Goal: Information Seeking & Learning: Check status

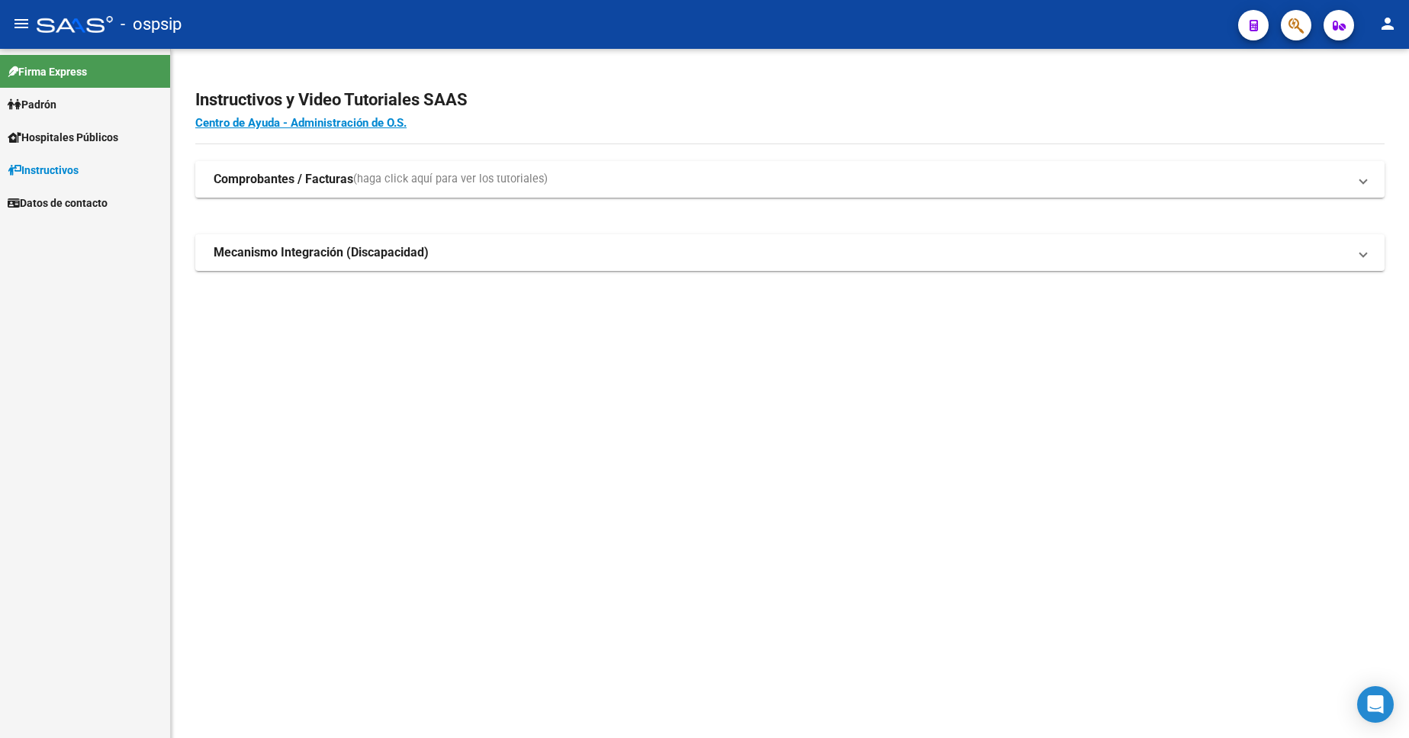
click at [56, 106] on span "Padrón" at bounding box center [32, 104] width 49 height 17
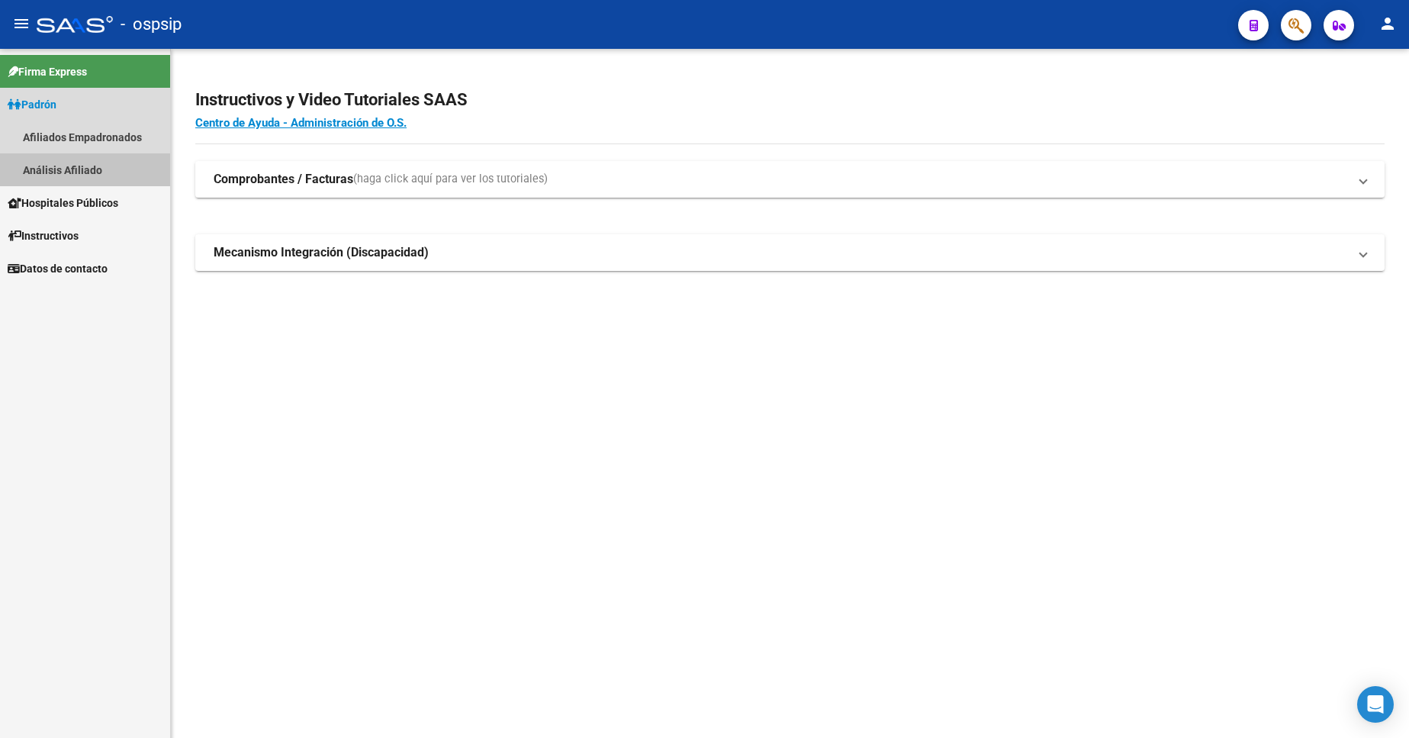
click at [67, 174] on link "Análisis Afiliado" at bounding box center [85, 169] width 170 height 33
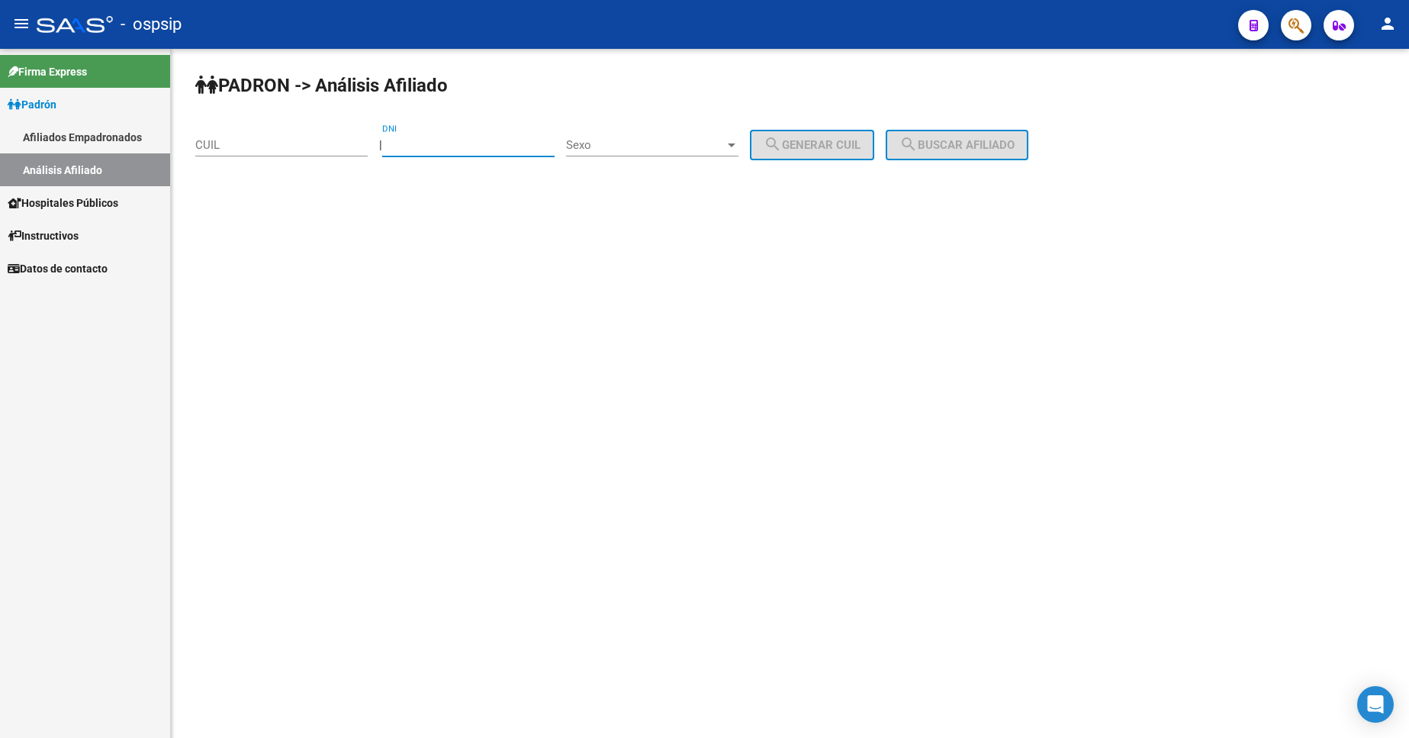
click at [465, 149] on input "DNI" at bounding box center [468, 145] width 172 height 14
type input "94060982"
click at [647, 143] on span "Sexo" at bounding box center [645, 145] width 159 height 14
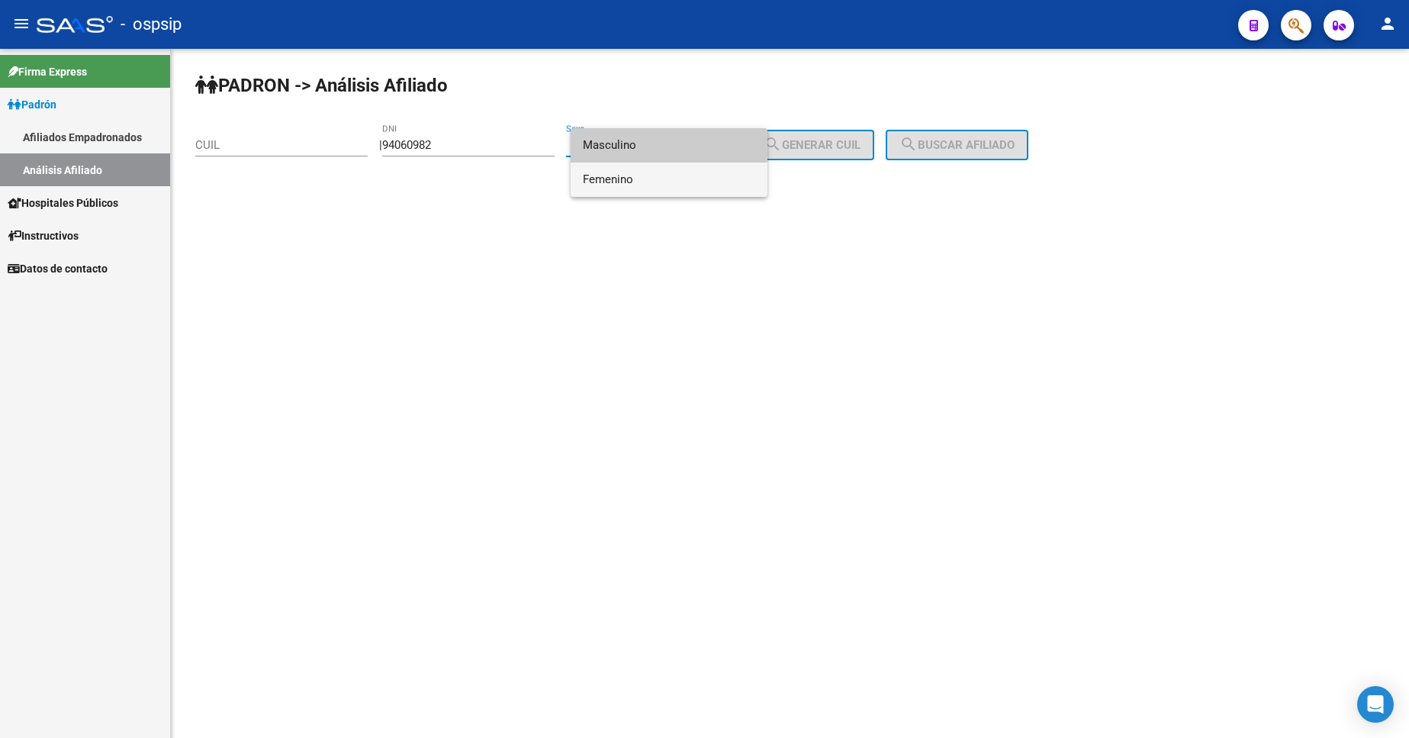
click at [663, 178] on span "Femenino" at bounding box center [669, 180] width 172 height 34
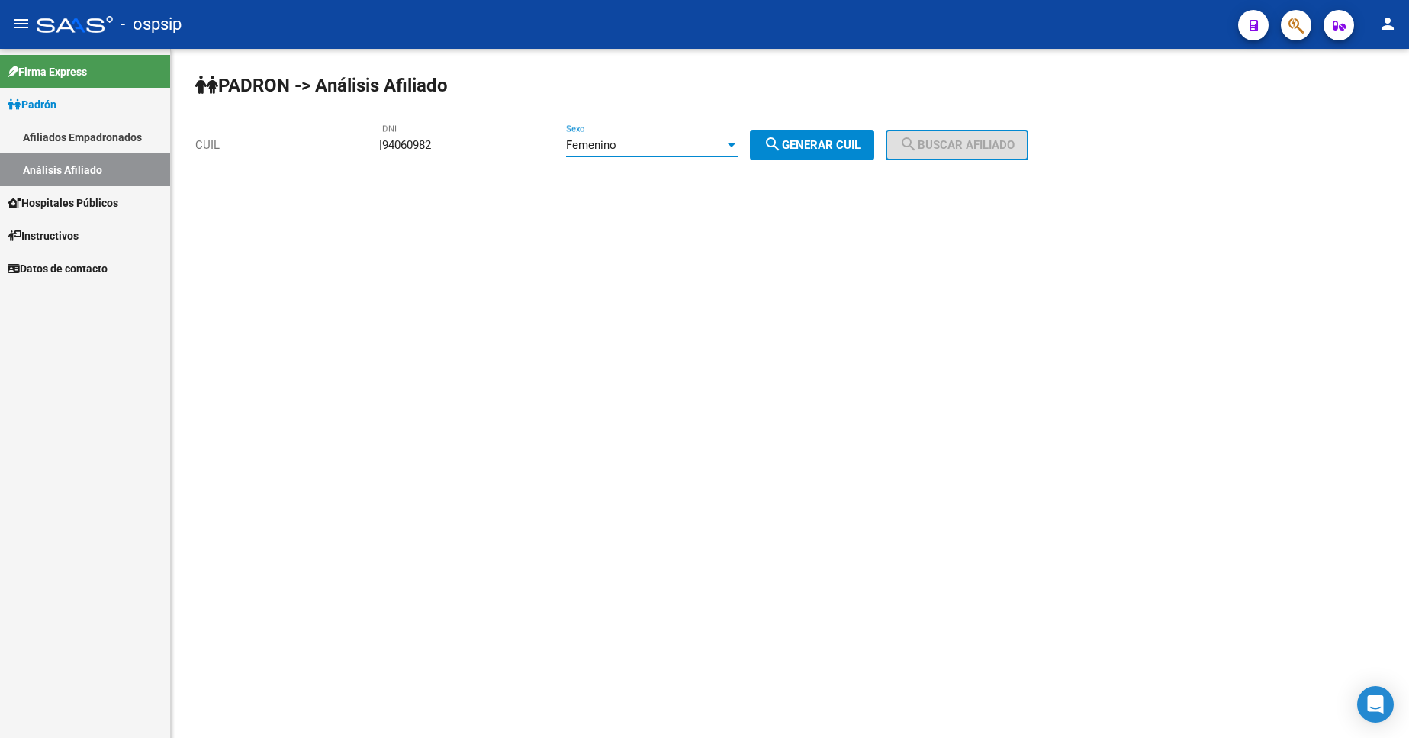
click at [802, 153] on button "search Generar CUIL" at bounding box center [812, 145] width 124 height 31
type input "27-94060982-3"
click at [466, 147] on input "94060982" at bounding box center [468, 145] width 172 height 14
type input "9"
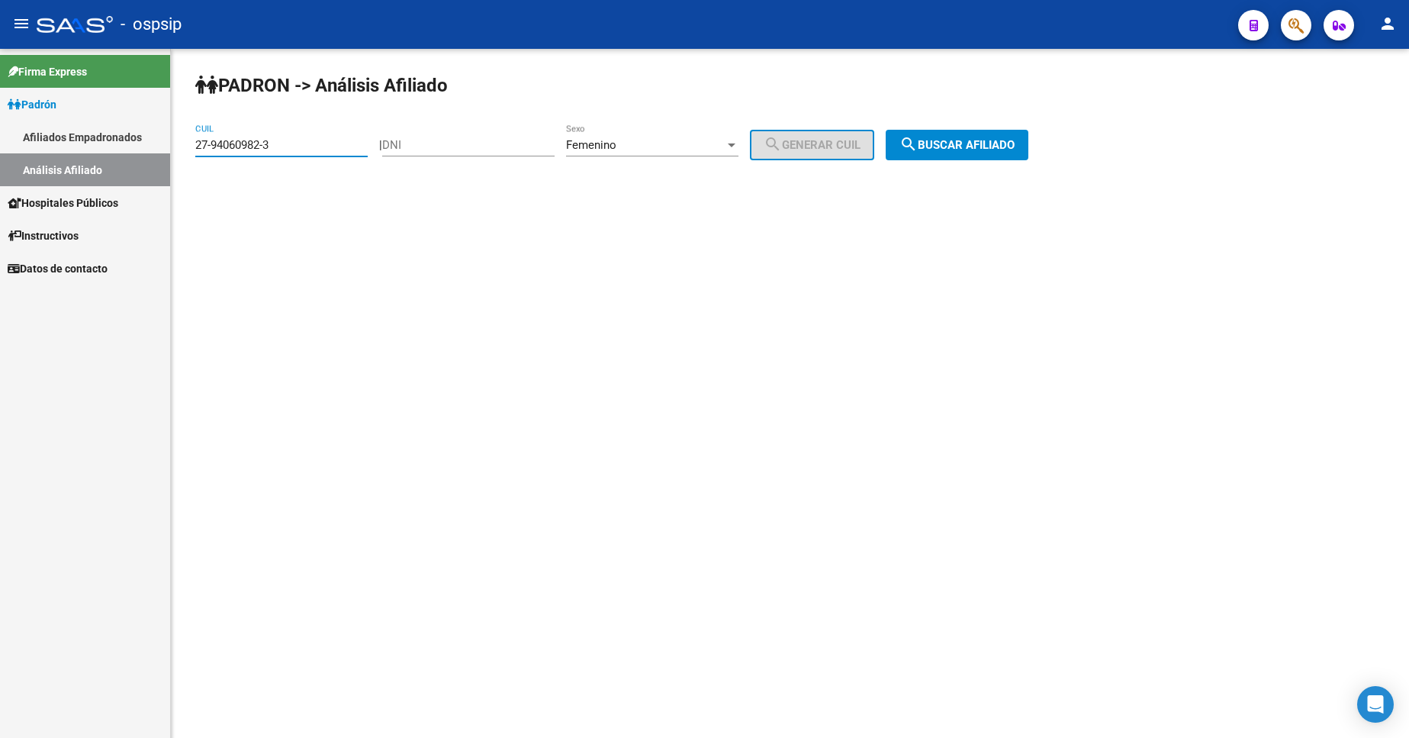
click at [284, 144] on input "27-94060982-3" at bounding box center [281, 145] width 172 height 14
type input "2"
click at [472, 147] on input "DNI" at bounding box center [468, 145] width 172 height 14
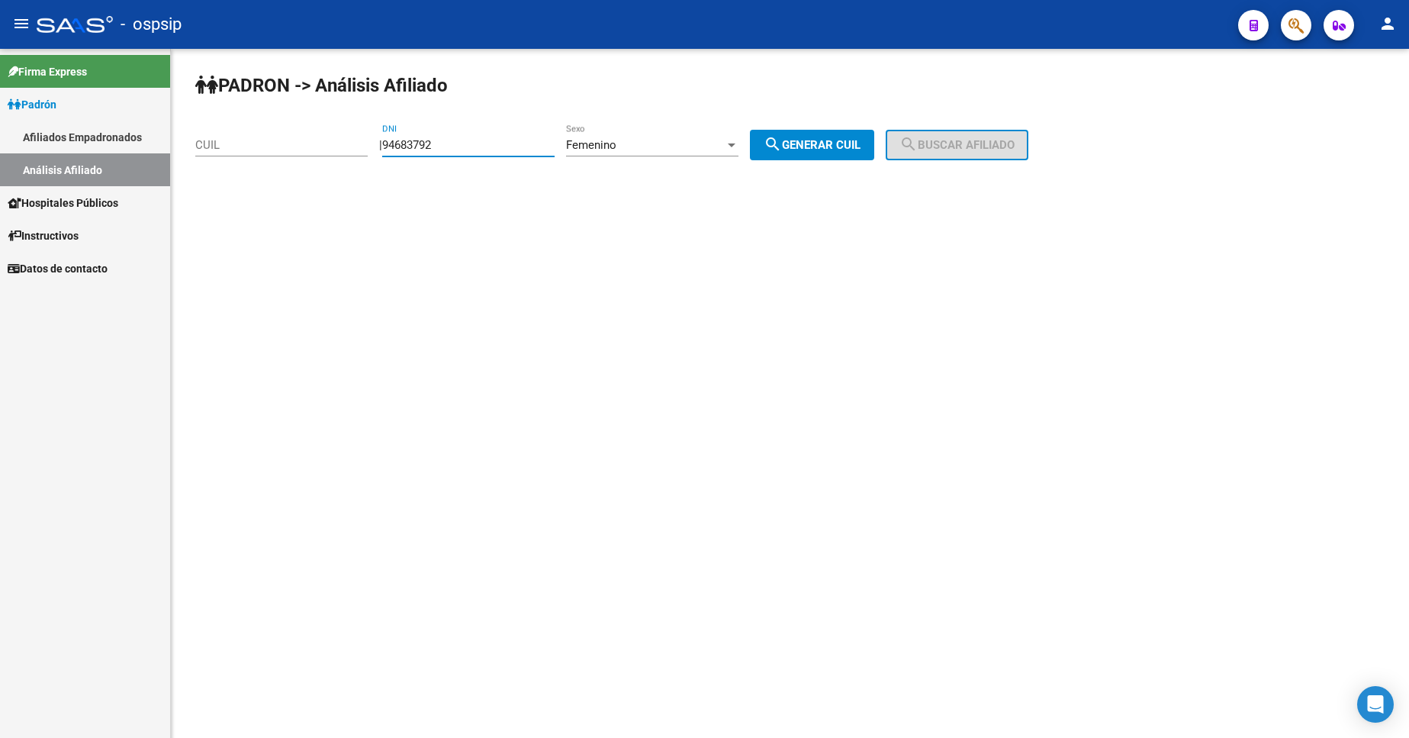
type input "94683792"
click at [647, 150] on div "Femenino" at bounding box center [645, 145] width 159 height 14
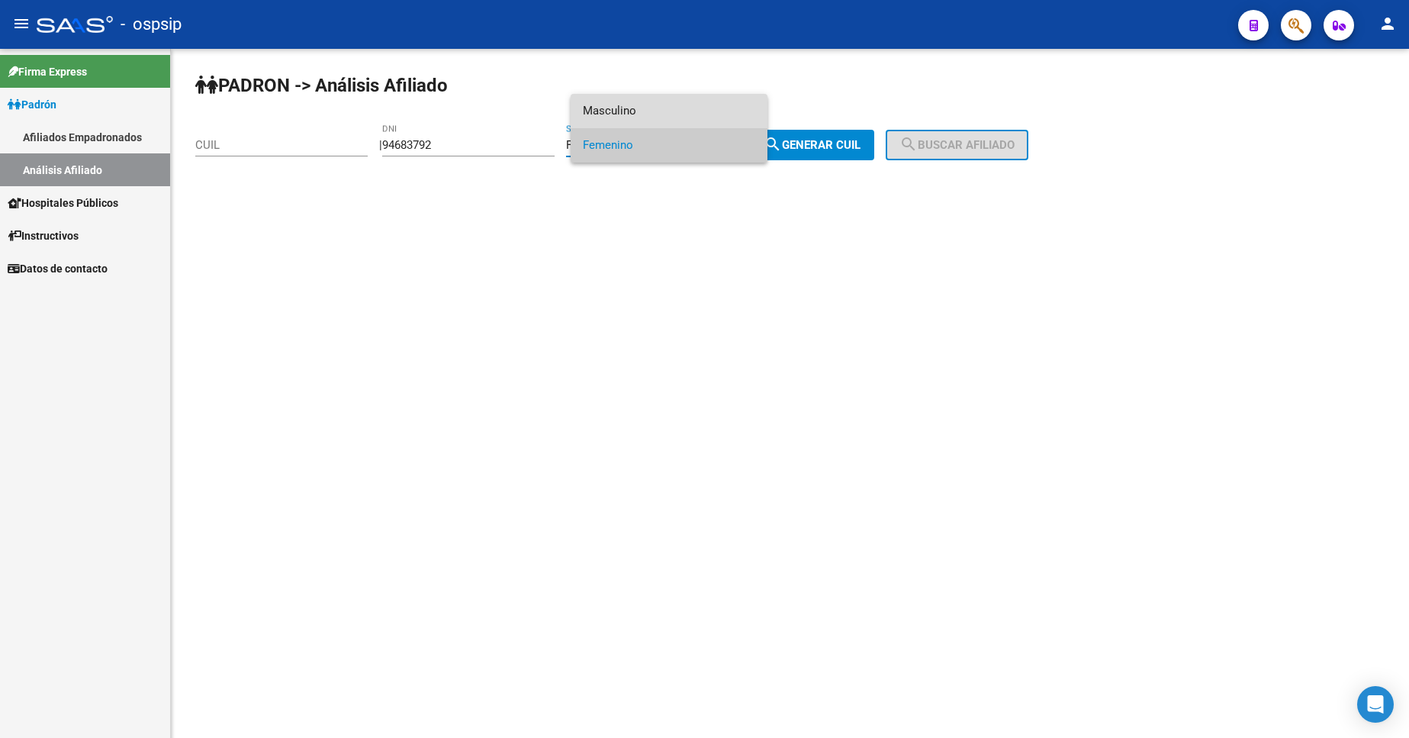
click at [639, 114] on span "Masculino" at bounding box center [669, 111] width 172 height 34
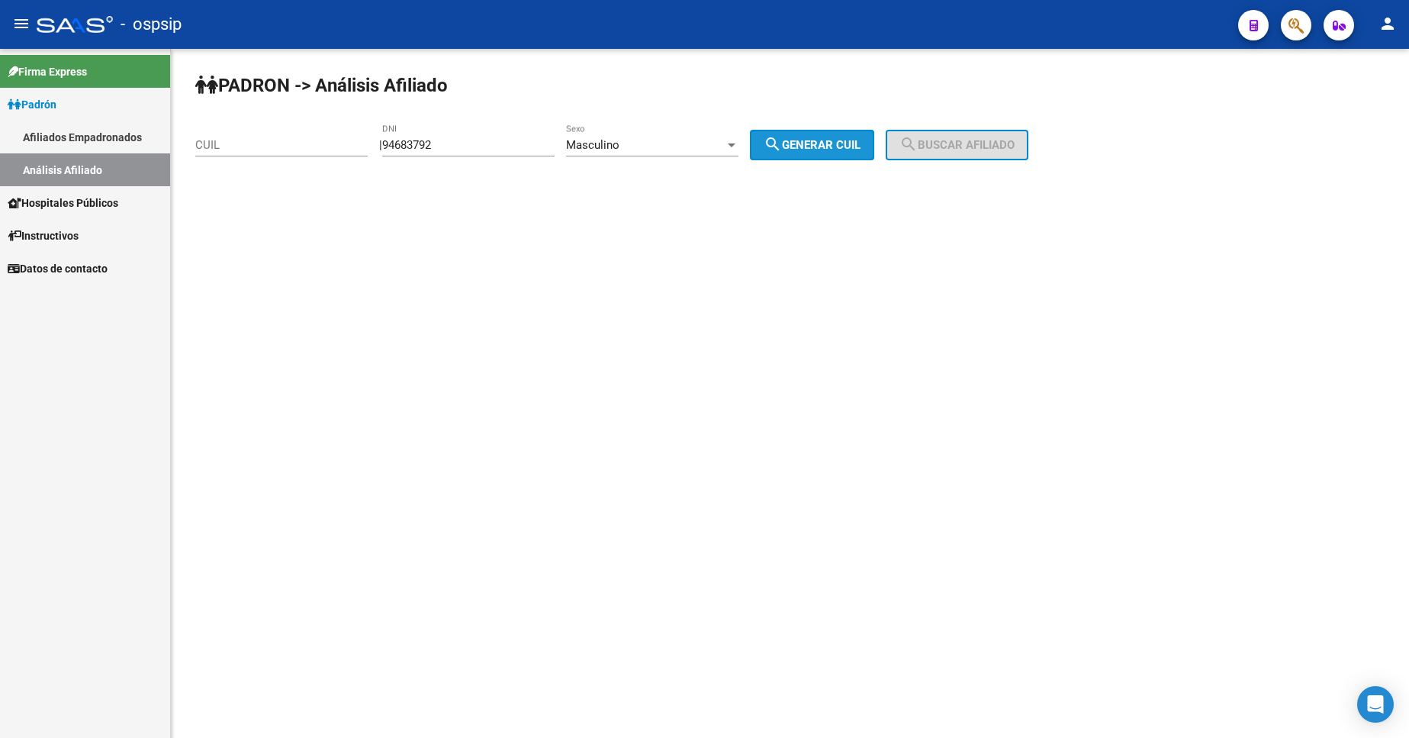
click at [804, 144] on span "search Generar CUIL" at bounding box center [812, 145] width 97 height 14
type input "20-94683792-0"
click at [958, 140] on span "search Buscar afiliado" at bounding box center [957, 145] width 115 height 14
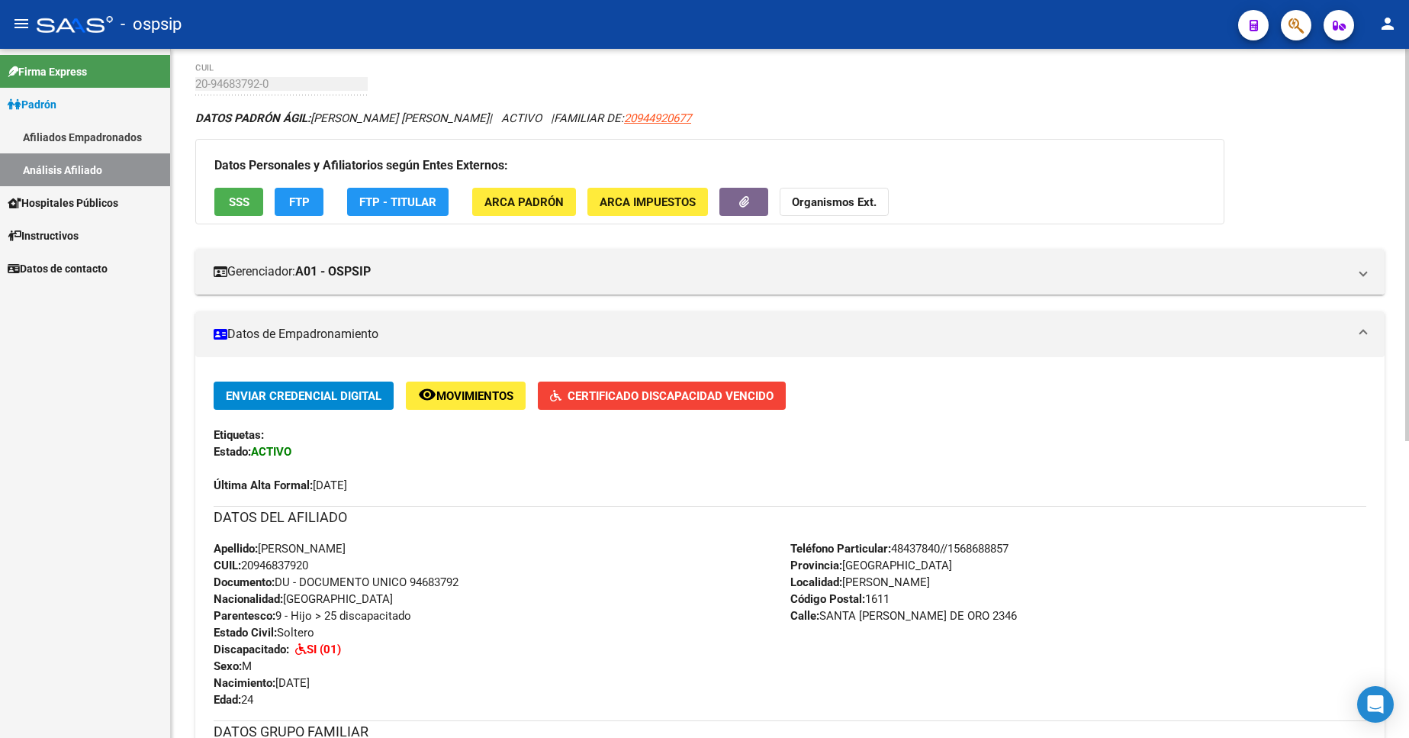
scroll to position [382, 0]
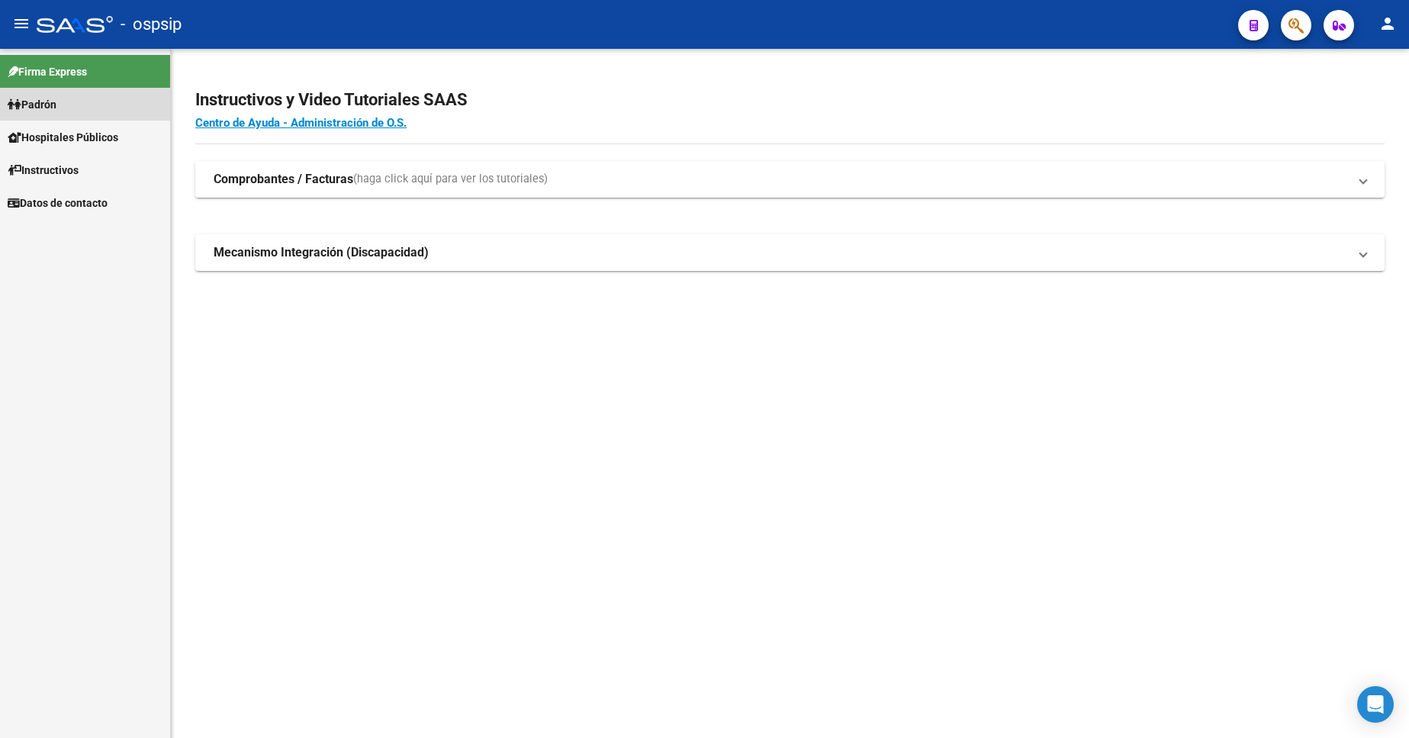
click at [49, 105] on span "Padrón" at bounding box center [32, 104] width 49 height 17
click at [81, 172] on link "Análisis Afiliado" at bounding box center [85, 169] width 170 height 33
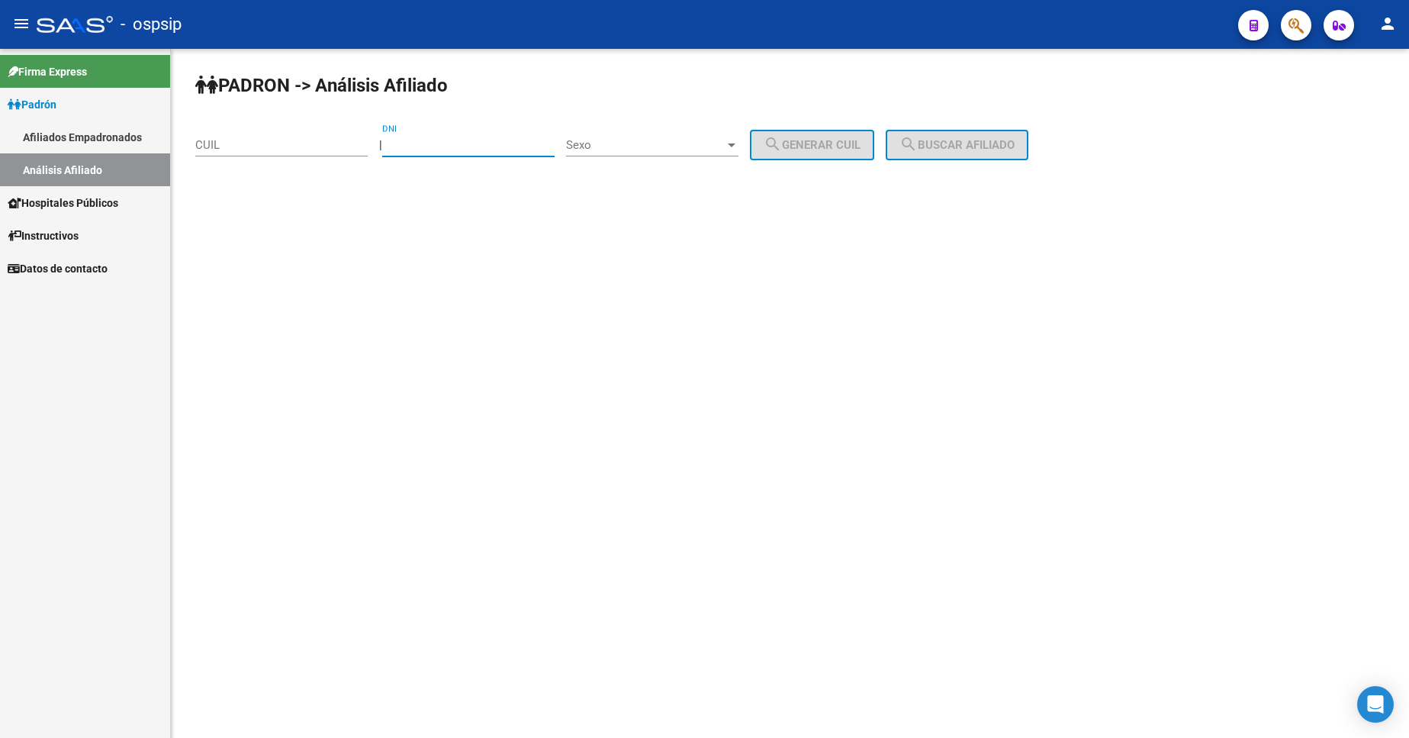
click at [490, 143] on input "DNI" at bounding box center [468, 145] width 172 height 14
type input "38302337"
click at [715, 143] on span "Sexo" at bounding box center [645, 145] width 159 height 14
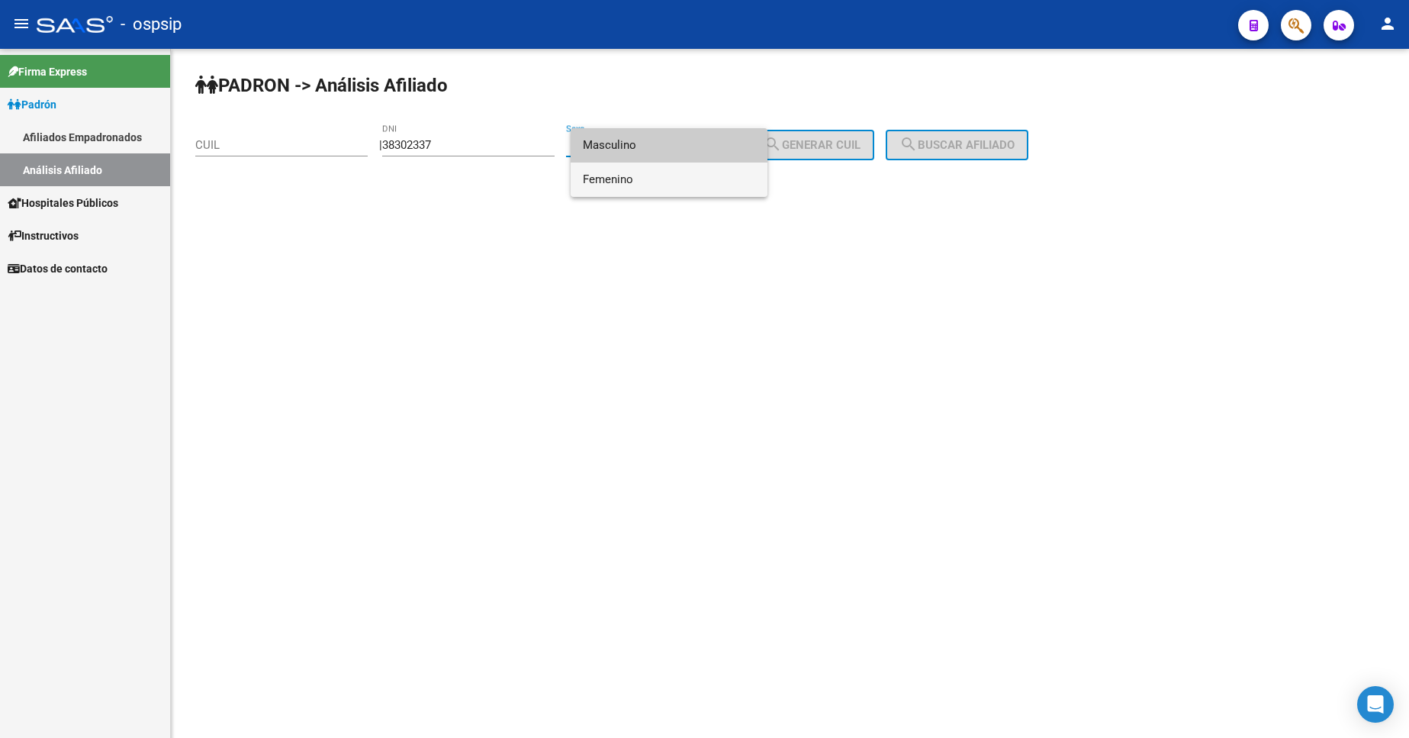
click at [694, 177] on span "Femenino" at bounding box center [669, 180] width 172 height 34
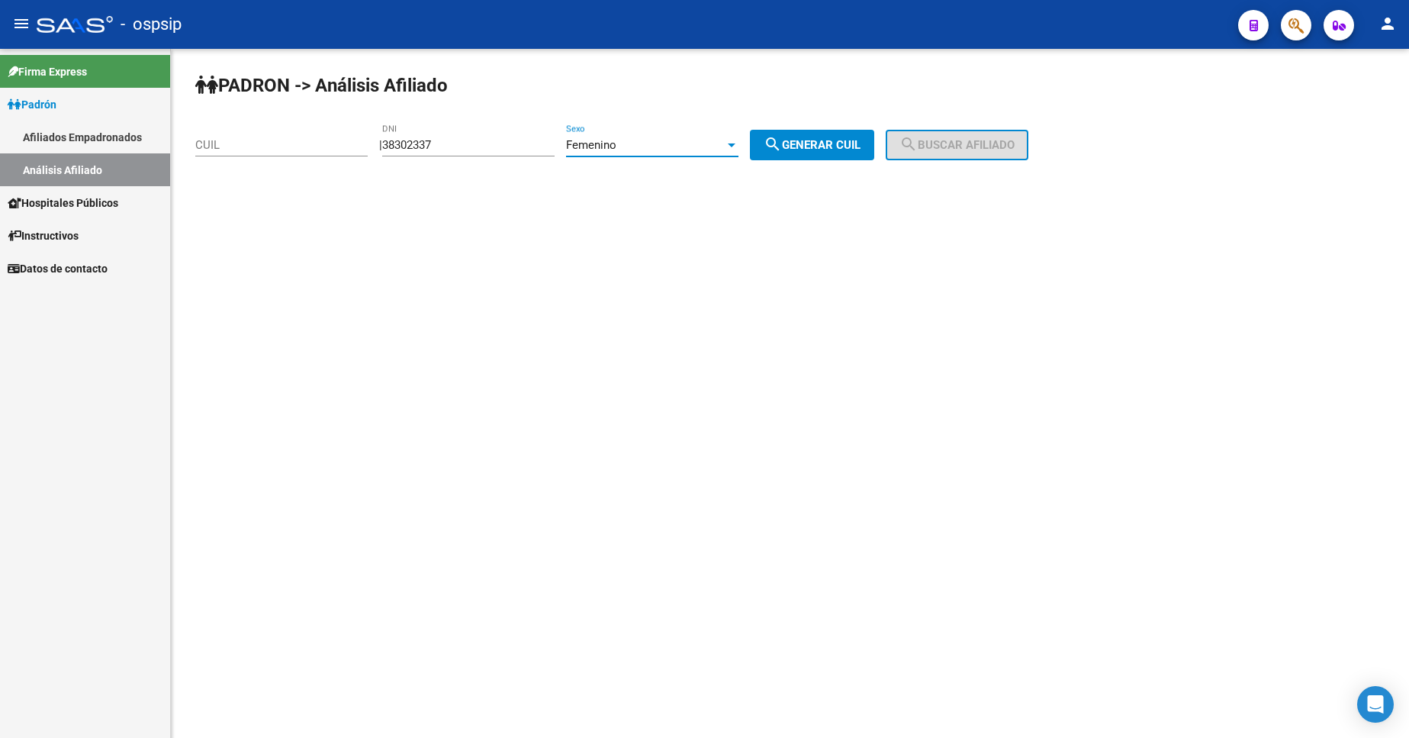
click at [759, 158] on div "PADRON -> Análisis Afiliado CUIL | 38302337 DNI Femenino Sexo search Generar CU…" at bounding box center [790, 129] width 1238 height 160
click at [782, 148] on mat-icon "search" at bounding box center [773, 144] width 18 height 18
type input "27-38302337-3"
drag, startPoint x: 920, startPoint y: 143, endPoint x: 955, endPoint y: 150, distance: 34.9
click at [918, 144] on mat-icon "search" at bounding box center [909, 144] width 18 height 18
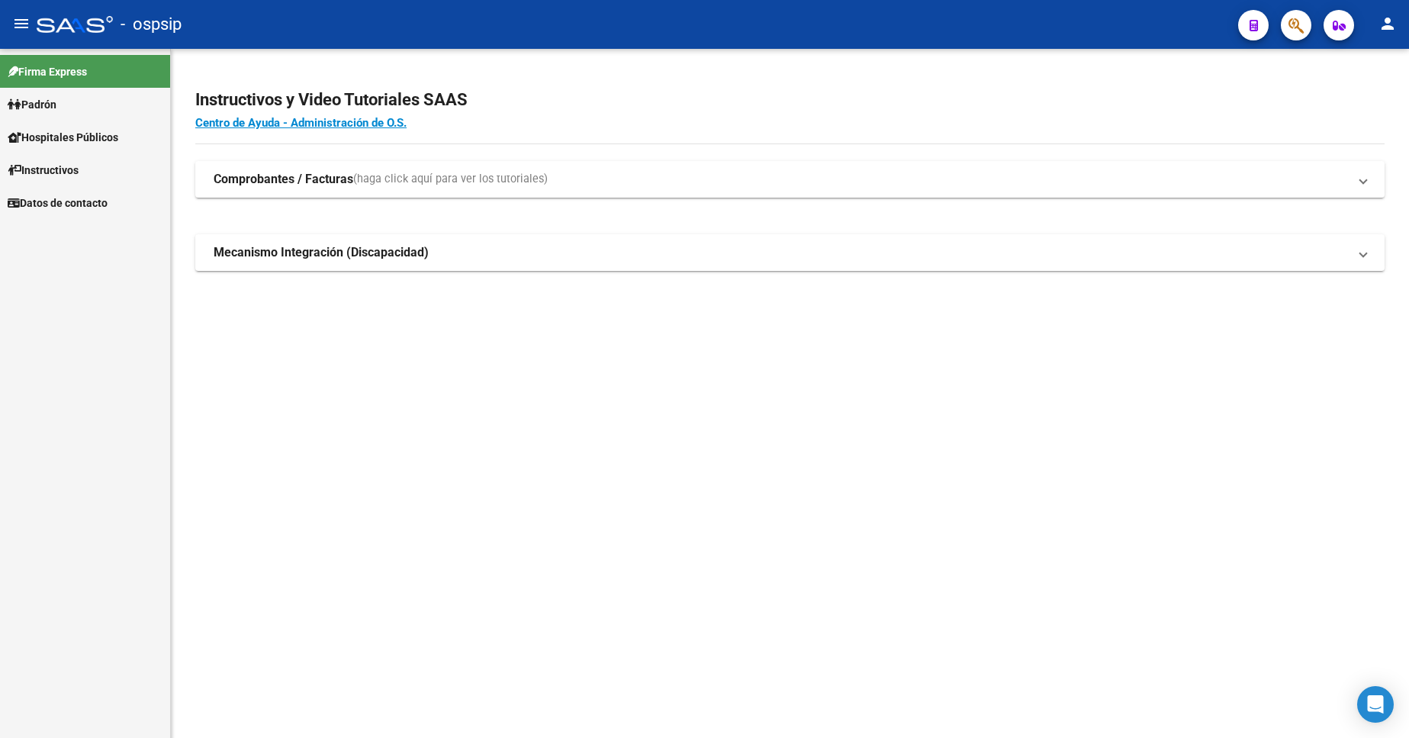
click at [46, 108] on span "Padrón" at bounding box center [32, 104] width 49 height 17
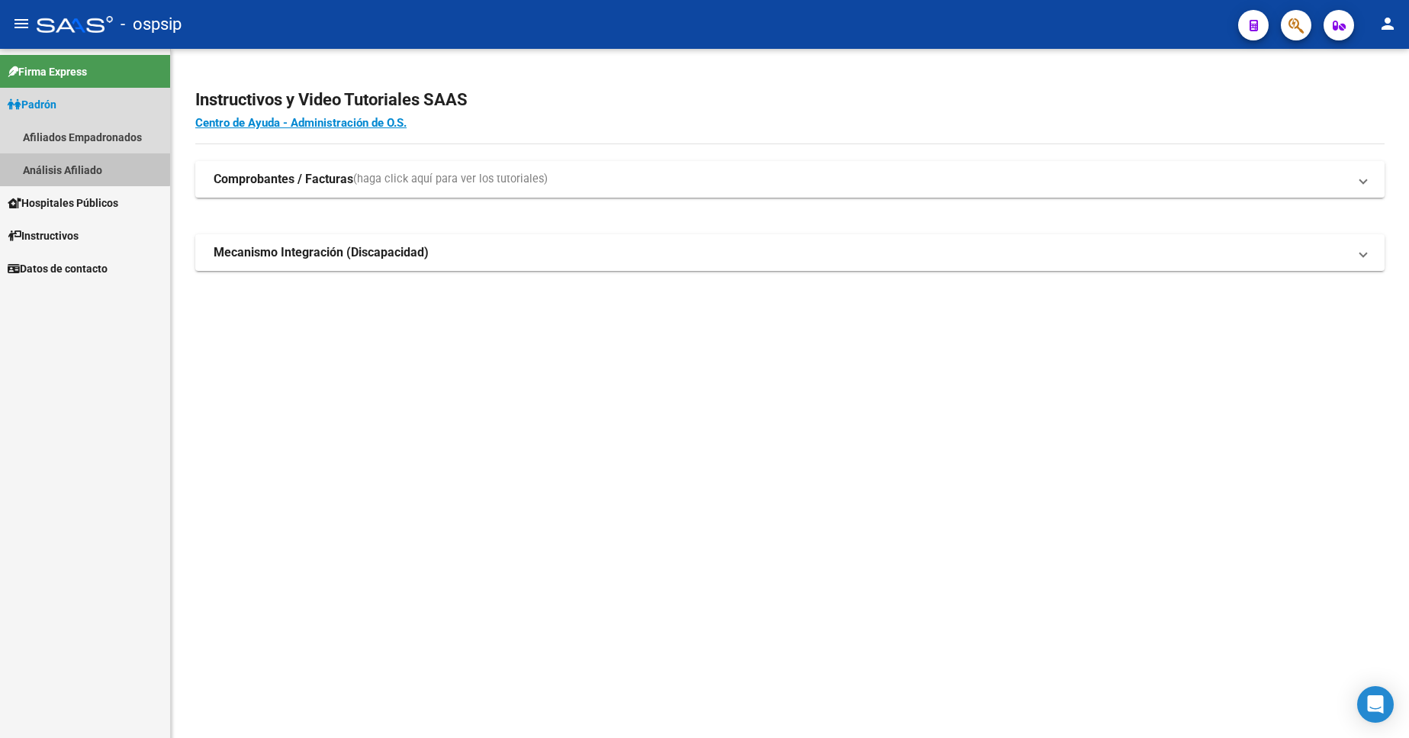
drag, startPoint x: 74, startPoint y: 164, endPoint x: 114, endPoint y: 168, distance: 40.6
click at [73, 164] on link "Análisis Afiliado" at bounding box center [85, 169] width 170 height 33
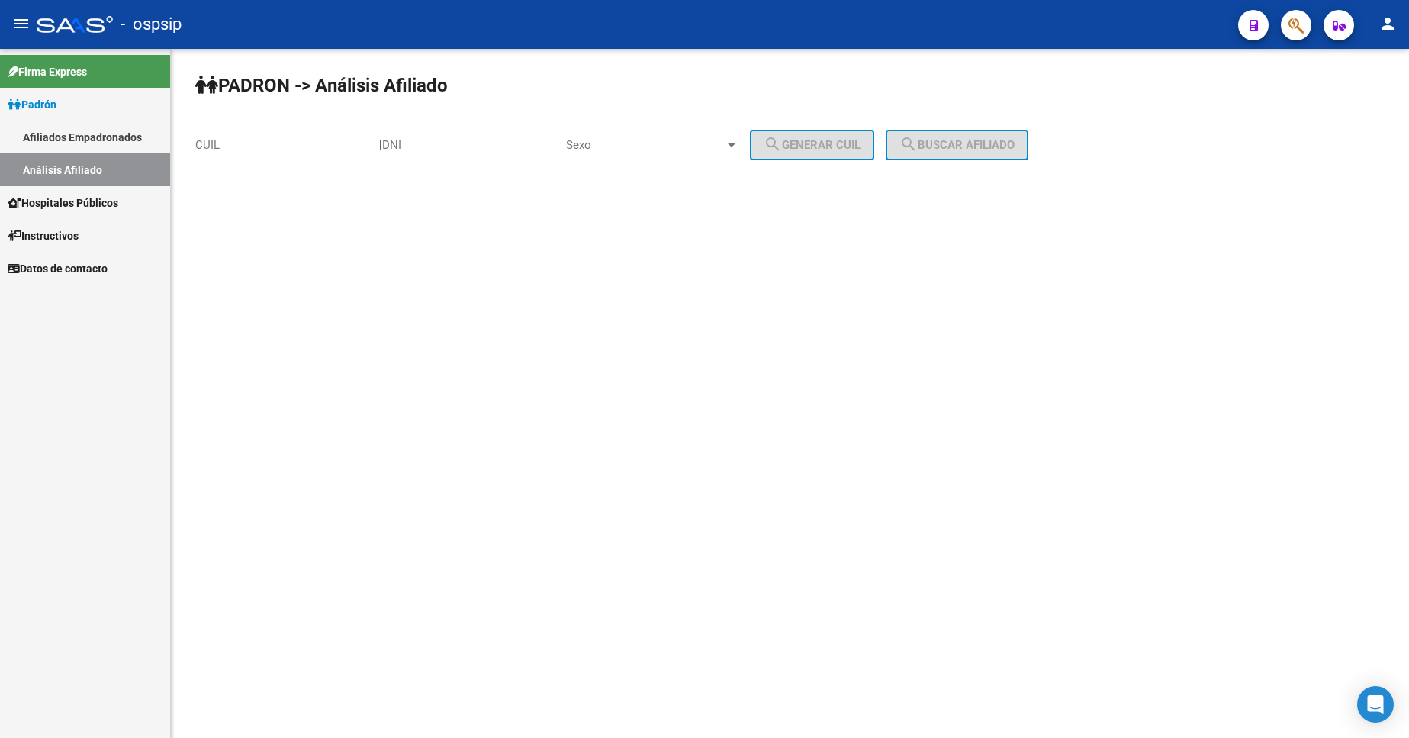
click at [456, 152] on div "DNI" at bounding box center [468, 140] width 172 height 33
type input "24669842"
click at [685, 150] on span "Sexo" at bounding box center [645, 145] width 159 height 14
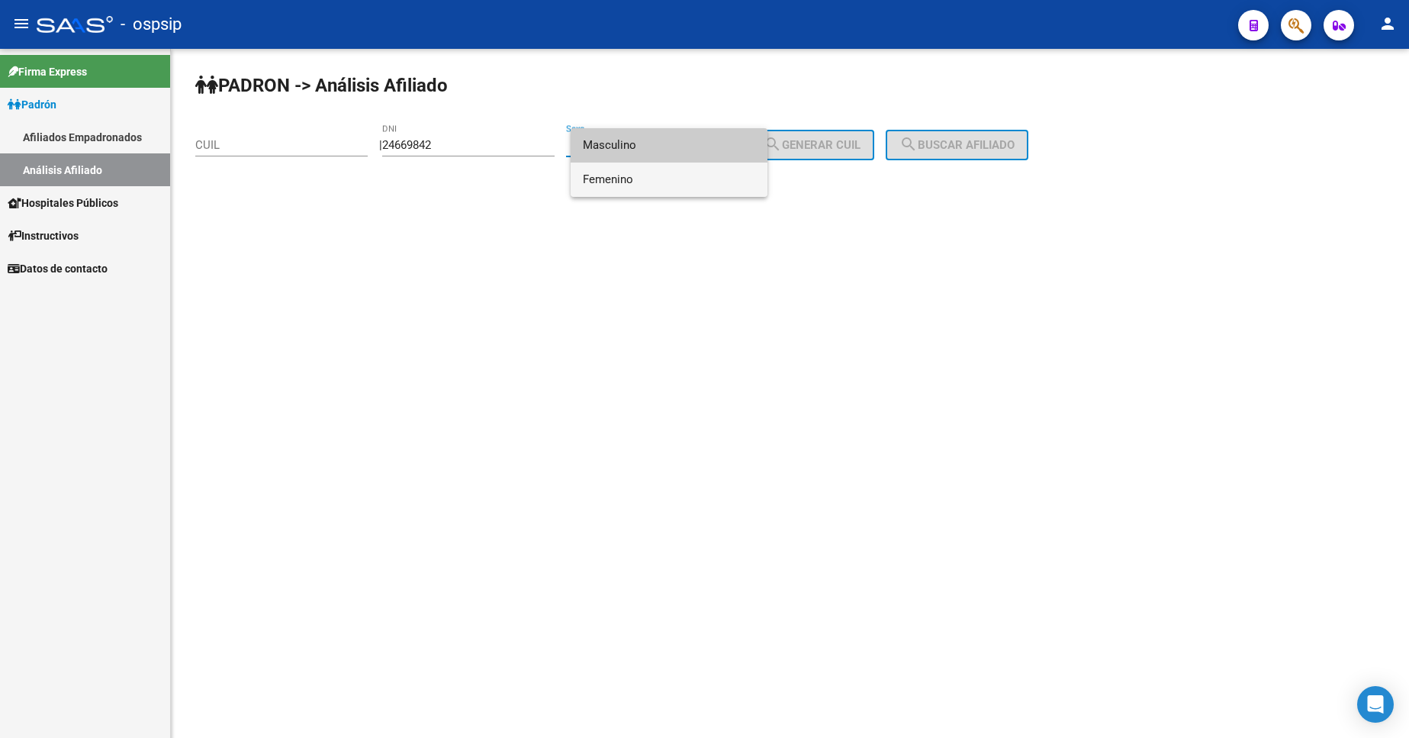
click at [687, 185] on span "Femenino" at bounding box center [669, 180] width 172 height 34
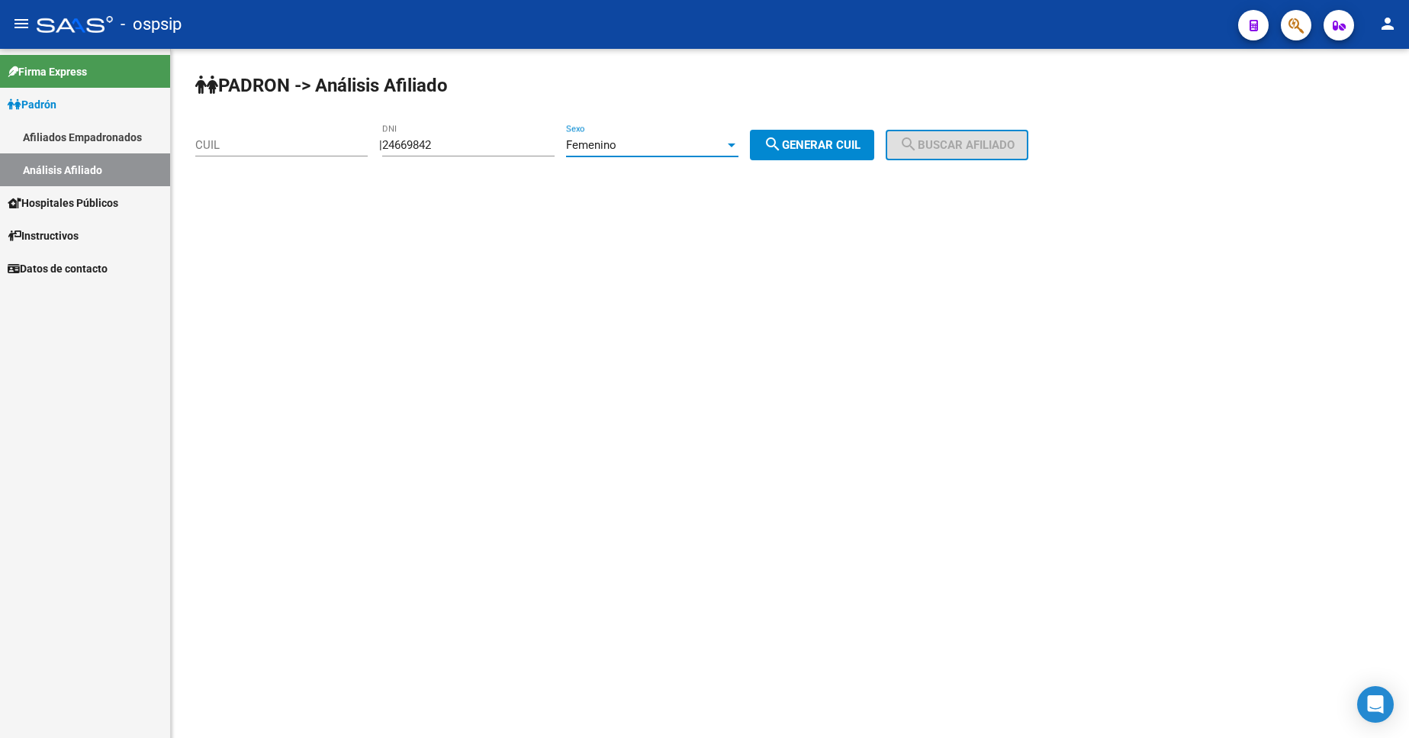
click at [782, 150] on mat-icon "search" at bounding box center [773, 144] width 18 height 18
type input "27-24669842-8"
click at [920, 134] on button "search Buscar afiliado" at bounding box center [957, 145] width 143 height 31
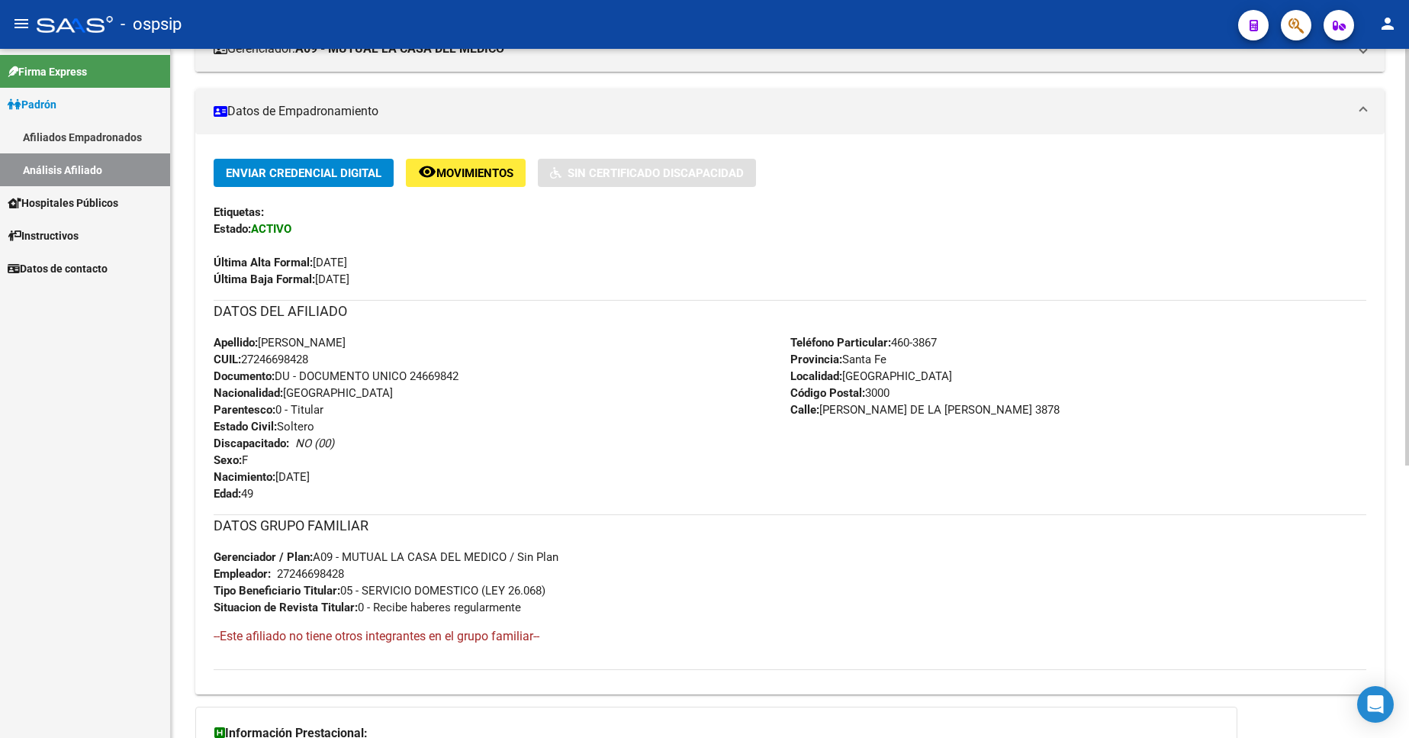
scroll to position [305, 0]
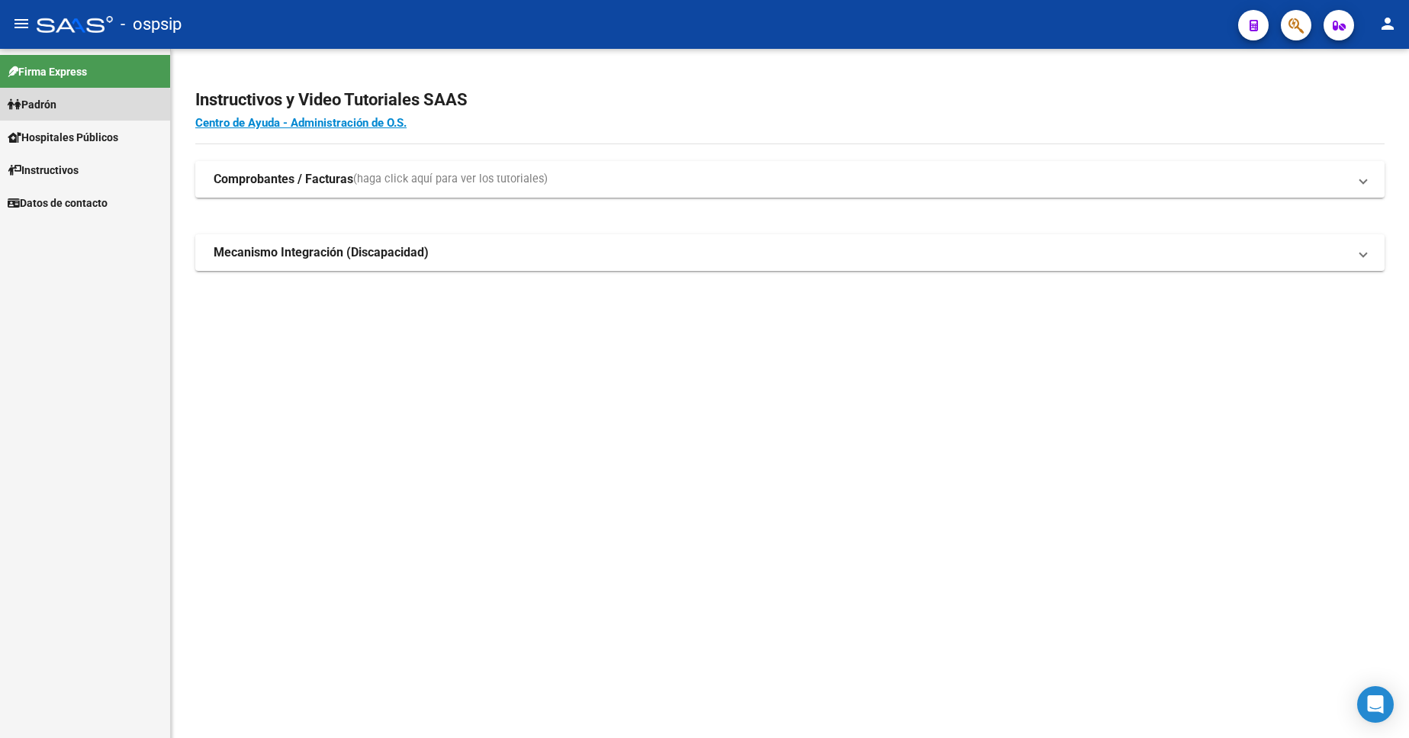
click at [55, 108] on span "Padrón" at bounding box center [32, 104] width 49 height 17
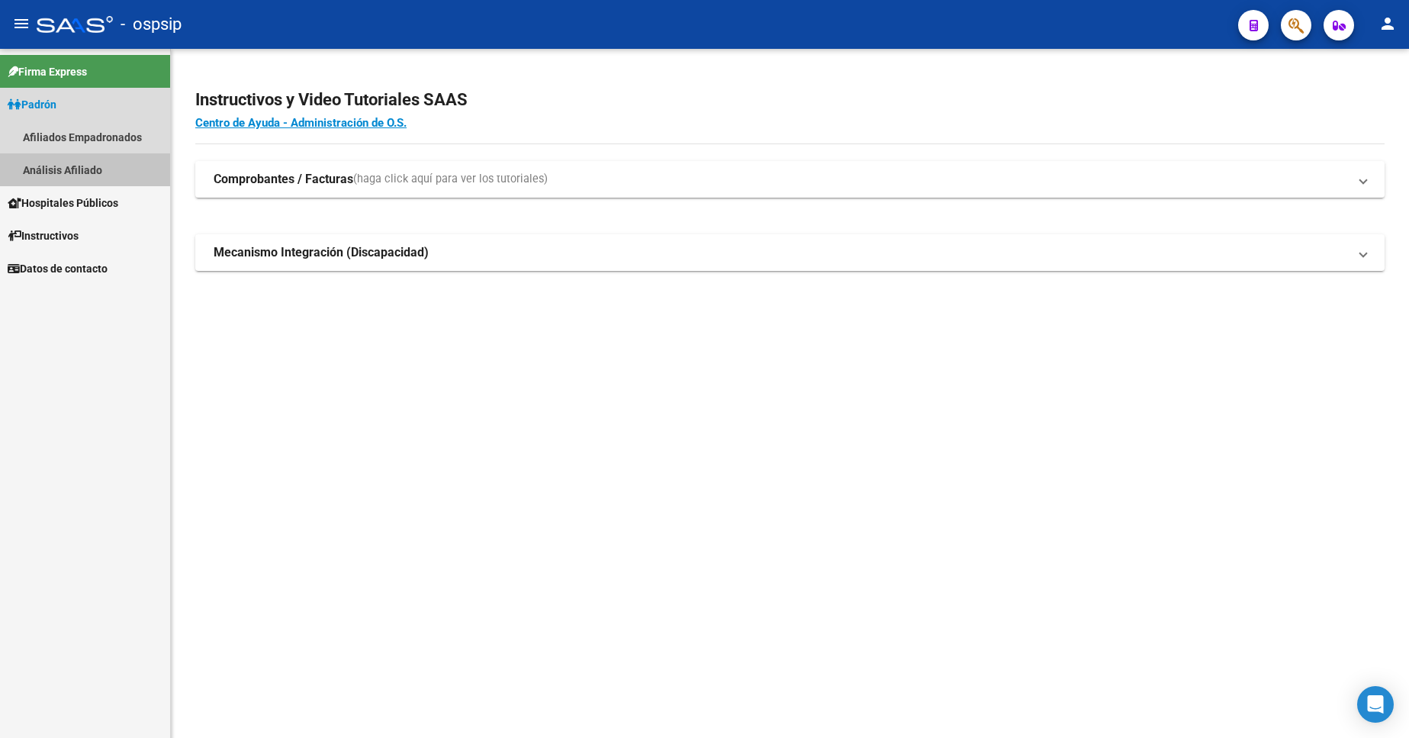
click at [77, 166] on link "Análisis Afiliado" at bounding box center [85, 169] width 170 height 33
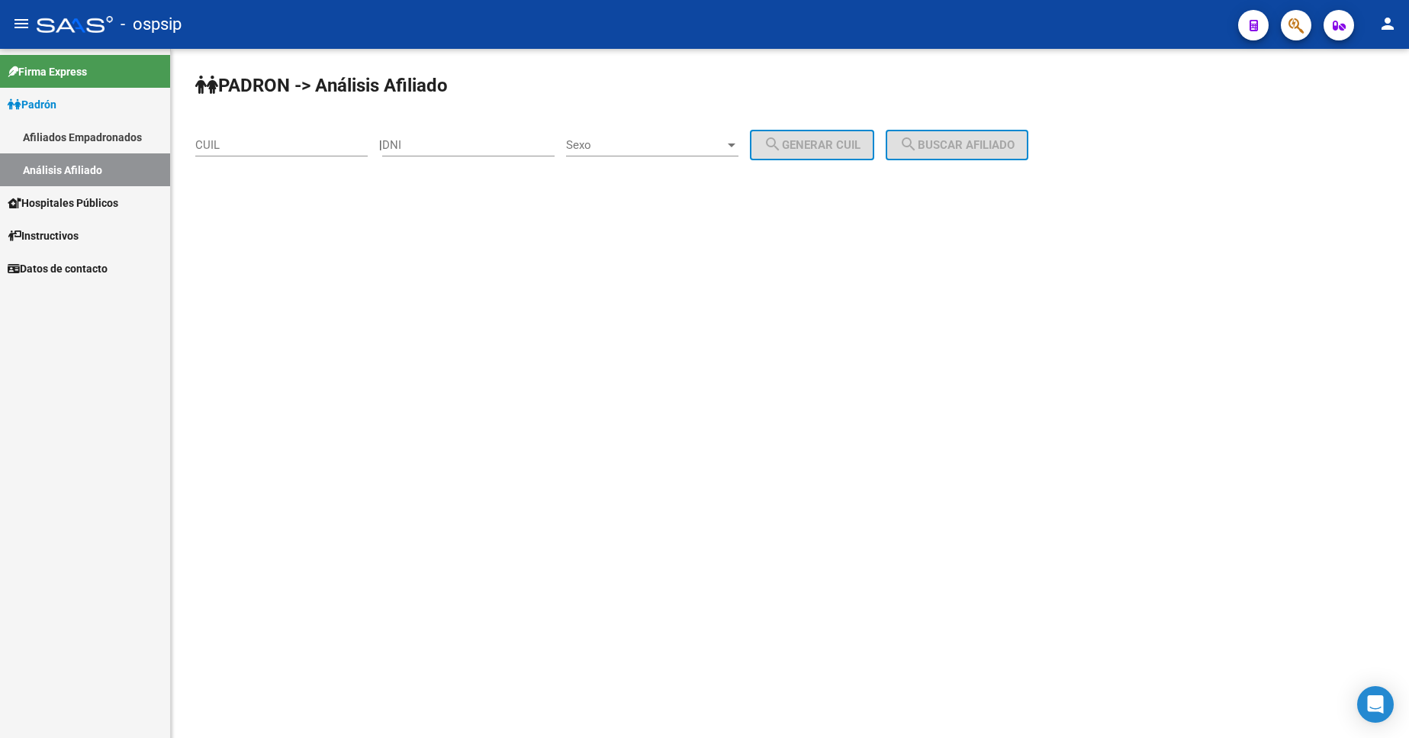
click at [458, 137] on div "DNI" at bounding box center [468, 140] width 172 height 33
type input "13933691"
click at [635, 140] on span "Sexo" at bounding box center [645, 145] width 159 height 14
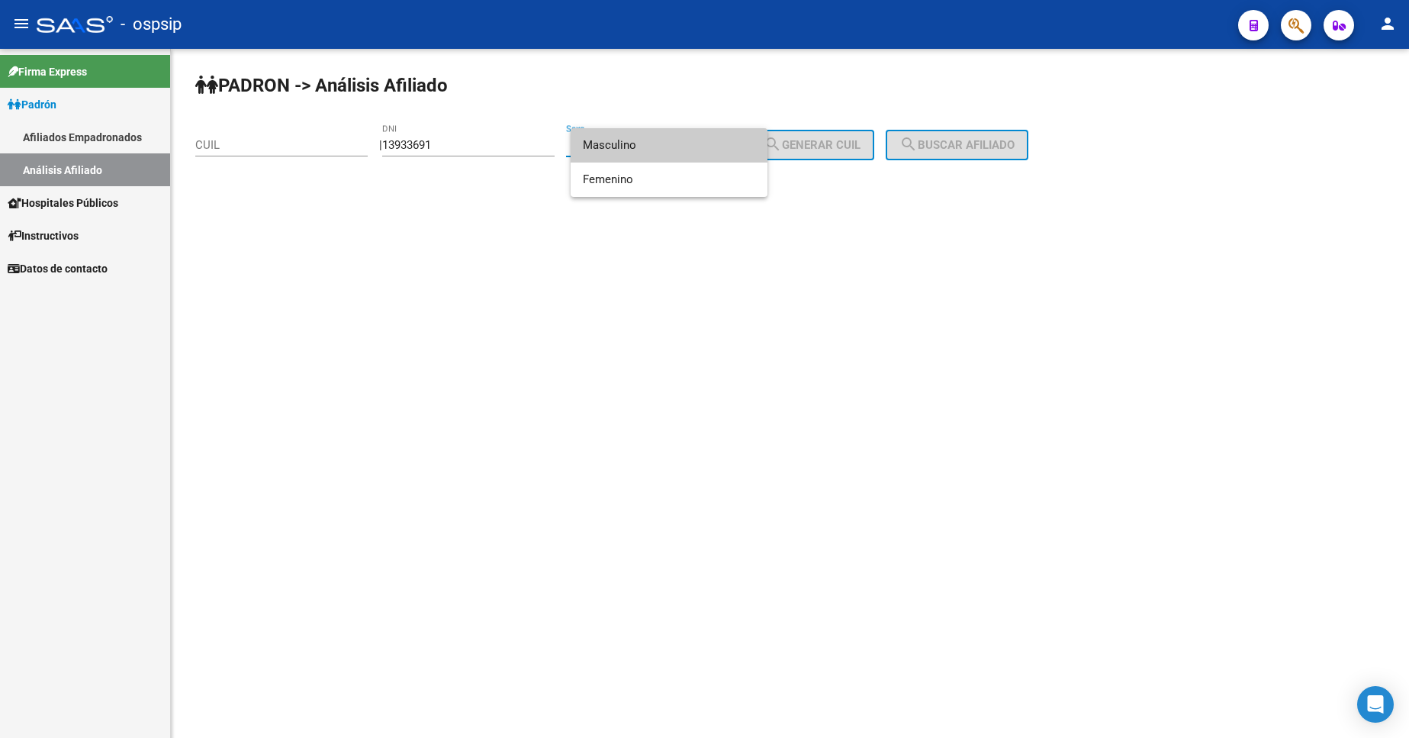
click at [648, 144] on span "Masculino" at bounding box center [669, 145] width 172 height 34
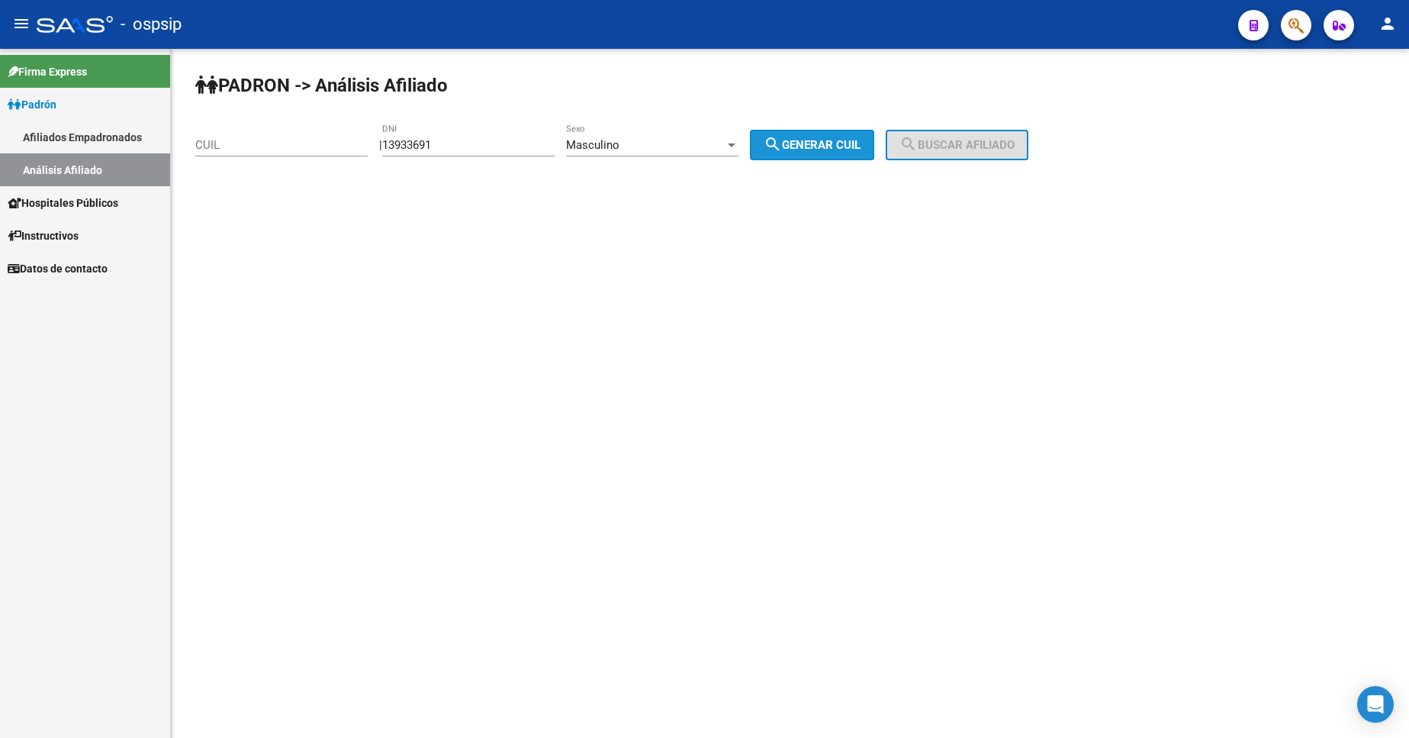
click at [819, 147] on span "search Generar CUIL" at bounding box center [812, 145] width 97 height 14
type input "20-13933691-8"
click at [939, 137] on button "search Buscar afiliado" at bounding box center [957, 145] width 143 height 31
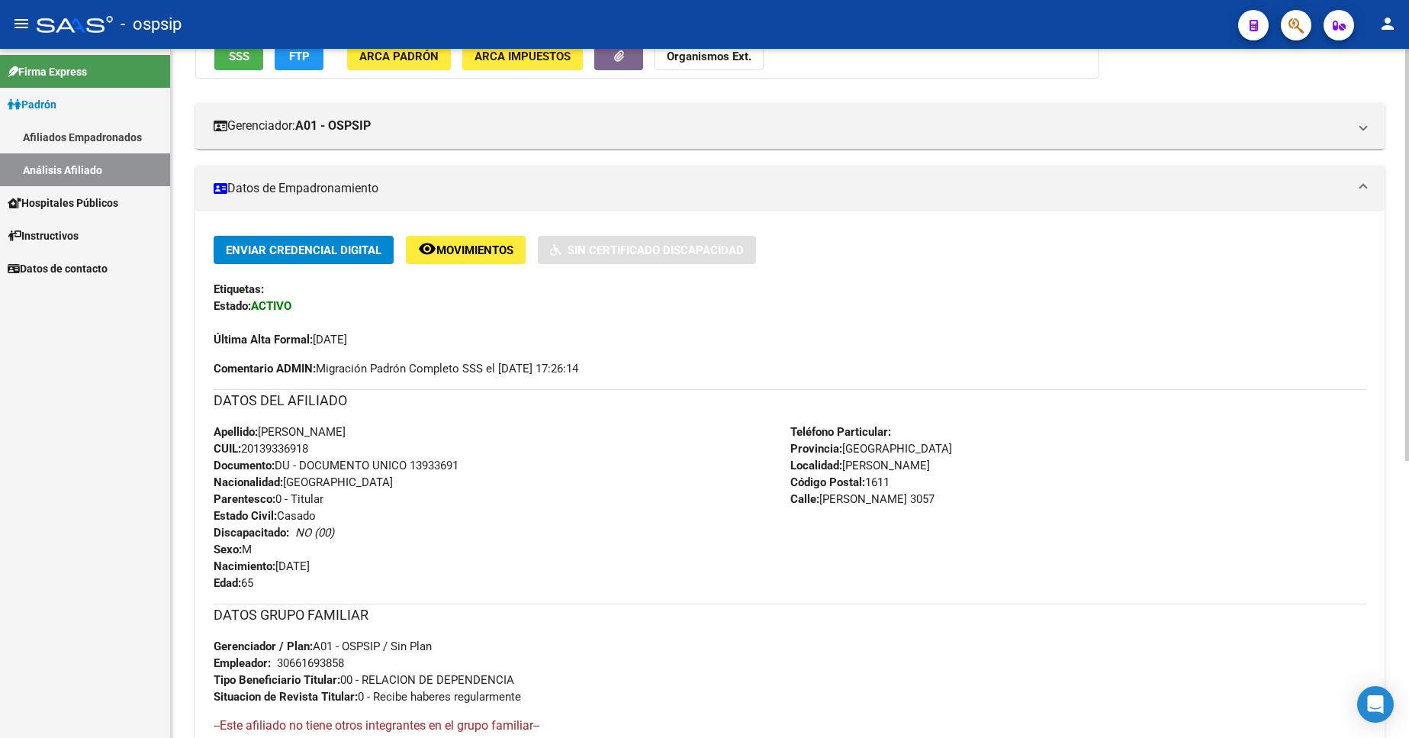
scroll to position [229, 0]
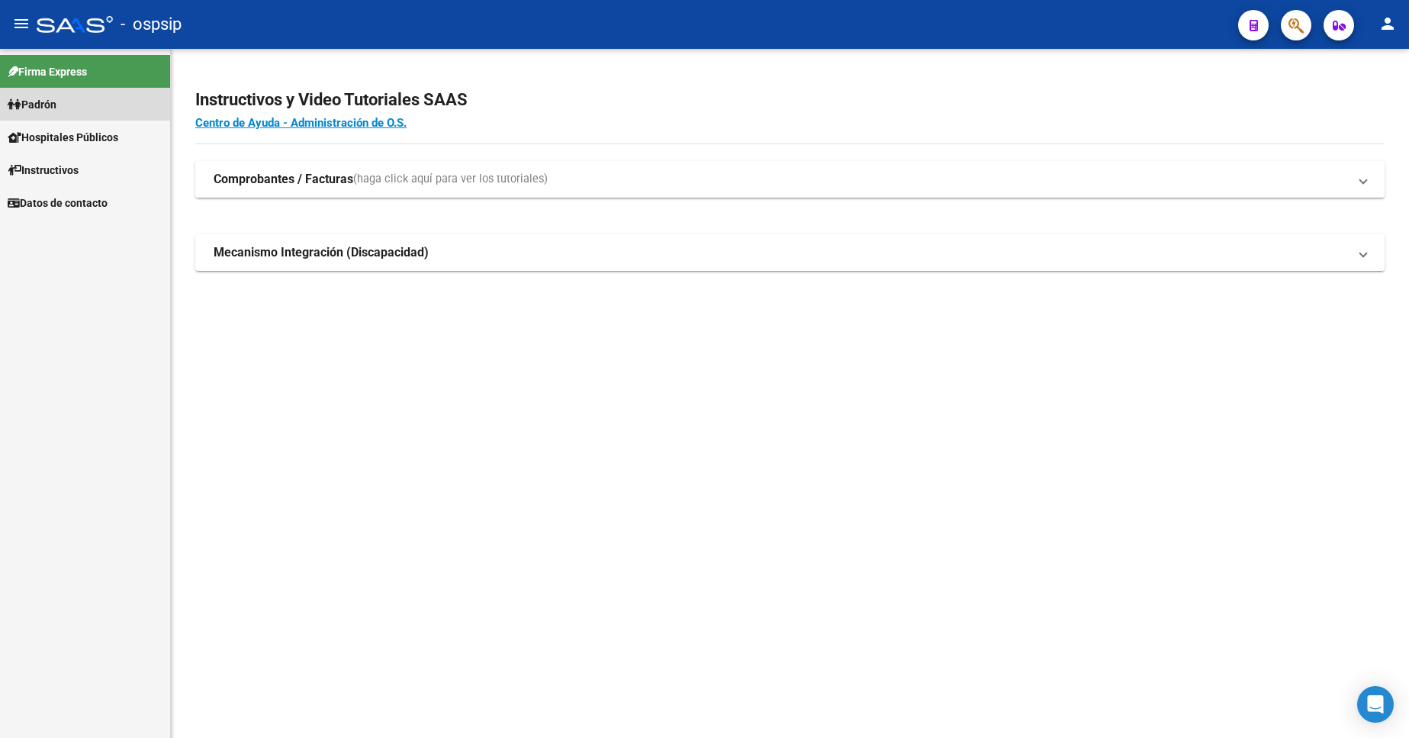
click at [56, 105] on span "Padrón" at bounding box center [32, 104] width 49 height 17
click at [75, 172] on link "Análisis Afiliado" at bounding box center [85, 169] width 170 height 33
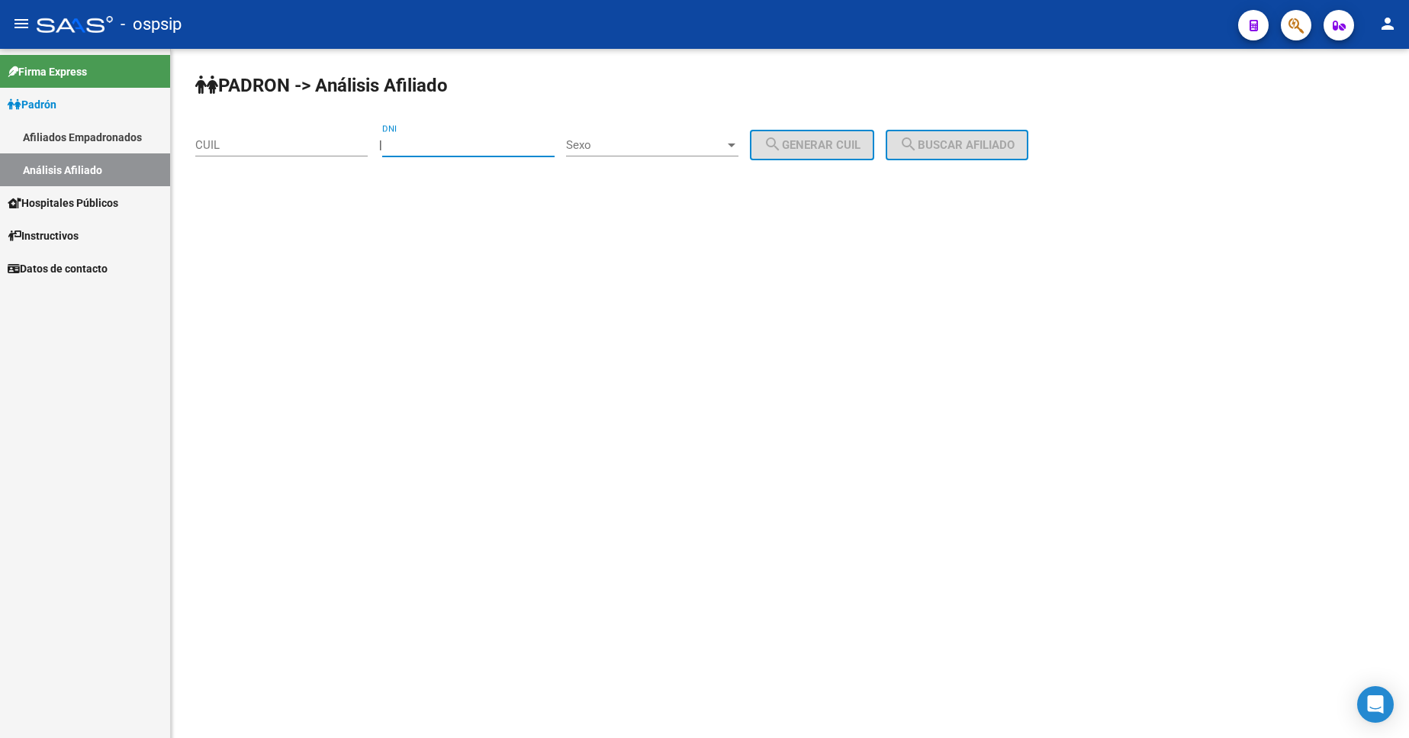
click at [480, 147] on input "DNI" at bounding box center [468, 145] width 172 height 14
type input "25935967"
click at [627, 145] on span "Sexo" at bounding box center [645, 145] width 159 height 14
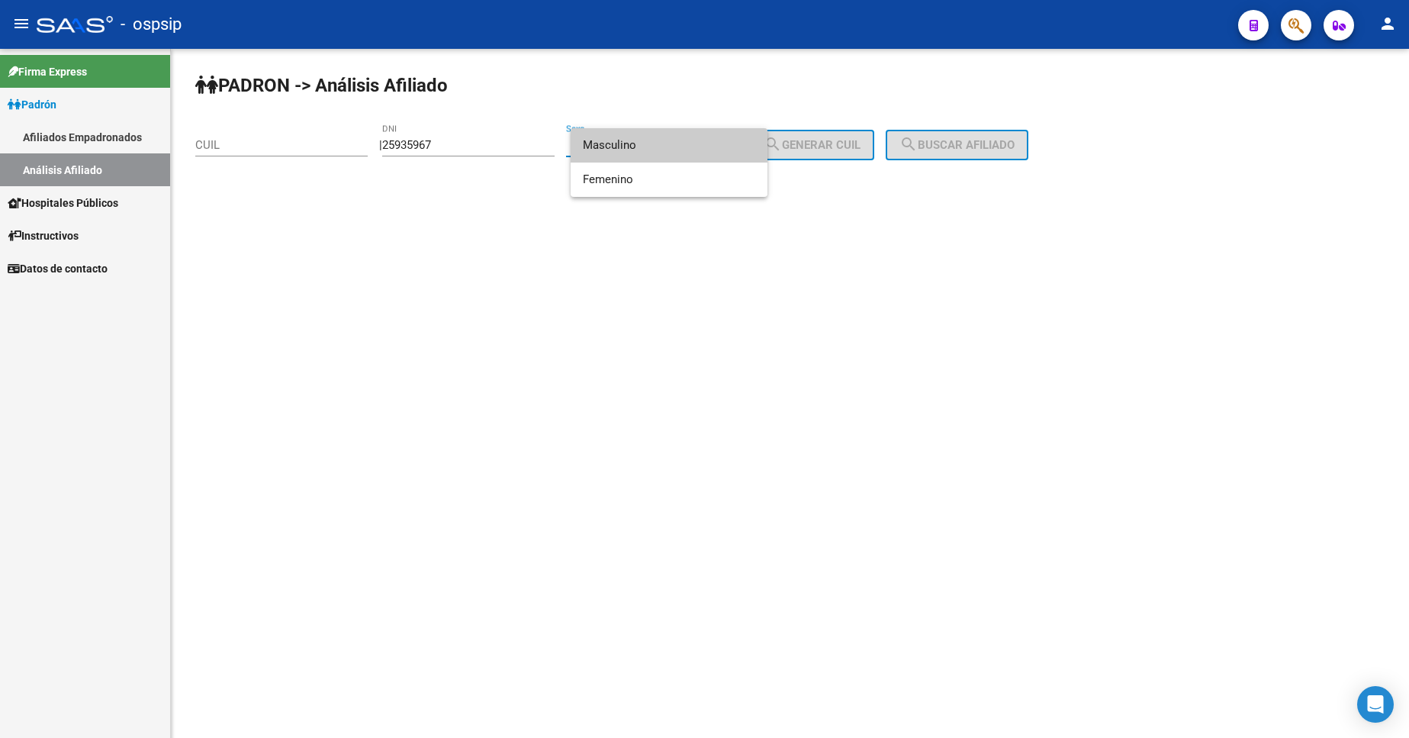
click at [627, 145] on span "Masculino" at bounding box center [669, 145] width 172 height 34
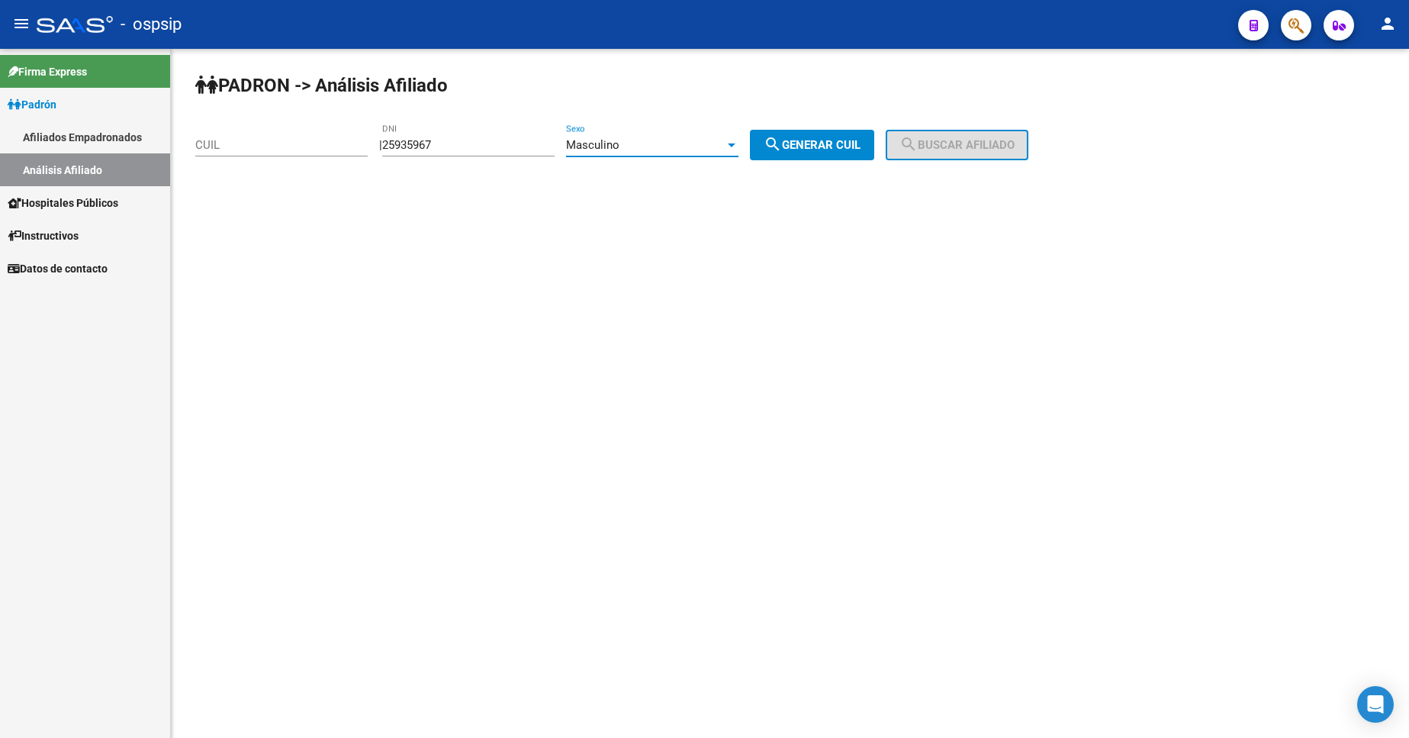
drag, startPoint x: 814, startPoint y: 140, endPoint x: 840, endPoint y: 142, distance: 26.0
click at [815, 140] on span "search Generar CUIL" at bounding box center [812, 145] width 97 height 14
drag, startPoint x: 906, startPoint y: 138, endPoint x: 915, endPoint y: 142, distance: 9.9
click at [909, 141] on div "PADRON -> Análisis Afiliado 20-25935967-9 CUIL | 25935967 DNI Masculino Sexo se…" at bounding box center [790, 129] width 1238 height 160
click at [652, 140] on div "Masculino" at bounding box center [645, 145] width 159 height 14
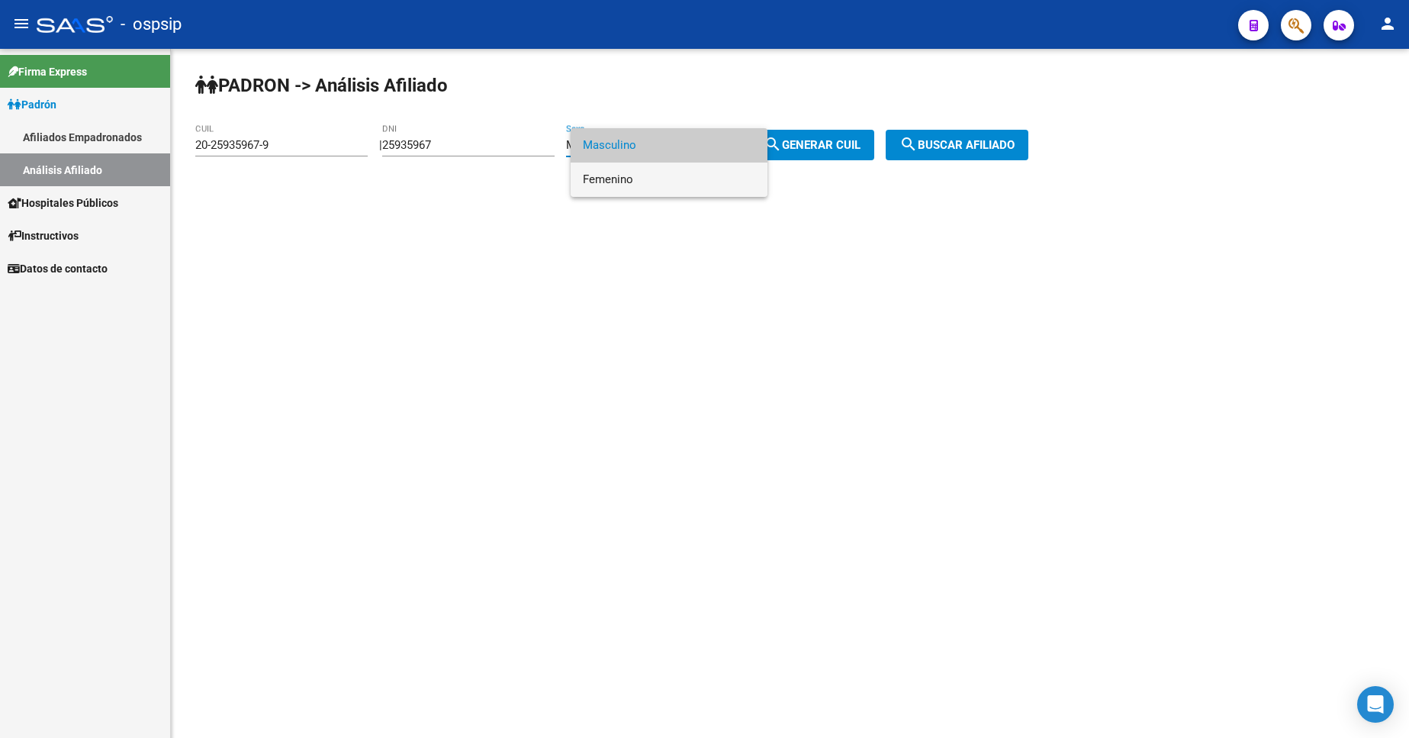
click at [642, 184] on span "Femenino" at bounding box center [669, 180] width 172 height 34
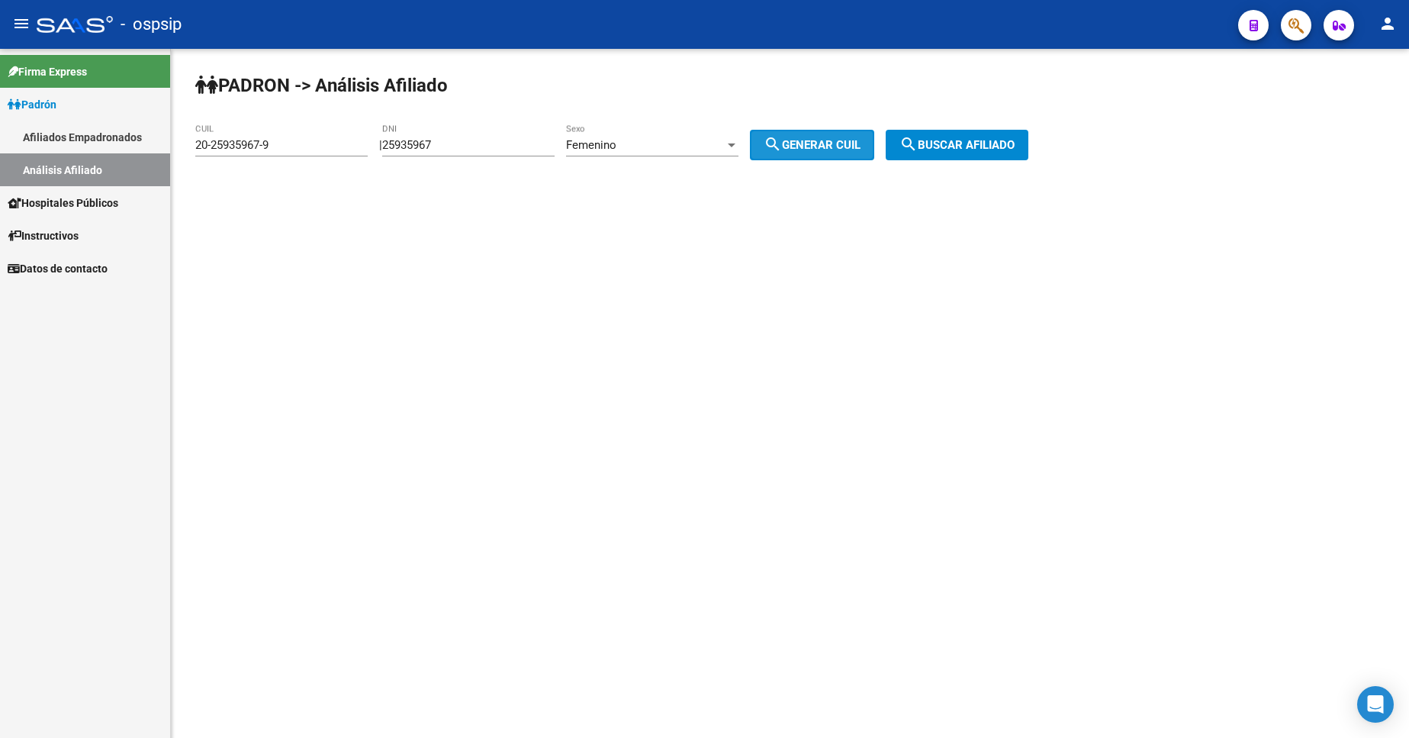
click at [799, 143] on span "search Generar CUIL" at bounding box center [812, 145] width 97 height 14
type input "27-25935967-3"
click at [918, 140] on mat-icon "search" at bounding box center [909, 144] width 18 height 18
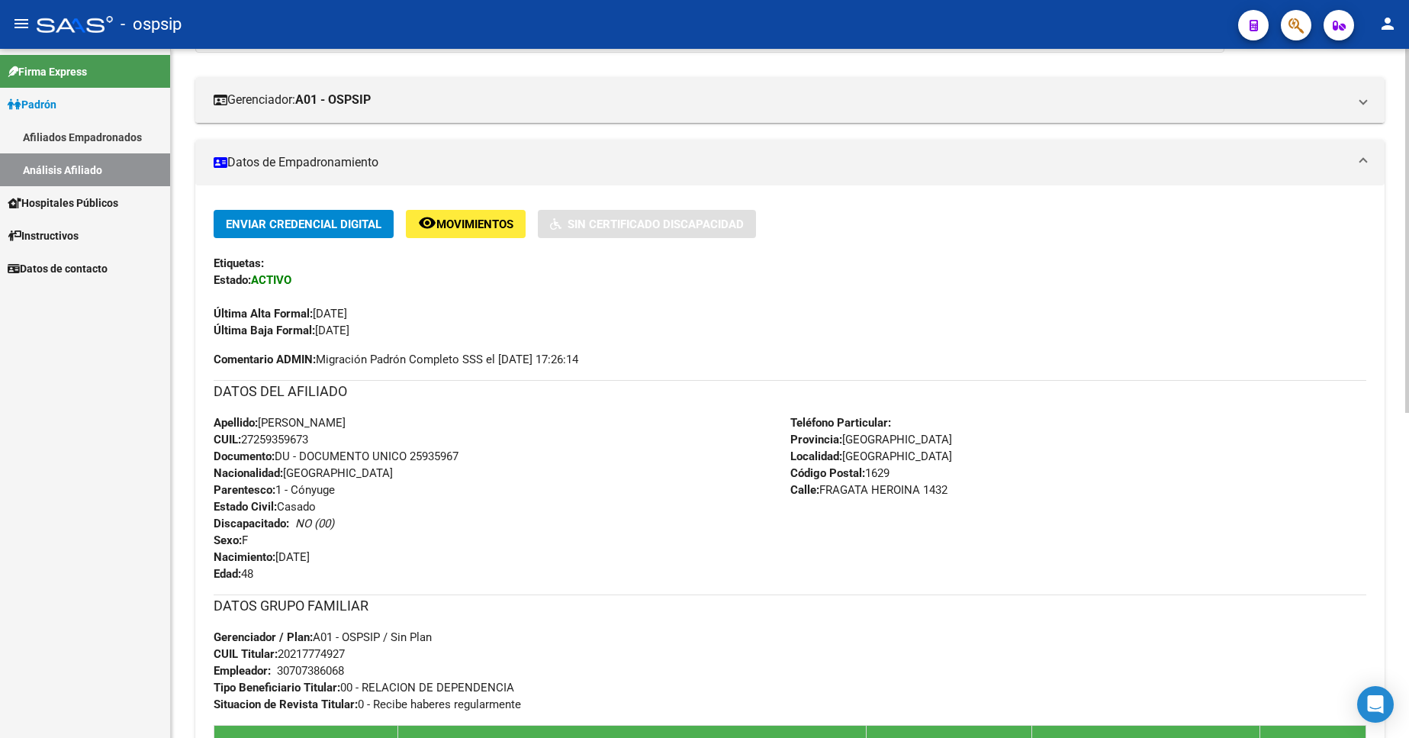
scroll to position [385, 0]
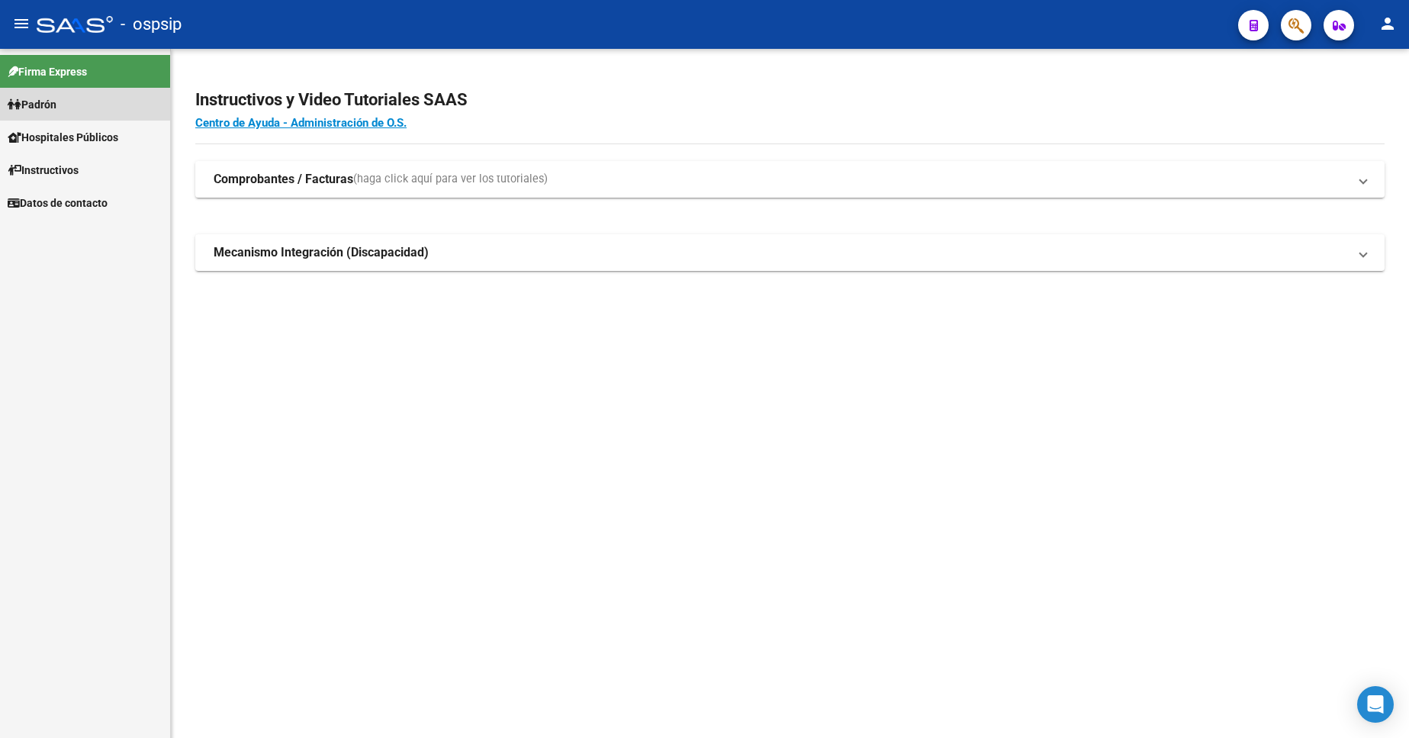
click at [50, 107] on span "Padrón" at bounding box center [32, 104] width 49 height 17
click at [64, 171] on link "Análisis Afiliado" at bounding box center [85, 169] width 170 height 33
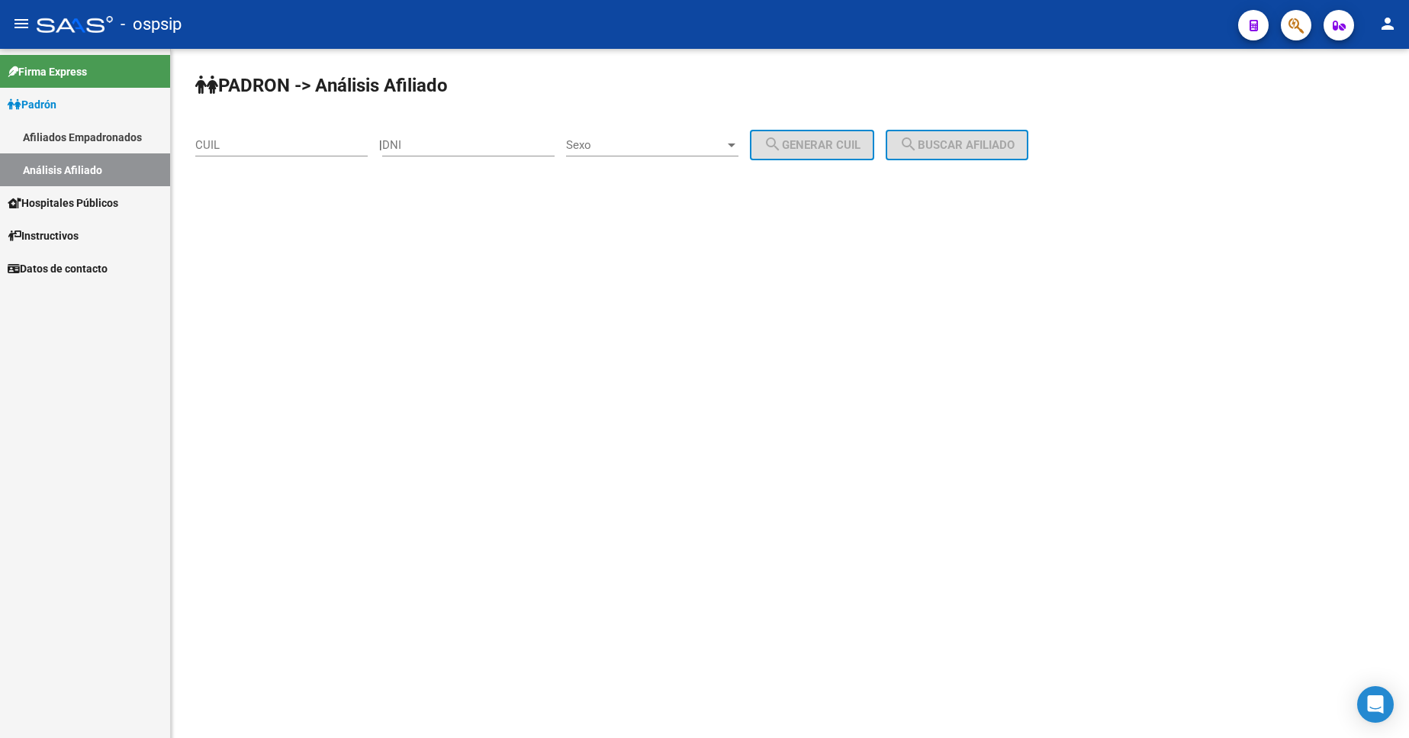
click at [489, 144] on input "DNI" at bounding box center [468, 145] width 172 height 14
type input "17688749"
click at [643, 140] on span "Sexo" at bounding box center [645, 145] width 159 height 14
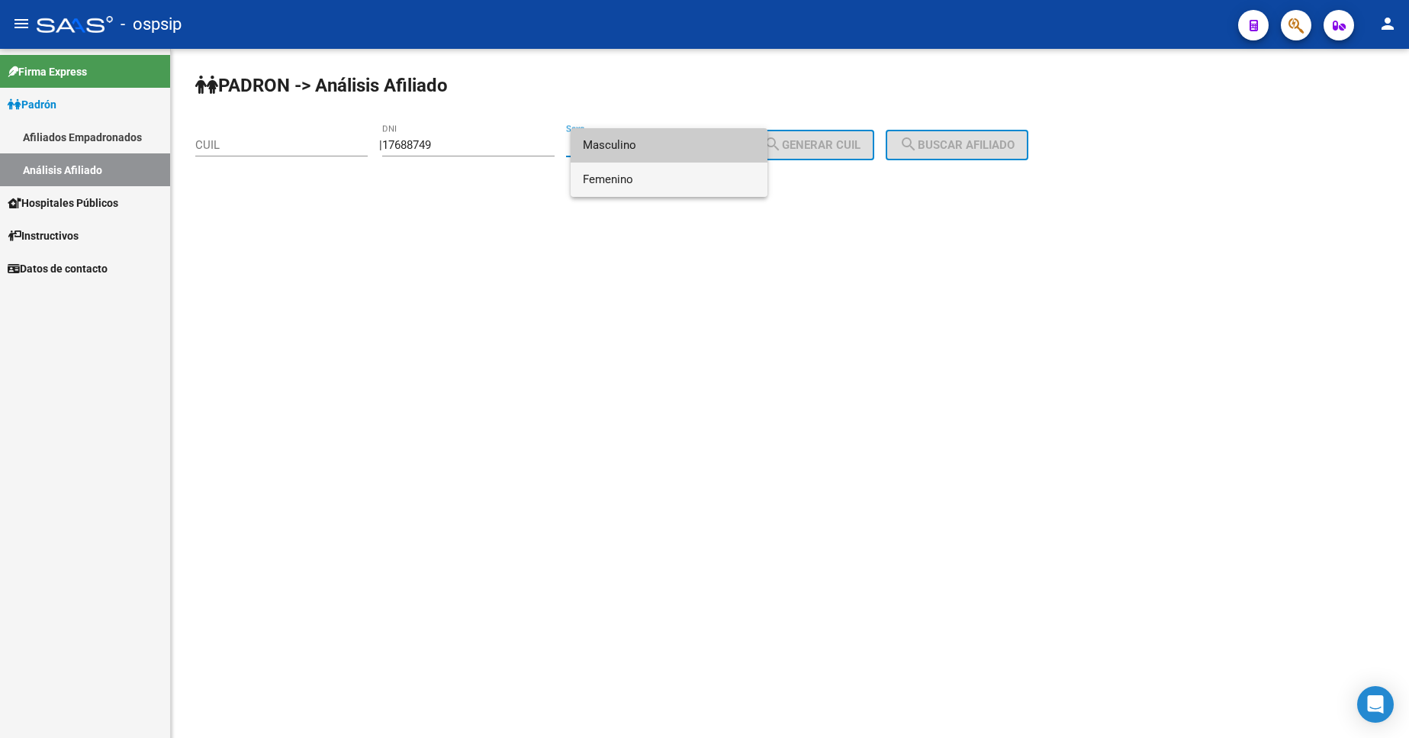
click at [662, 184] on span "Femenino" at bounding box center [669, 180] width 172 height 34
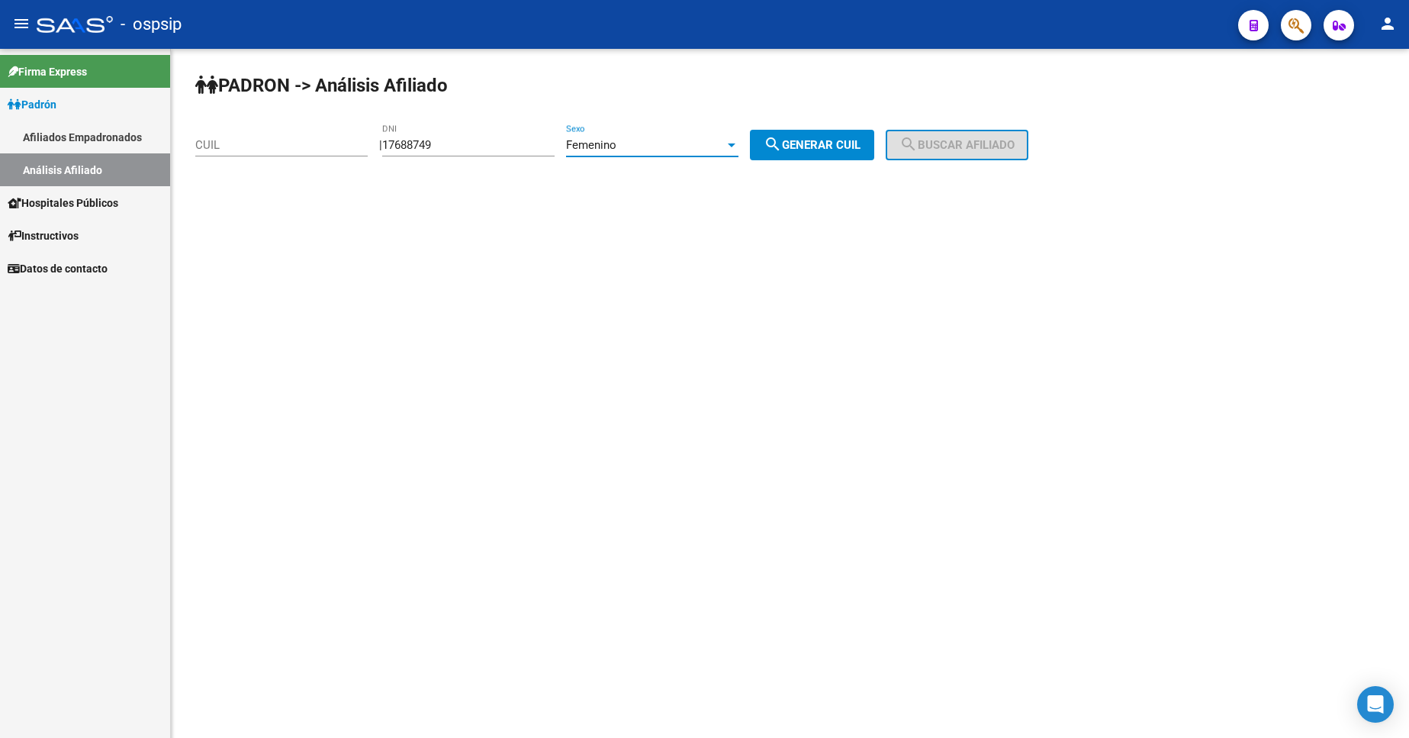
click at [782, 147] on mat-icon "search" at bounding box center [773, 144] width 18 height 18
type input "23-17688749-4"
drag, startPoint x: 928, startPoint y: 133, endPoint x: 959, endPoint y: 146, distance: 33.9
click at [947, 146] on button "search Buscar afiliado" at bounding box center [957, 145] width 143 height 31
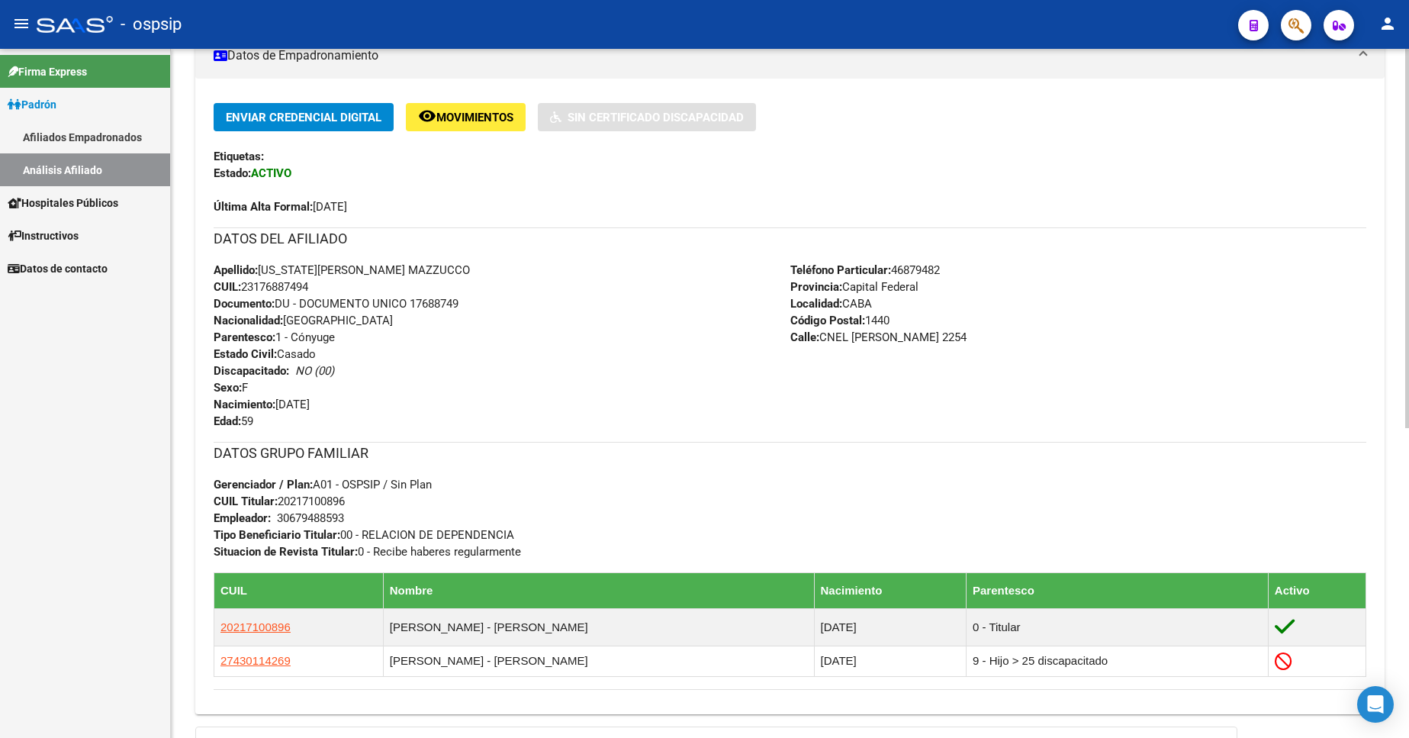
scroll to position [458, 0]
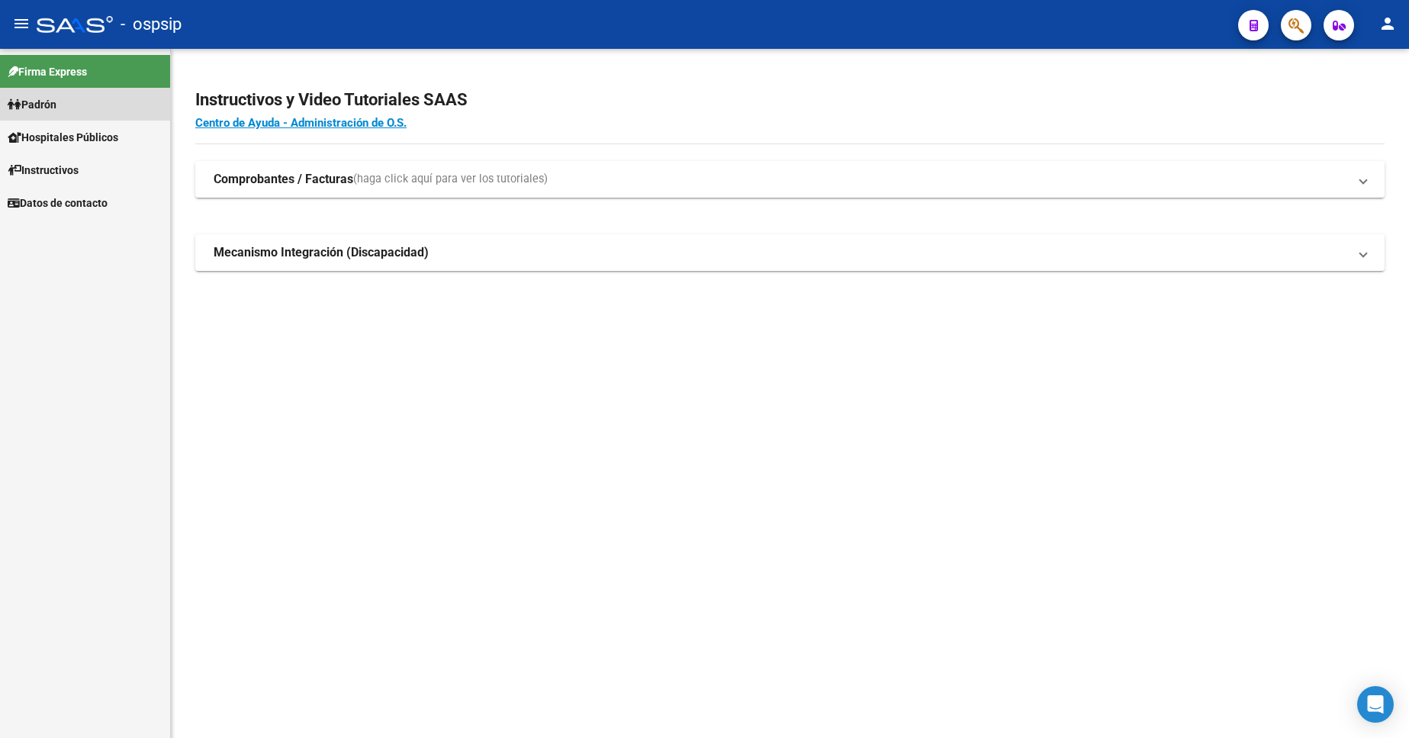
click at [52, 105] on span "Padrón" at bounding box center [32, 104] width 49 height 17
click at [53, 105] on span "Padrón" at bounding box center [32, 104] width 49 height 17
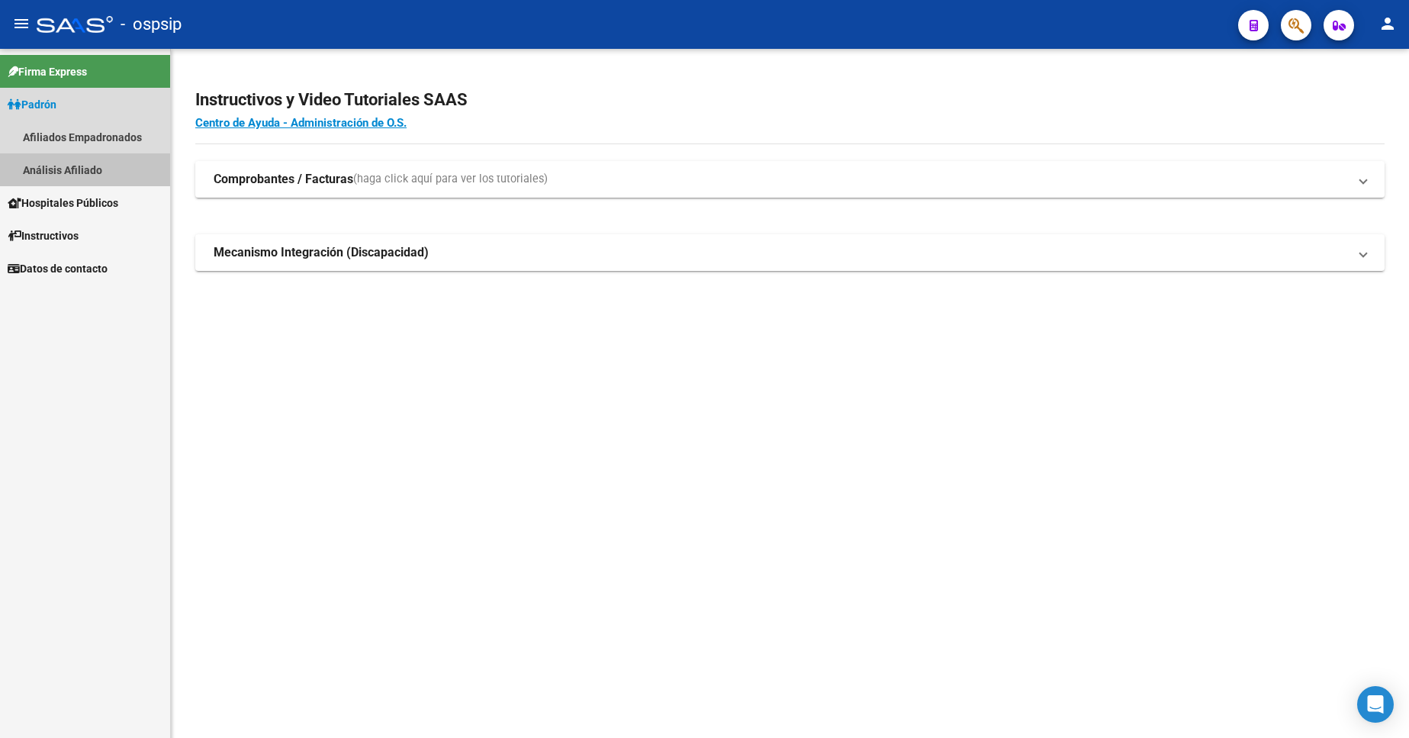
click at [76, 175] on link "Análisis Afiliado" at bounding box center [85, 169] width 170 height 33
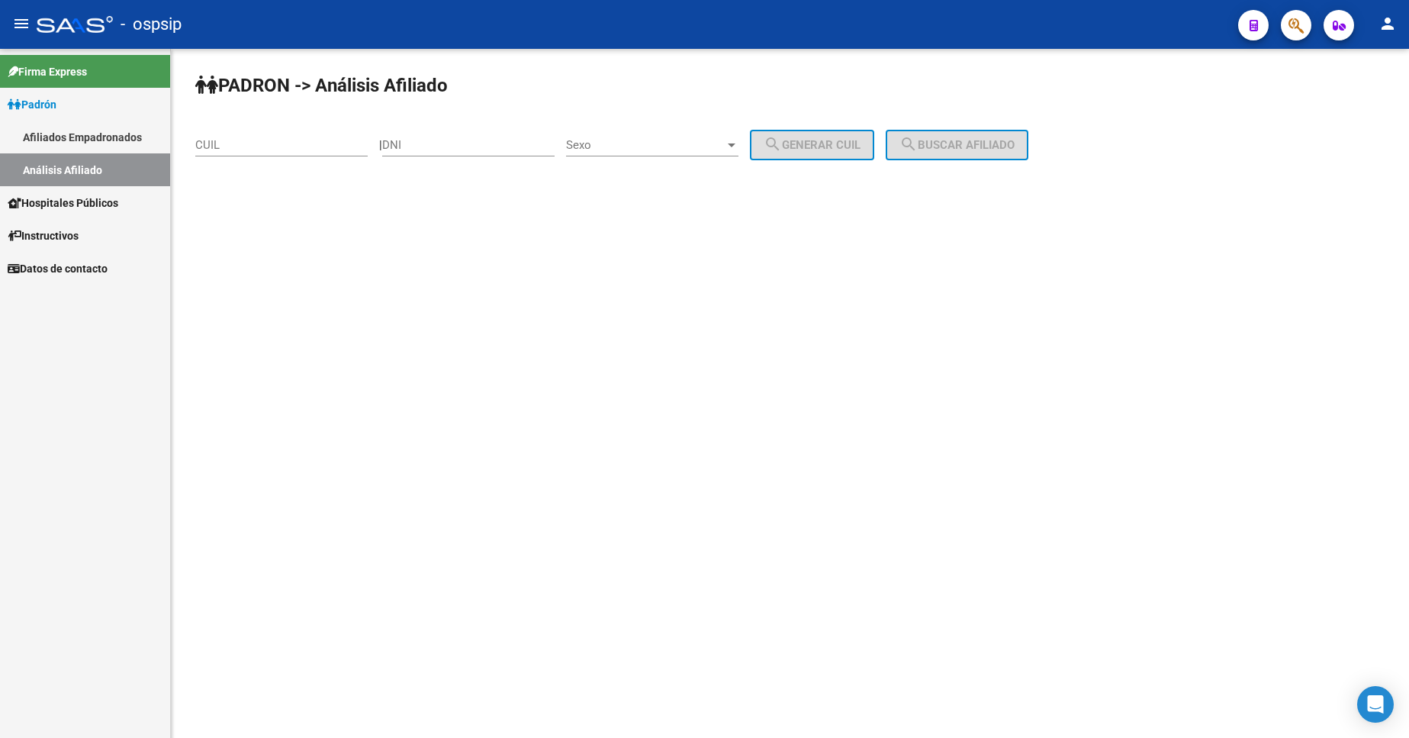
click at [440, 144] on input "DNI" at bounding box center [468, 145] width 172 height 14
type input "18575046"
click at [664, 129] on div "Sexo Sexo" at bounding box center [652, 140] width 172 height 33
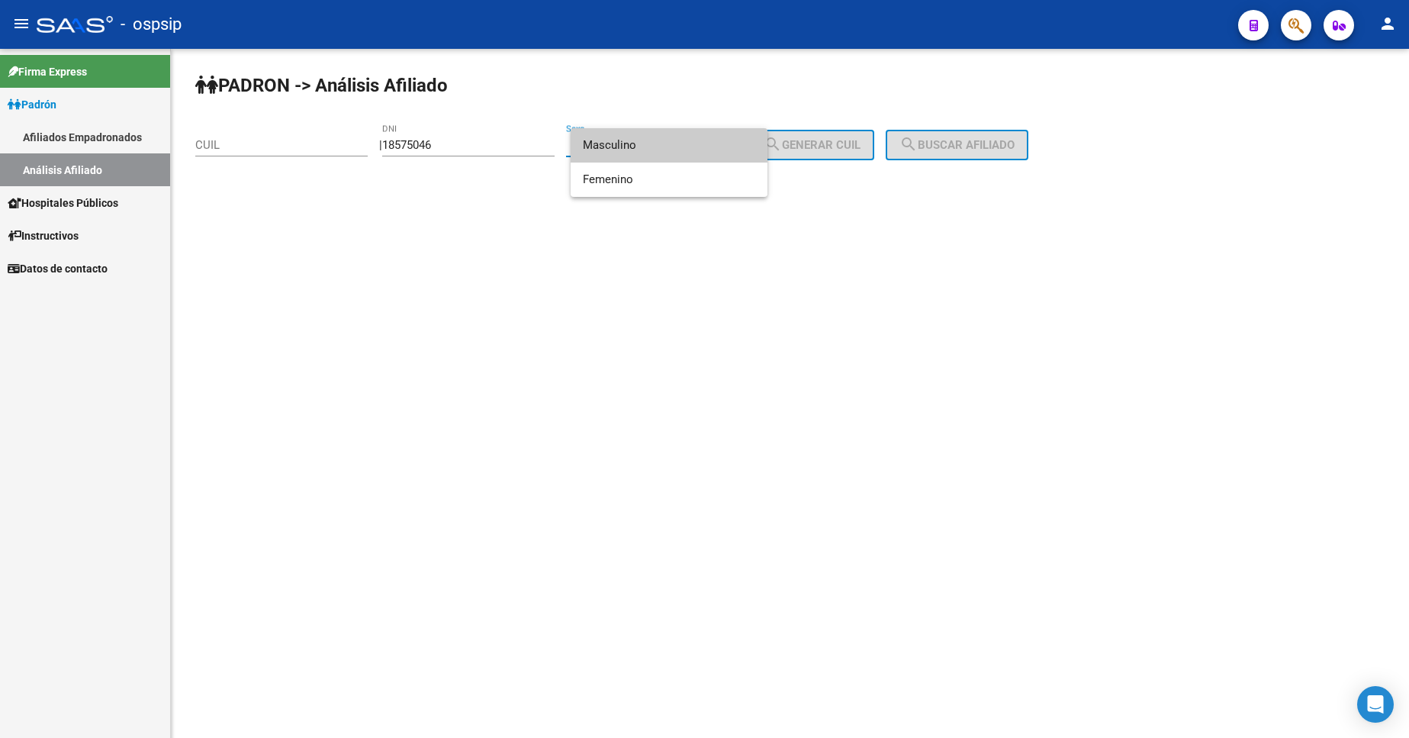
click at [671, 156] on span "Masculino" at bounding box center [669, 145] width 172 height 34
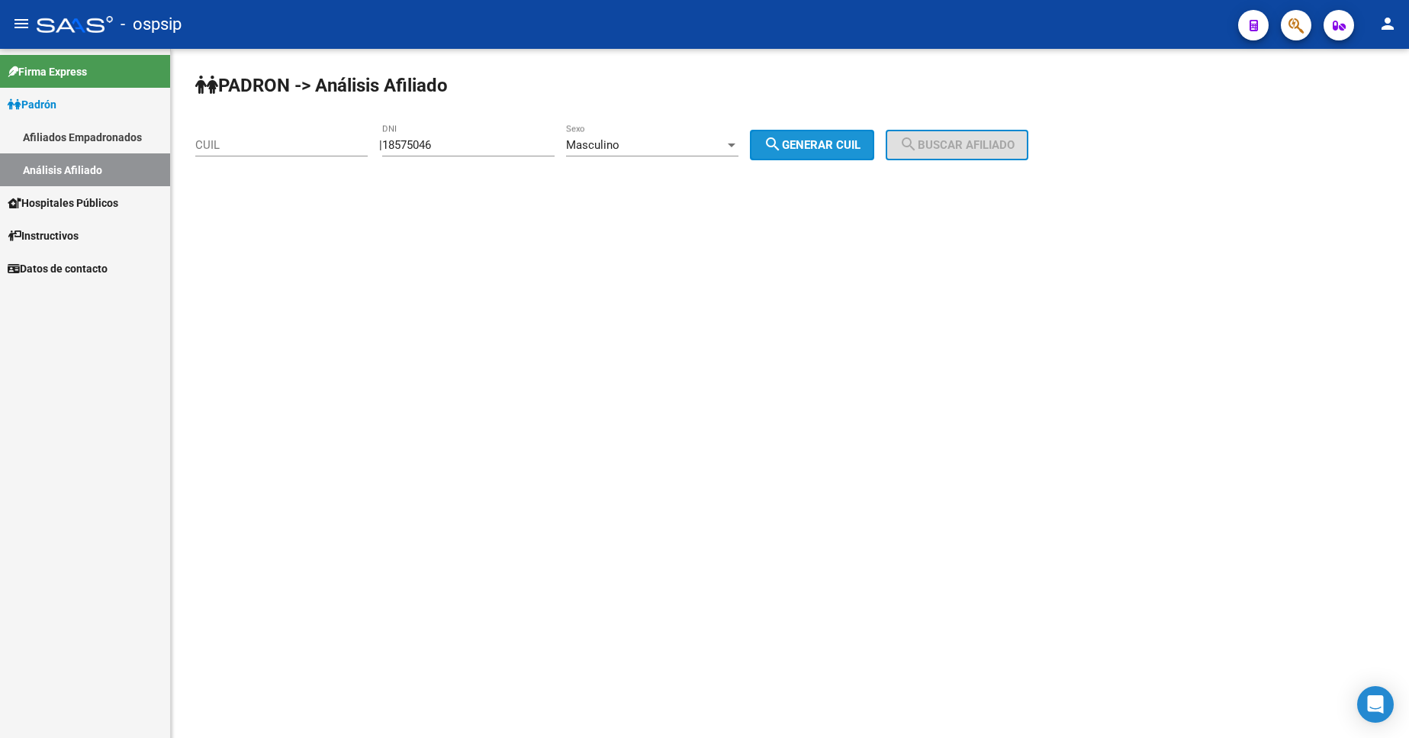
click at [804, 140] on span "search Generar CUIL" at bounding box center [812, 145] width 97 height 14
type input "23-18575046-9"
click at [968, 142] on span "search Buscar afiliado" at bounding box center [957, 145] width 115 height 14
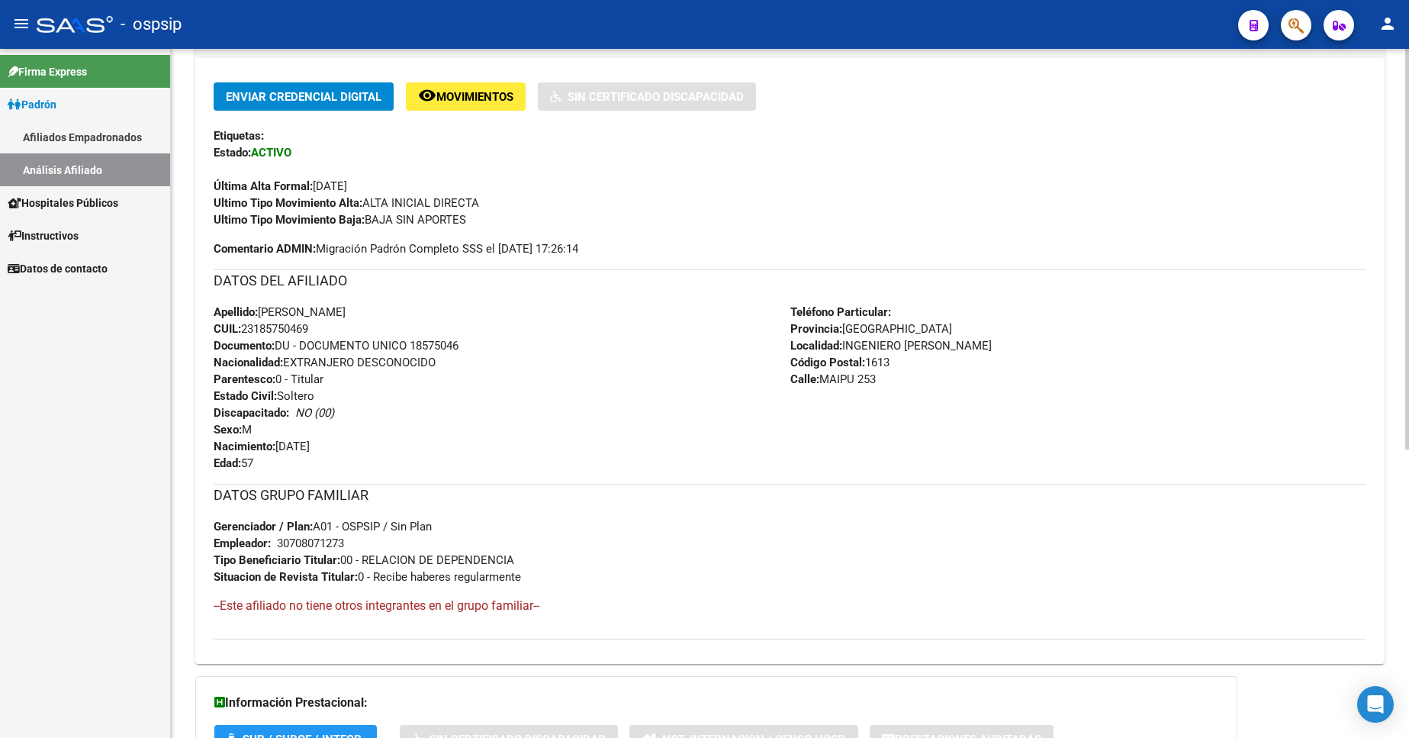
scroll to position [382, 0]
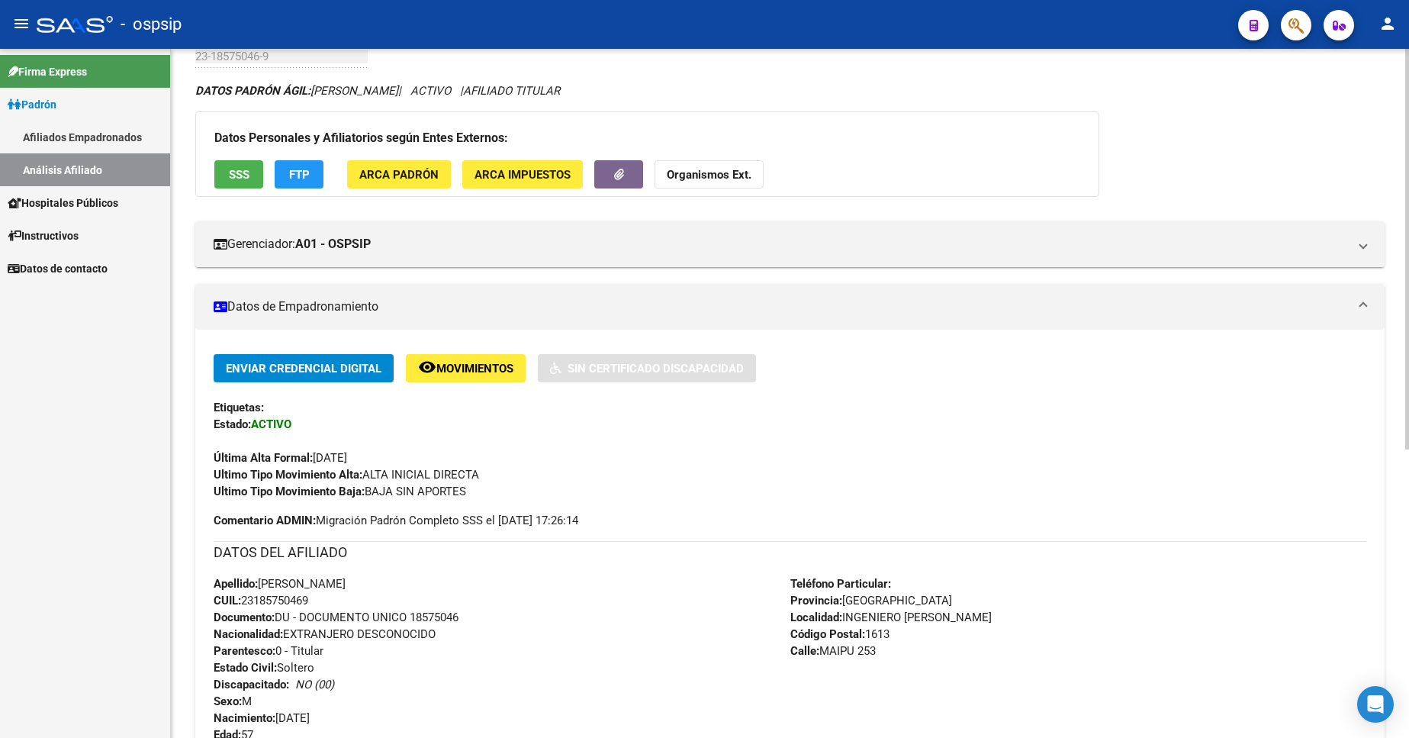
scroll to position [76, 0]
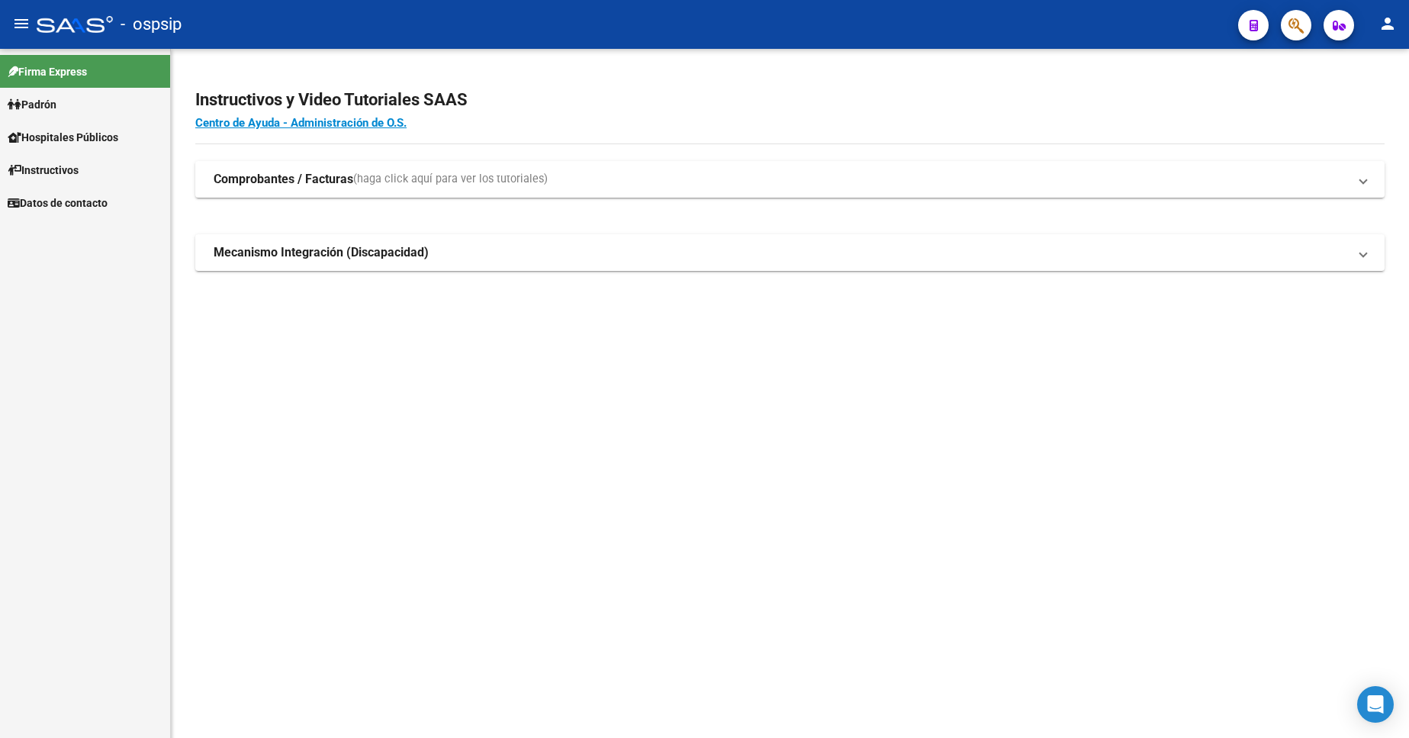
click at [56, 103] on span "Padrón" at bounding box center [32, 104] width 49 height 17
click at [56, 102] on span "Padrón" at bounding box center [32, 104] width 49 height 17
click at [80, 168] on link "Análisis Afiliado" at bounding box center [85, 169] width 170 height 33
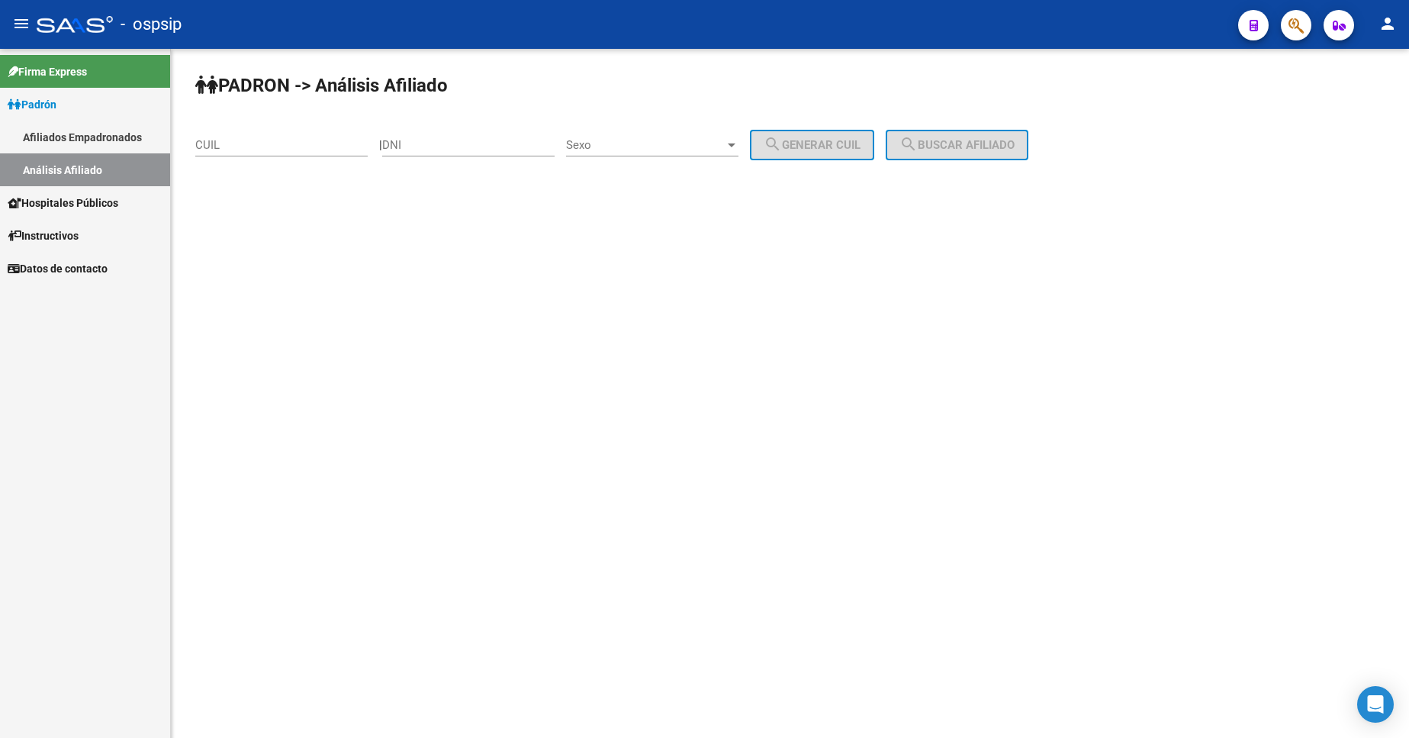
click at [500, 143] on input "DNI" at bounding box center [468, 145] width 172 height 14
type input "22202682"
click at [629, 142] on span "Sexo" at bounding box center [645, 145] width 159 height 14
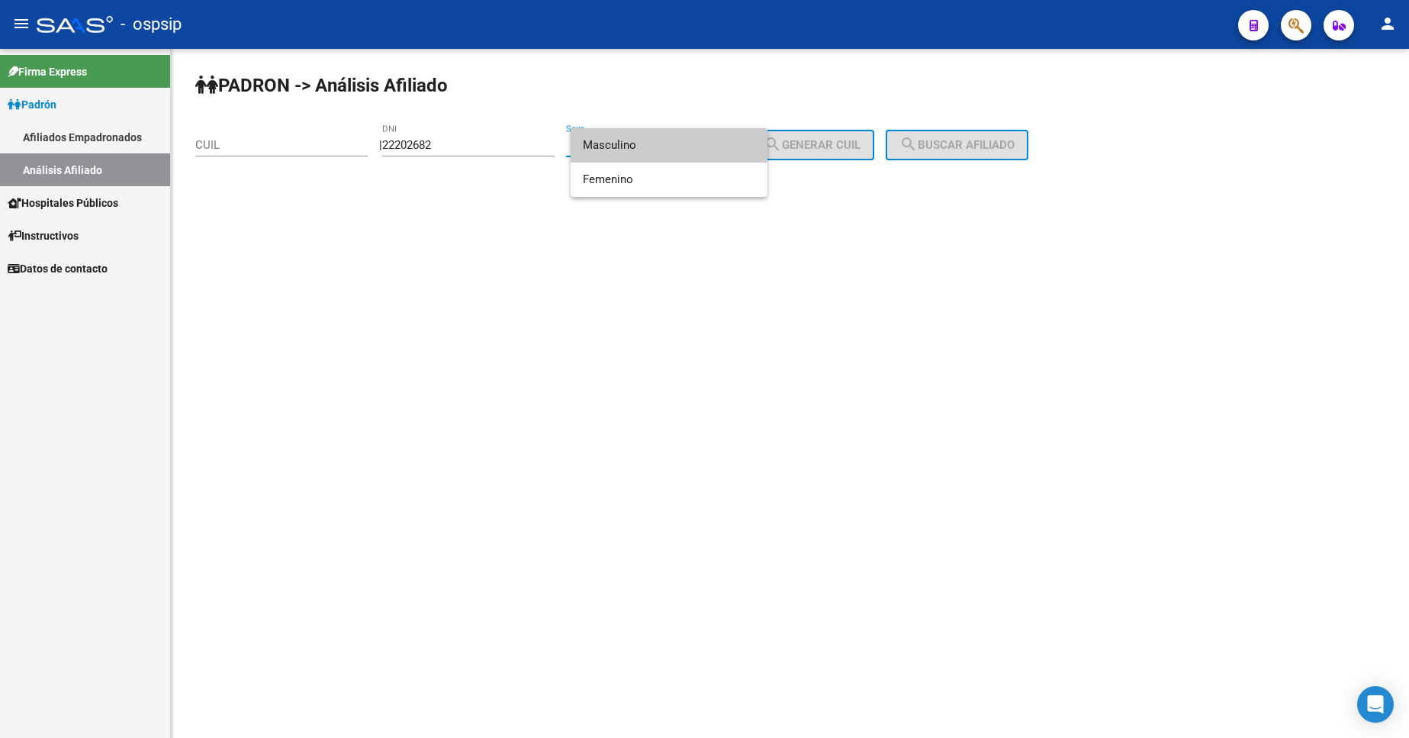
click at [635, 152] on span "Masculino" at bounding box center [669, 145] width 172 height 34
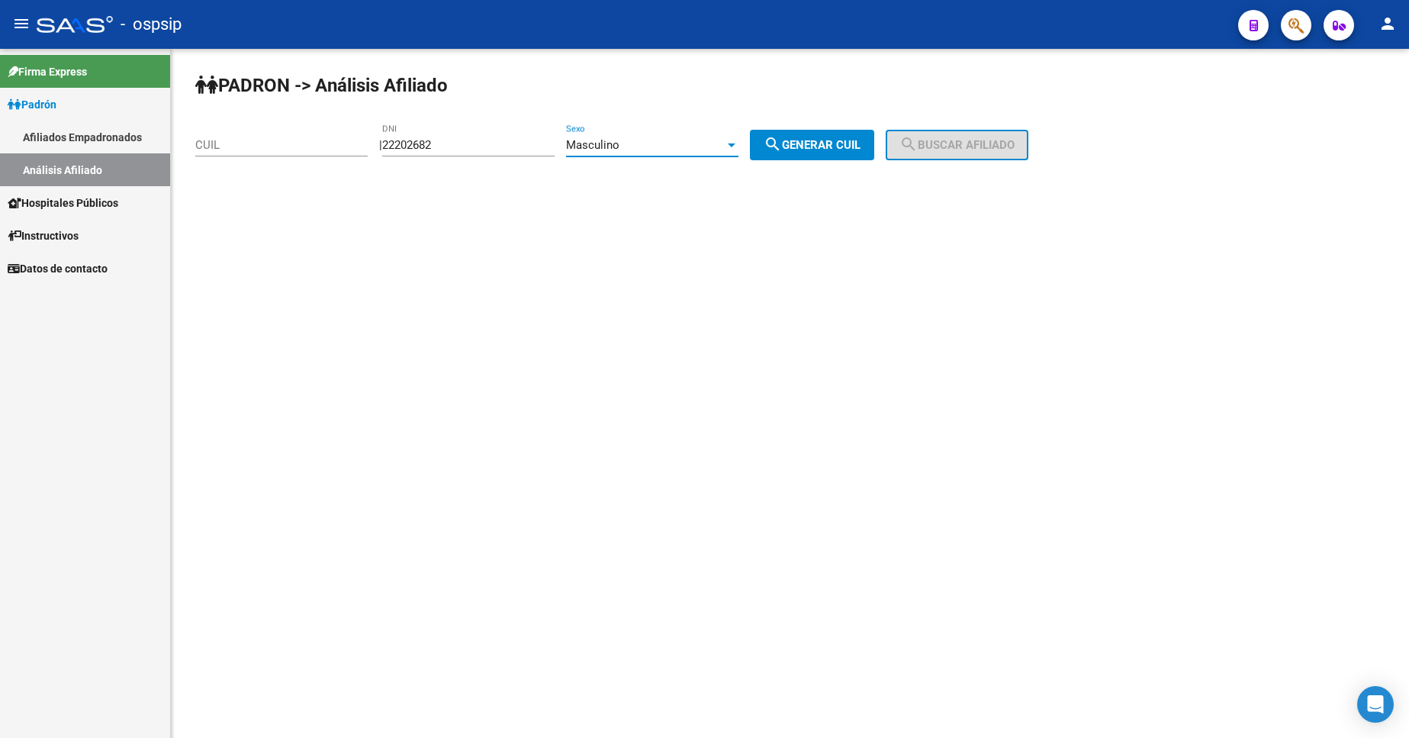
click at [840, 148] on span "search Generar CUIL" at bounding box center [812, 145] width 97 height 14
type input "20-22202682-3"
click at [919, 158] on button "search Buscar afiliado" at bounding box center [957, 145] width 143 height 31
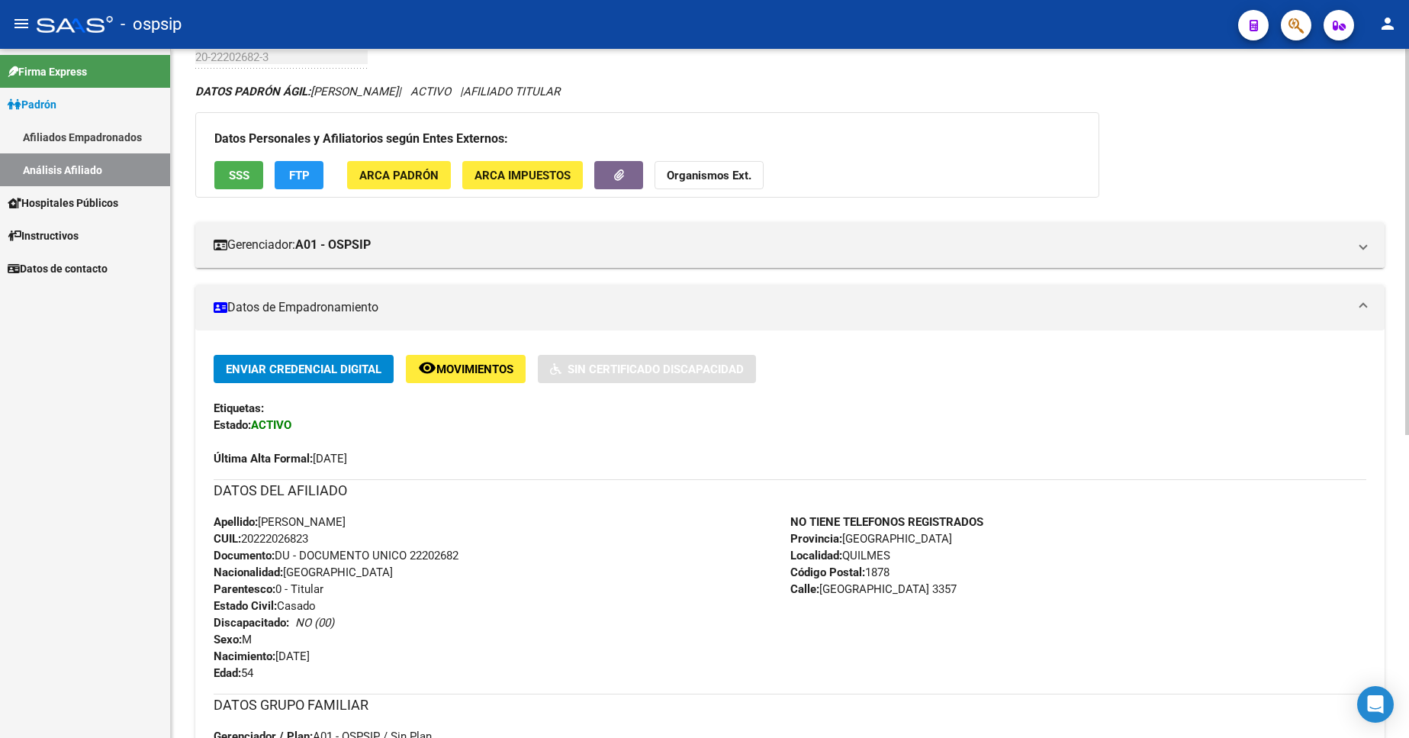
scroll to position [305, 0]
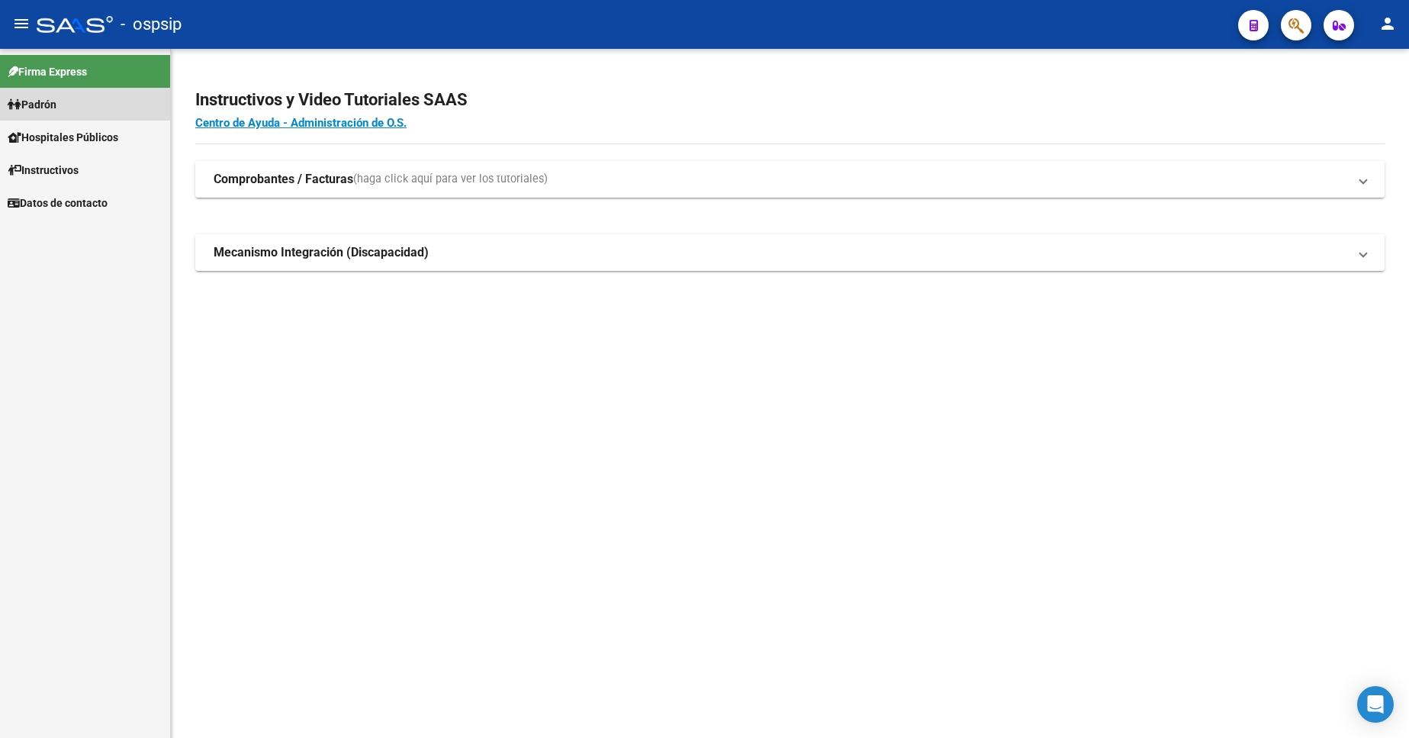
click at [76, 102] on link "Padrón" at bounding box center [85, 104] width 170 height 33
click at [92, 169] on link "Análisis Afiliado" at bounding box center [85, 169] width 170 height 33
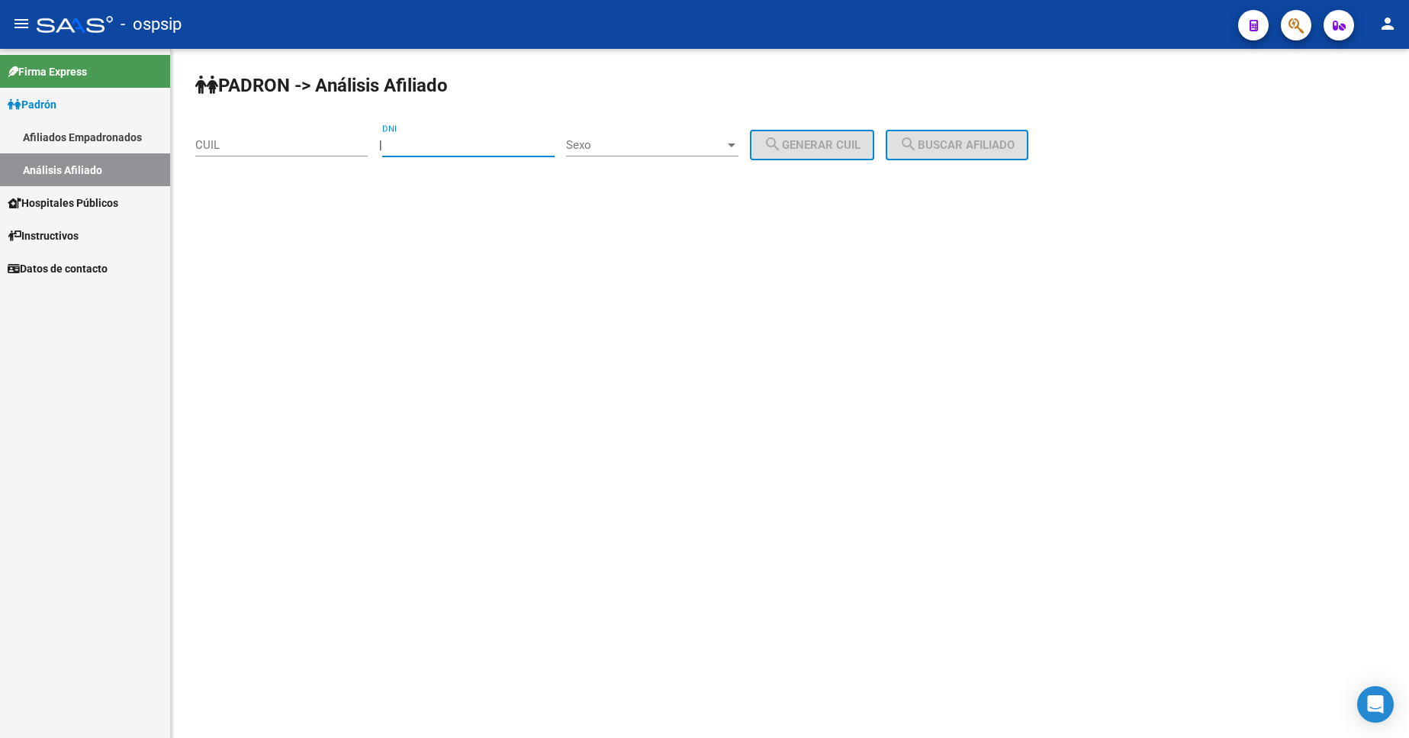
click at [445, 141] on input "DNI" at bounding box center [468, 145] width 172 height 14
type input "40252720"
click at [710, 137] on div "Sexo Sexo" at bounding box center [652, 140] width 172 height 33
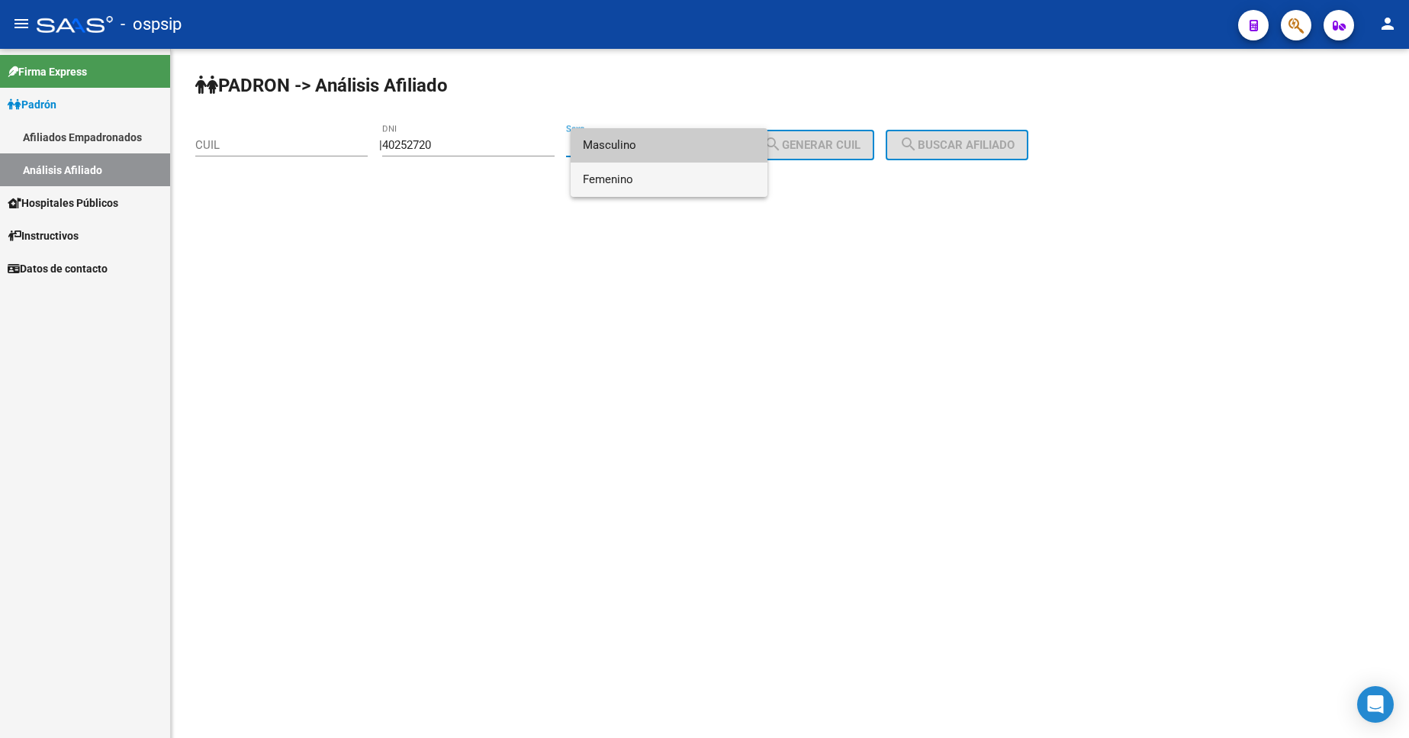
click at [690, 176] on span "Femenino" at bounding box center [669, 180] width 172 height 34
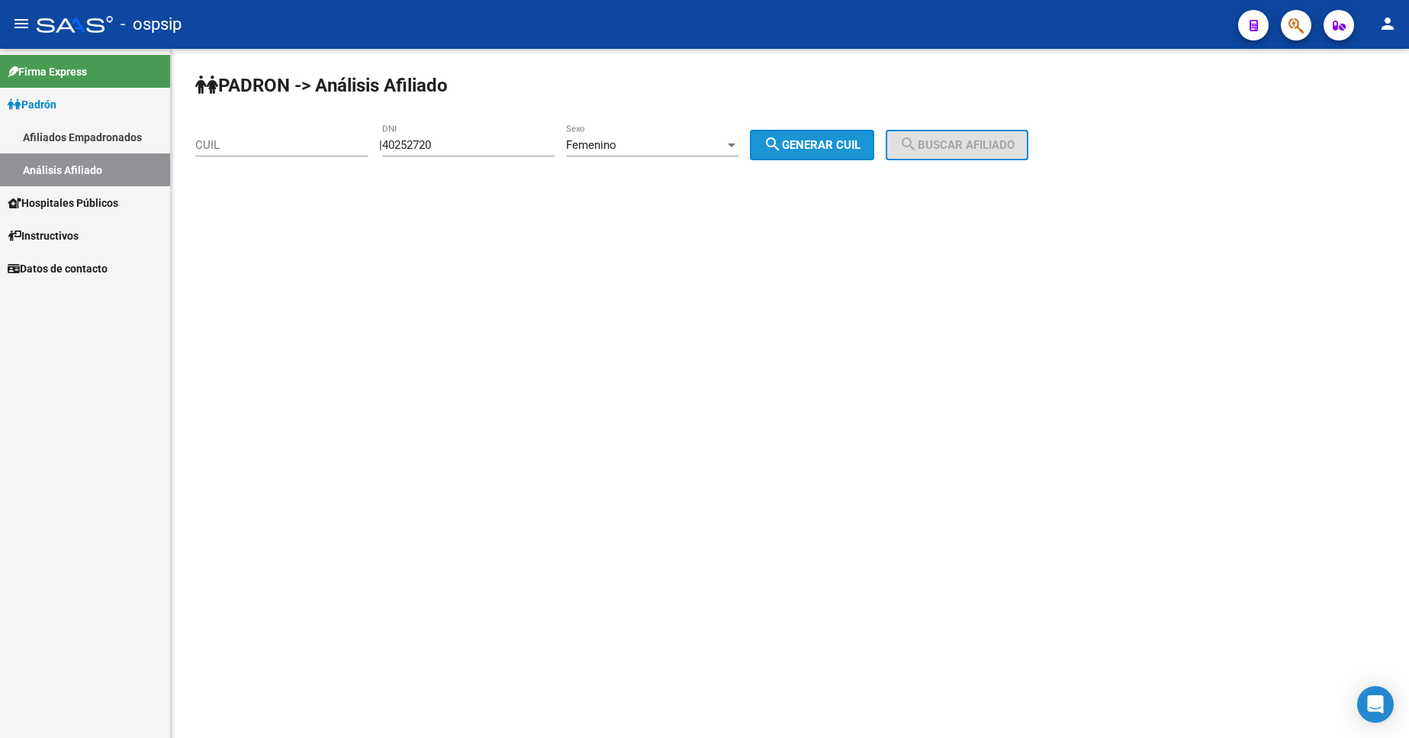
click at [804, 151] on button "search Generar CUIL" at bounding box center [812, 145] width 124 height 31
type input "27-40252720-5"
click at [938, 137] on button "search Buscar afiliado" at bounding box center [957, 145] width 143 height 31
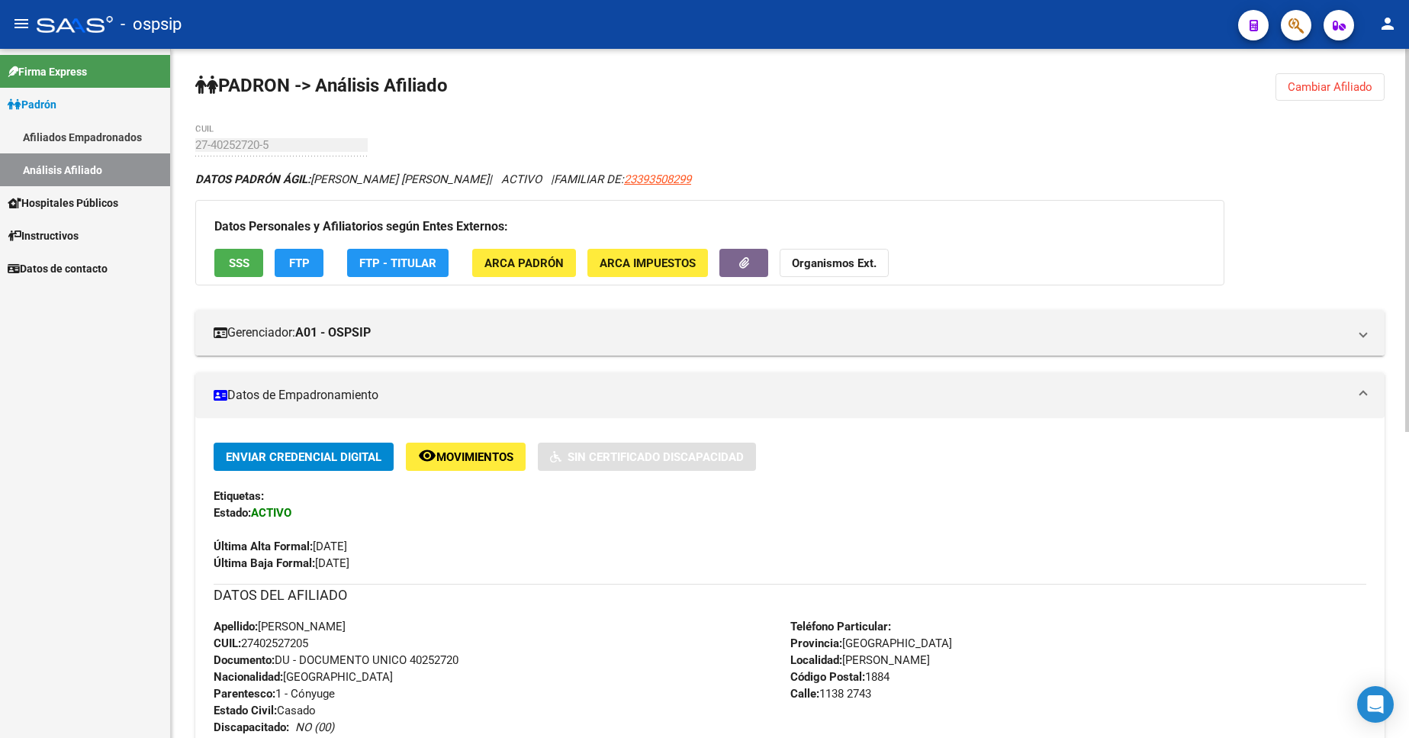
scroll to position [305, 0]
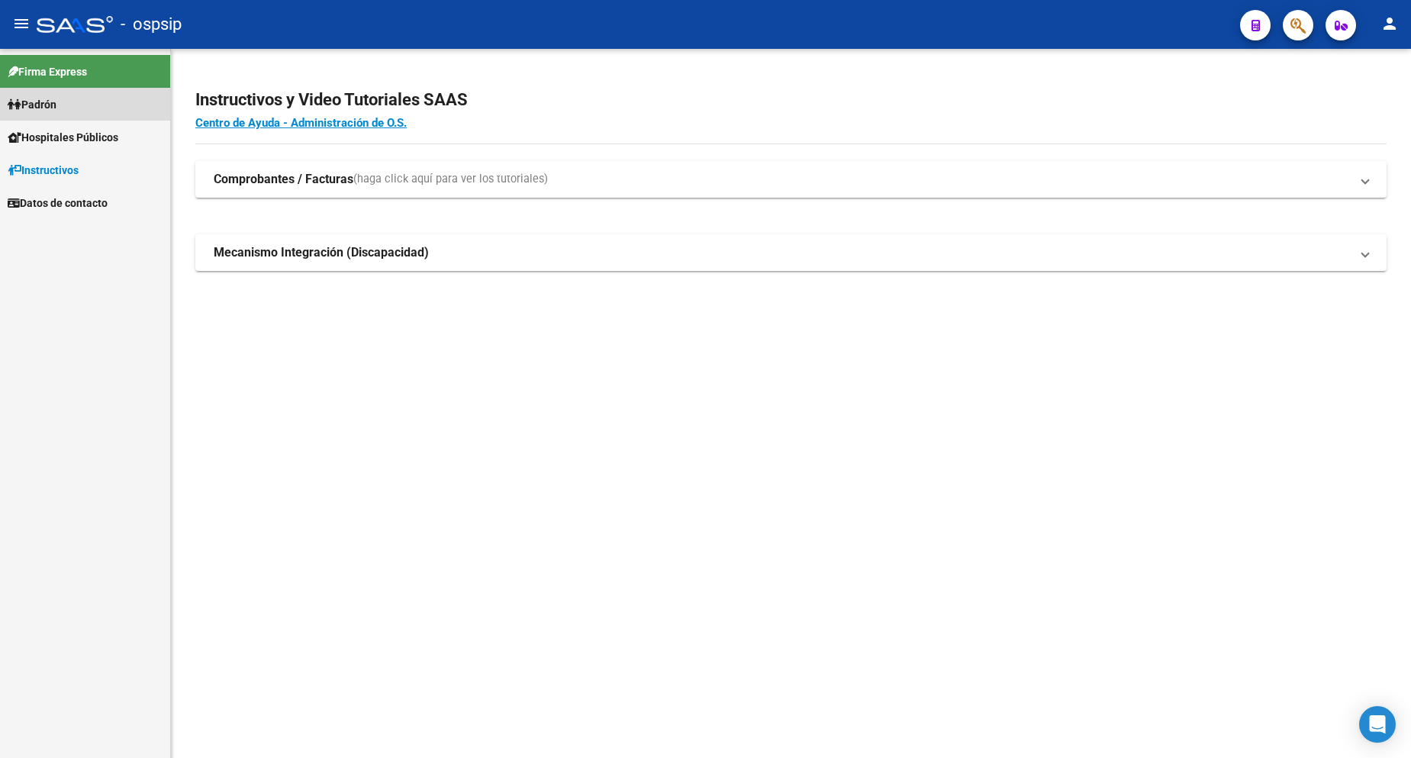
click at [67, 106] on link "Padrón" at bounding box center [85, 104] width 170 height 33
click at [39, 109] on span "Padrón" at bounding box center [32, 104] width 49 height 17
click at [56, 100] on span "Padrón" at bounding box center [32, 104] width 49 height 17
click at [56, 105] on span "Padrón" at bounding box center [32, 104] width 49 height 17
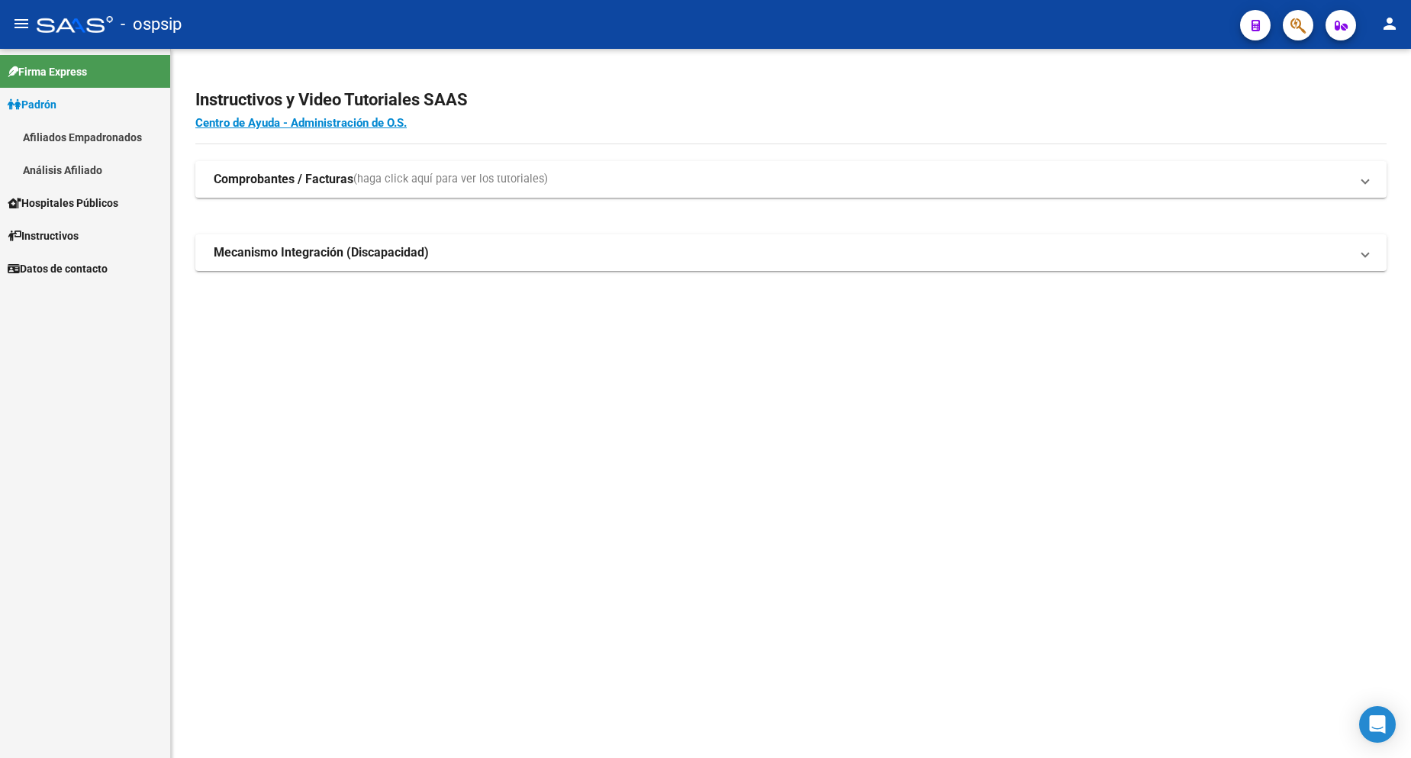
click at [90, 170] on link "Análisis Afiliado" at bounding box center [85, 169] width 170 height 33
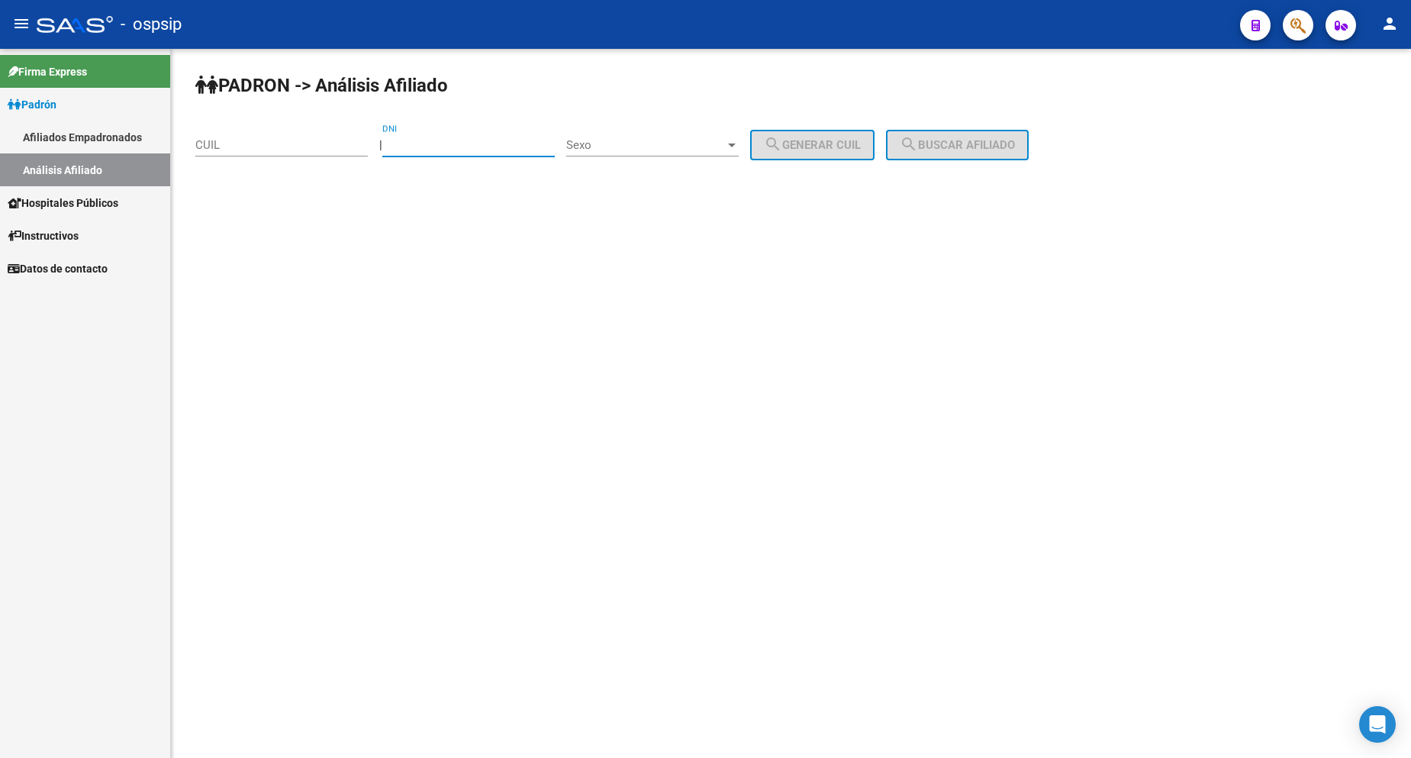
click at [457, 143] on input "DNI" at bounding box center [468, 145] width 172 height 14
type input "22799693"
click at [682, 149] on span "Sexo" at bounding box center [645, 145] width 159 height 14
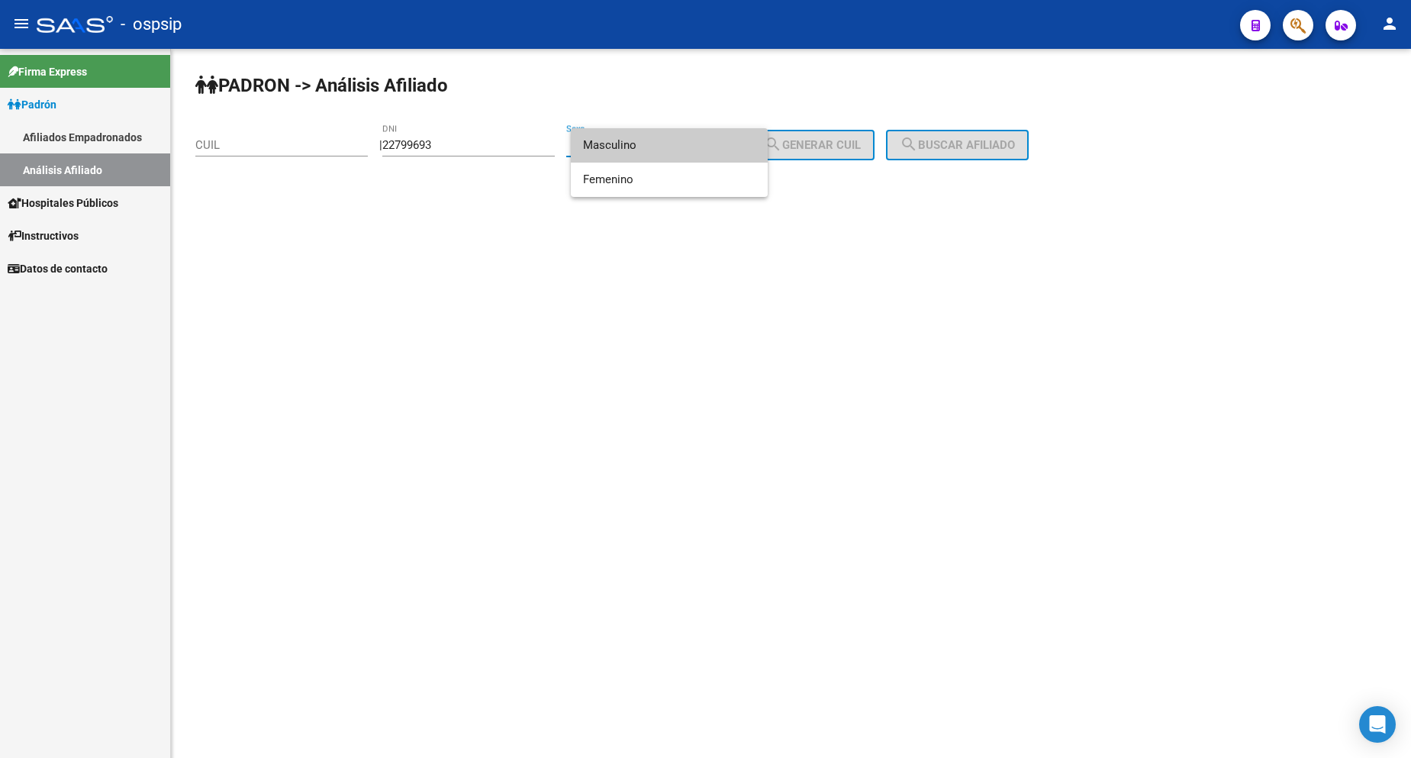
click at [679, 147] on span "Masculino" at bounding box center [669, 145] width 172 height 34
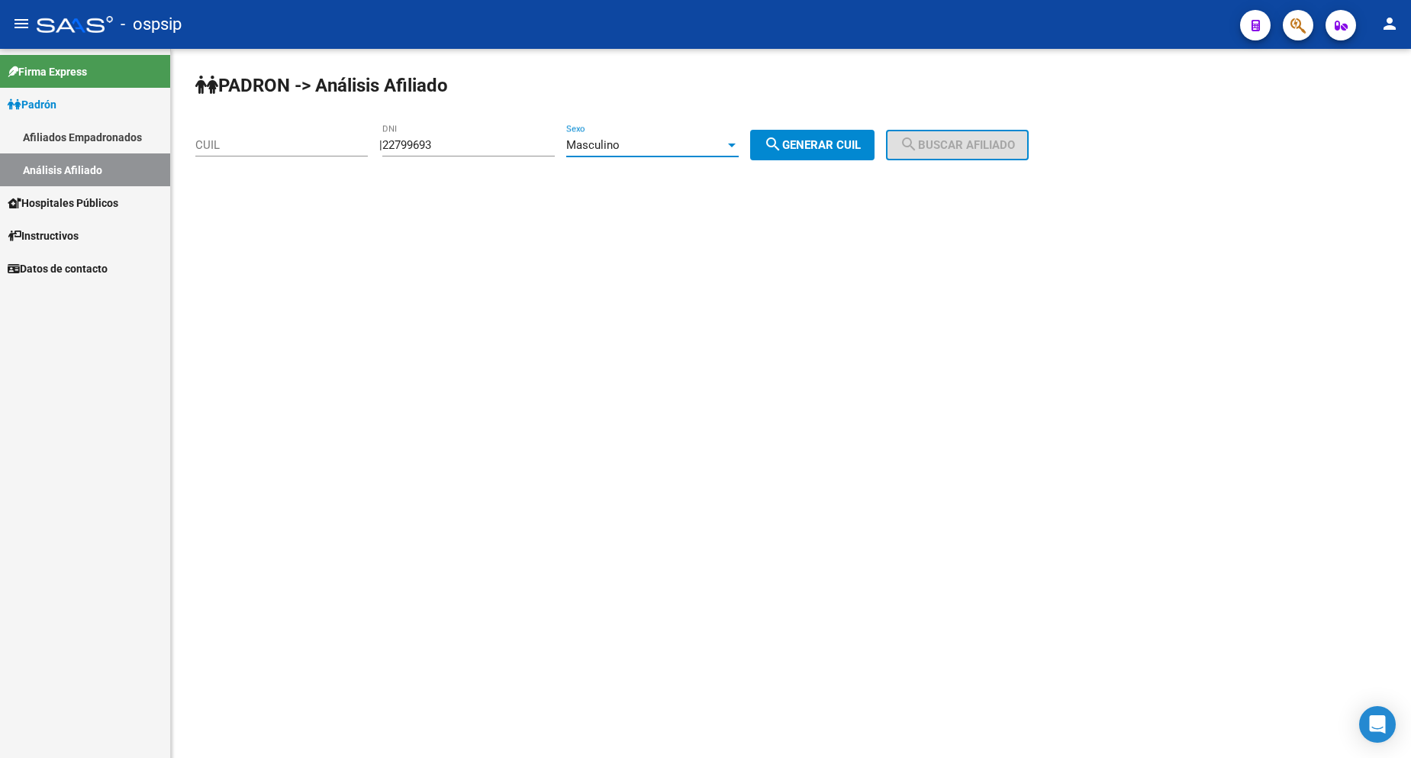
click at [834, 152] on button "search Generar CUIL" at bounding box center [812, 145] width 124 height 31
type input "20-22799693-6"
click at [956, 141] on span "search Buscar afiliado" at bounding box center [957, 145] width 115 height 14
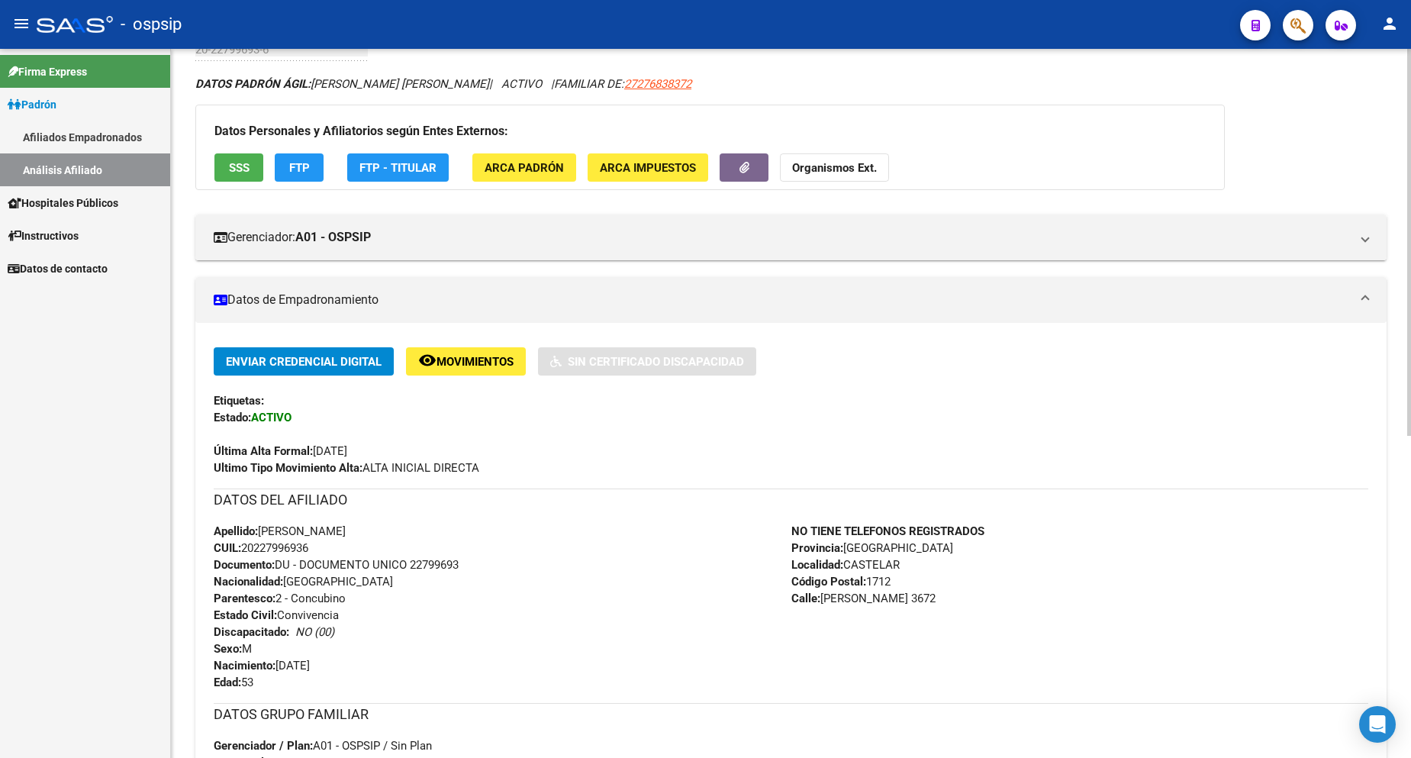
scroll to position [305, 0]
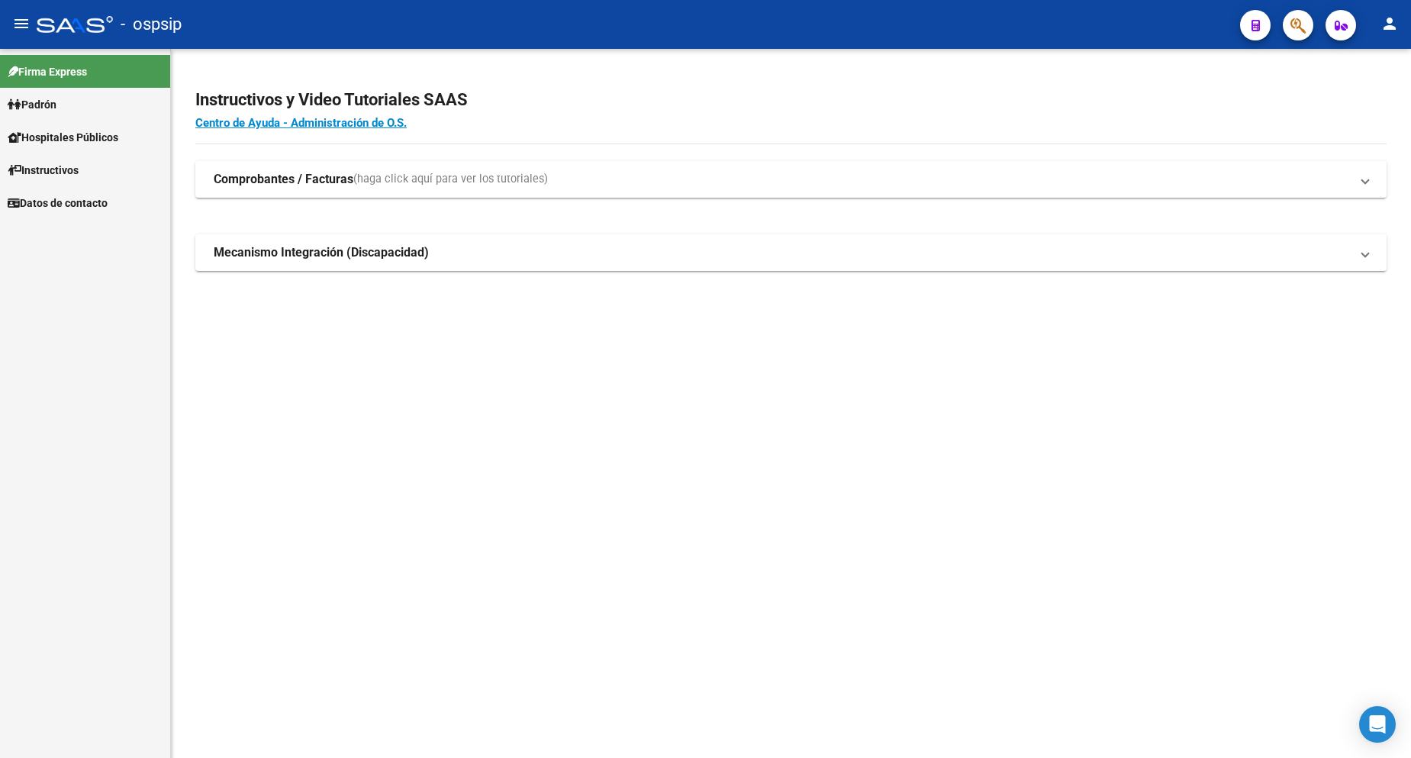
click at [49, 99] on span "Padrón" at bounding box center [32, 104] width 49 height 17
click at [79, 170] on link "Análisis Afiliado" at bounding box center [85, 169] width 170 height 33
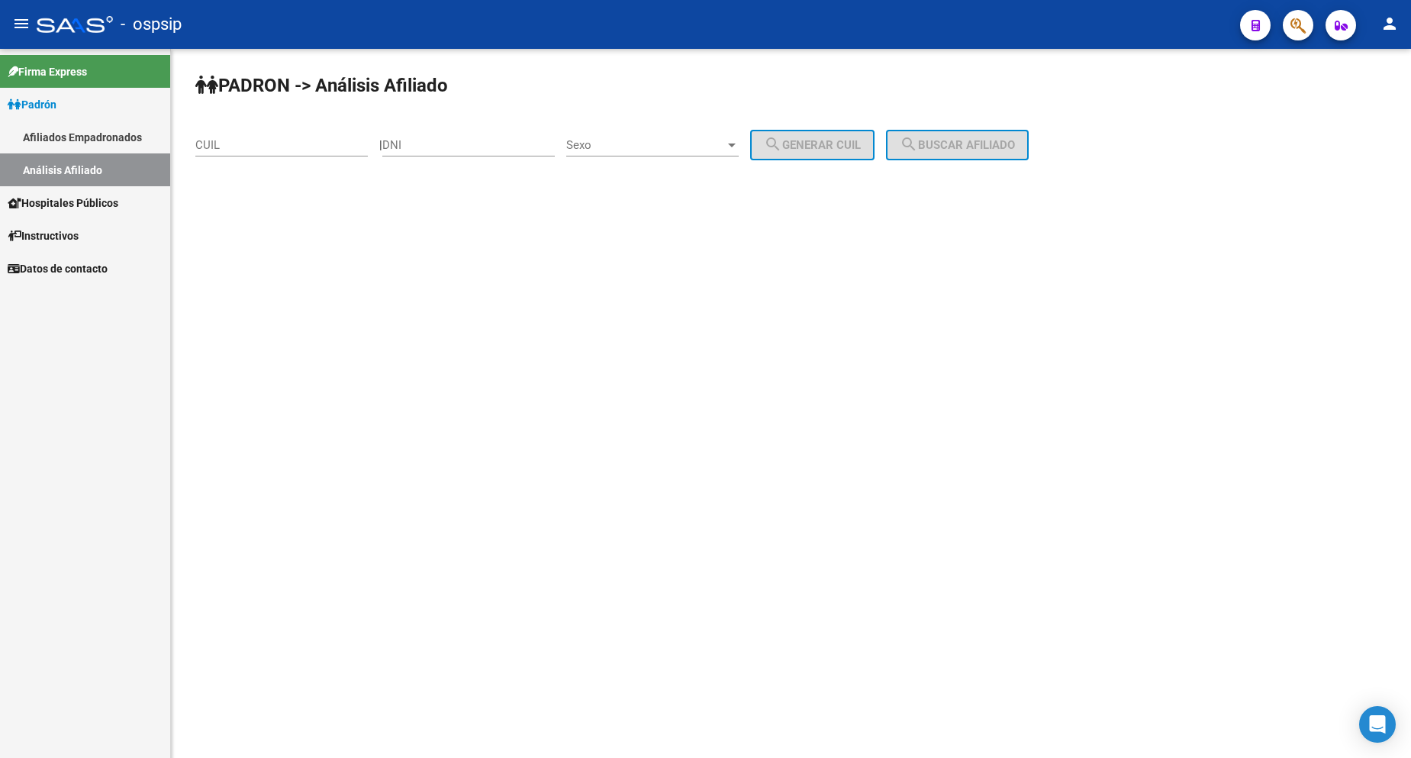
click at [452, 153] on div "DNI" at bounding box center [468, 140] width 172 height 33
type input "23175994"
click at [717, 137] on div "Sexo Sexo" at bounding box center [652, 140] width 172 height 33
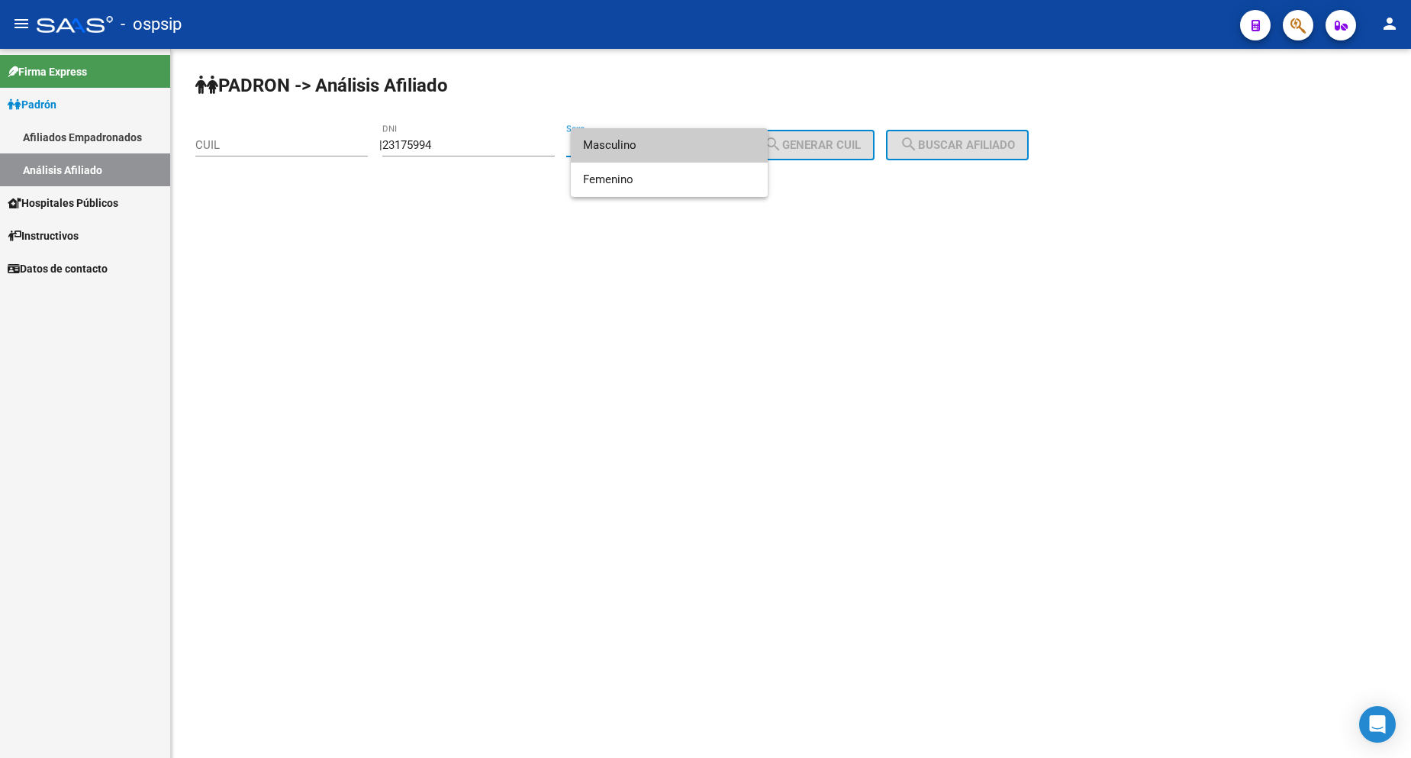
click at [675, 143] on span "Masculino" at bounding box center [669, 145] width 172 height 34
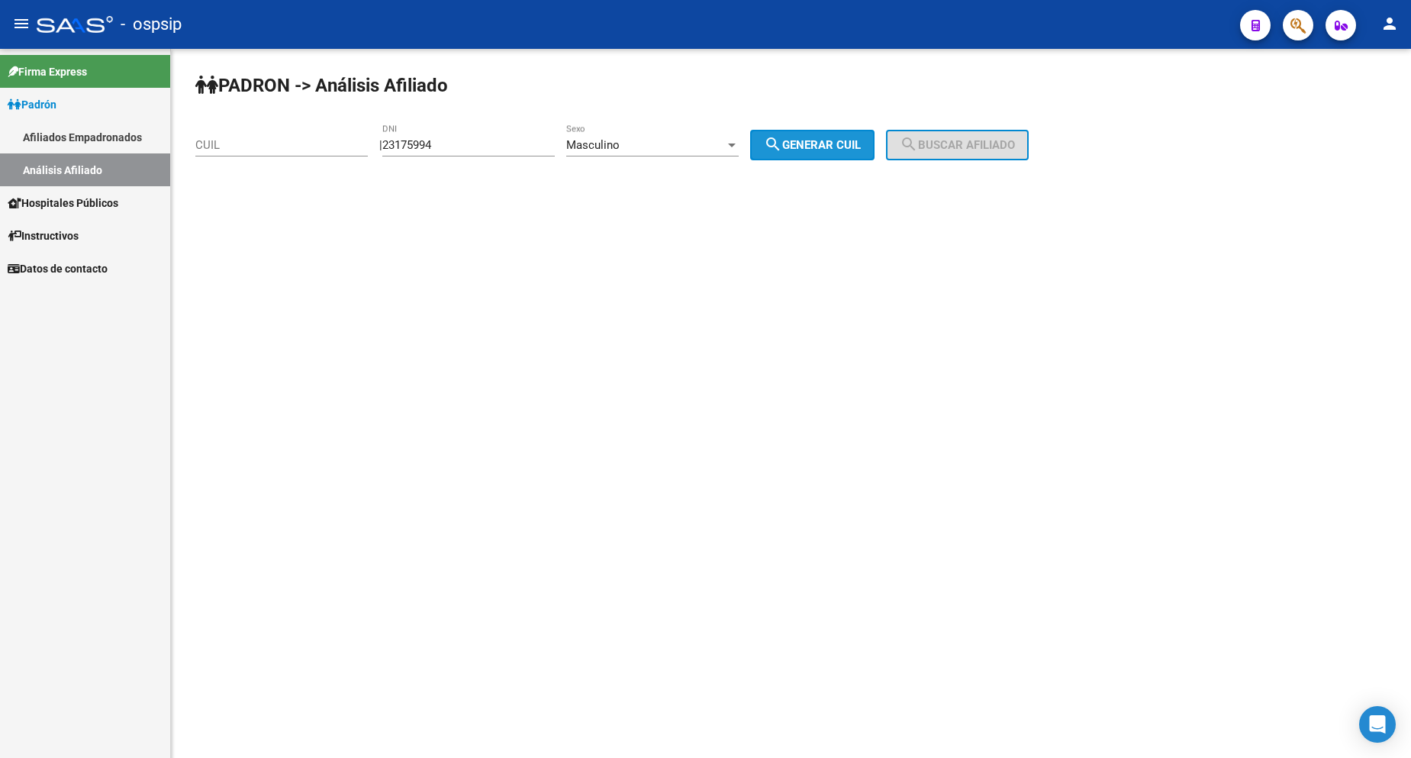
click at [808, 143] on span "search Generar CUIL" at bounding box center [812, 145] width 97 height 14
type input "20-23175994-9"
click at [918, 143] on mat-icon "search" at bounding box center [909, 144] width 18 height 18
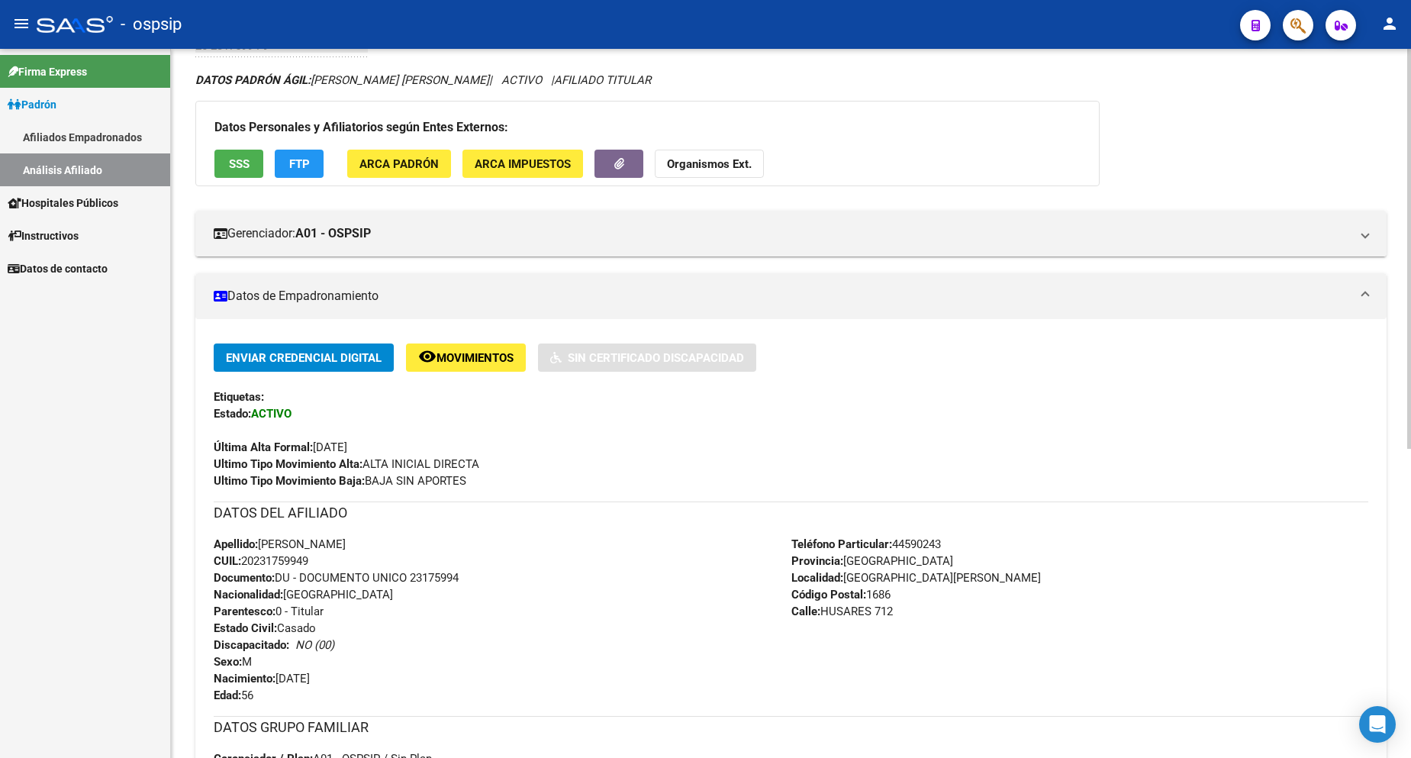
scroll to position [305, 0]
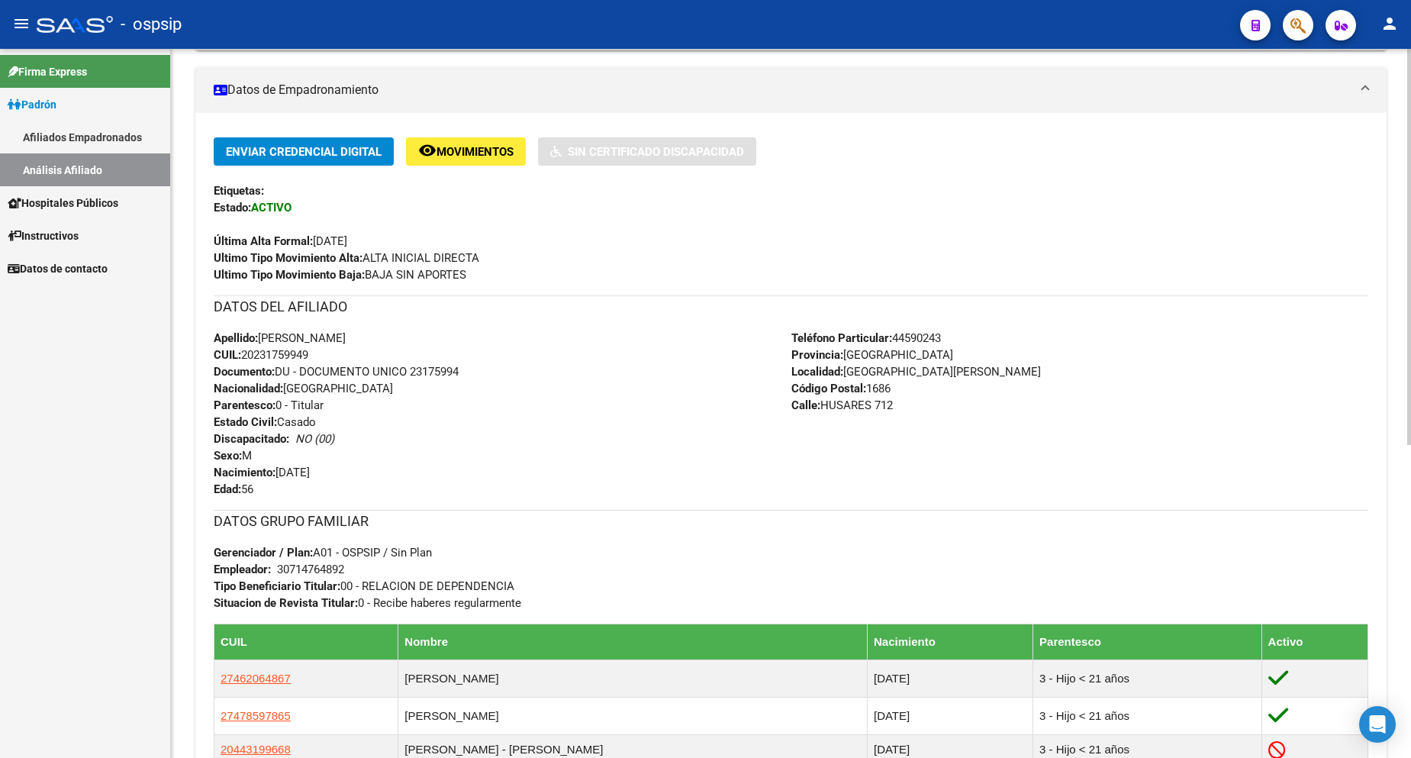
click at [588, 328] on div "DATOS DEL AFILIADO" at bounding box center [791, 312] width 1154 height 34
drag, startPoint x: 588, startPoint y: 328, endPoint x: 723, endPoint y: 440, distance: 175.0
click at [678, 404] on div "DATOS DEL AFILIADO Apellido: [PERSON_NAME]: 20231759949 Documento: DU - DOCUMEN…" at bounding box center [791, 396] width 1154 height 202
drag, startPoint x: 620, startPoint y: 534, endPoint x: 612, endPoint y: 538, distance: 8.5
click at [612, 538] on div "DATOS GRUPO FAMILIAR Gerenciador / Plan: A01 - OSPSIP / Sin Plan Empleador: 307…" at bounding box center [791, 560] width 1154 height 101
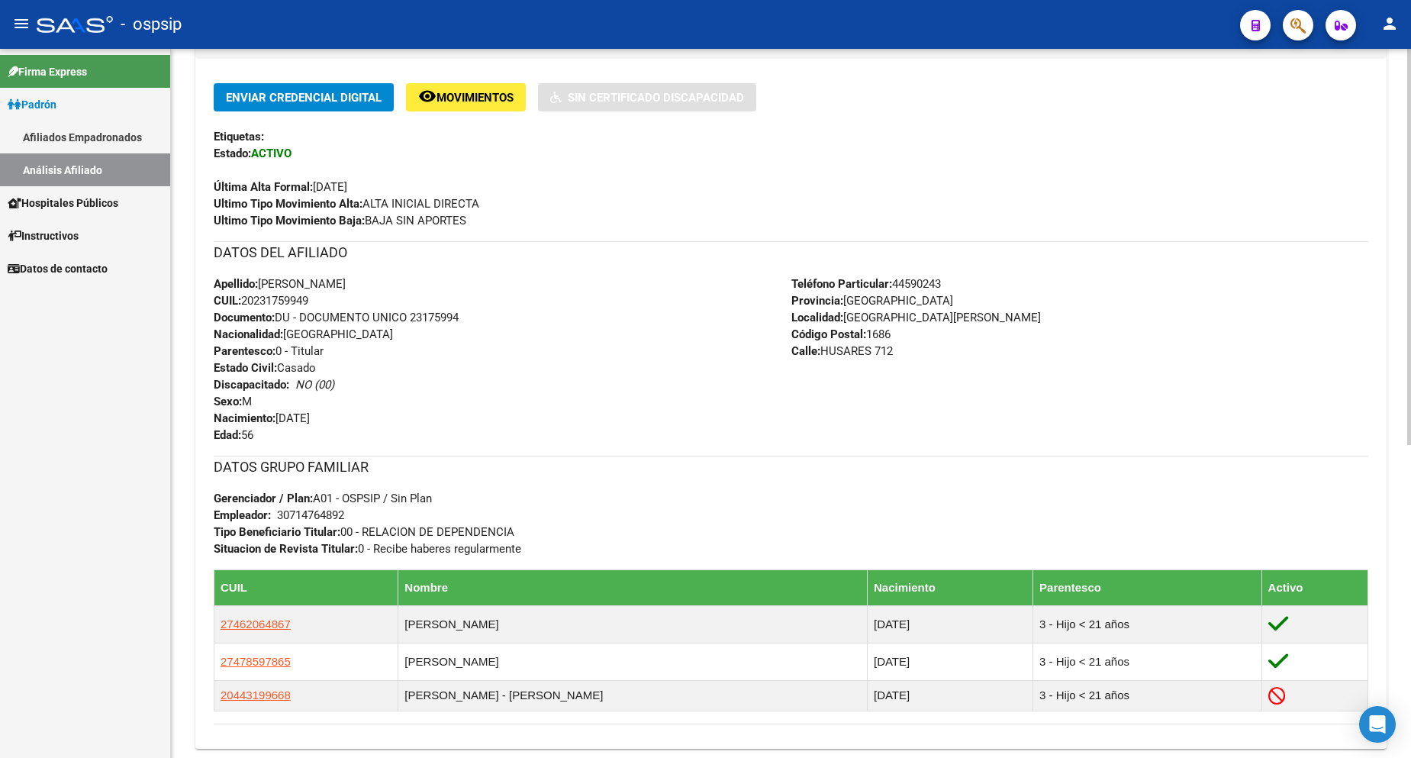
scroll to position [382, 0]
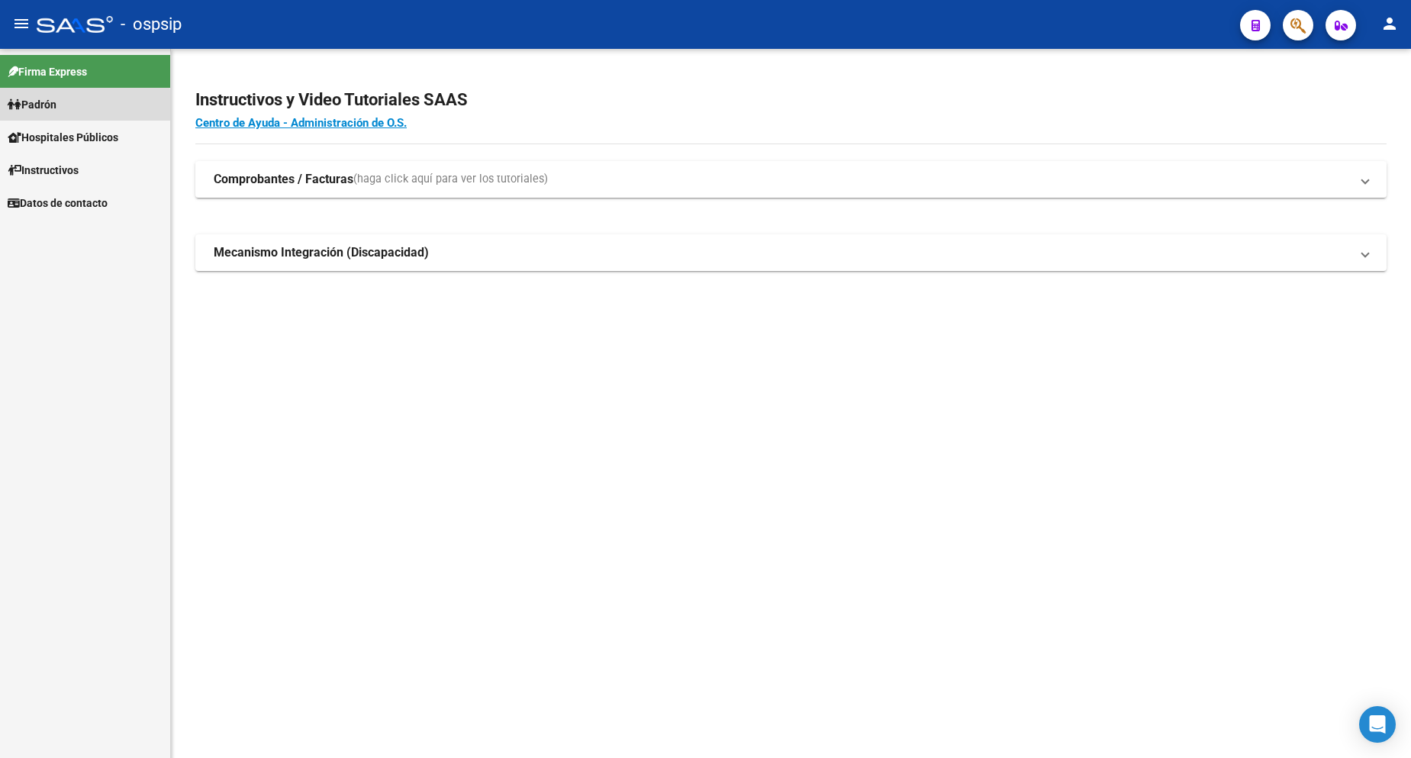
click at [53, 108] on span "Padrón" at bounding box center [32, 104] width 49 height 17
click at [87, 172] on link "Análisis Afiliado" at bounding box center [85, 169] width 170 height 33
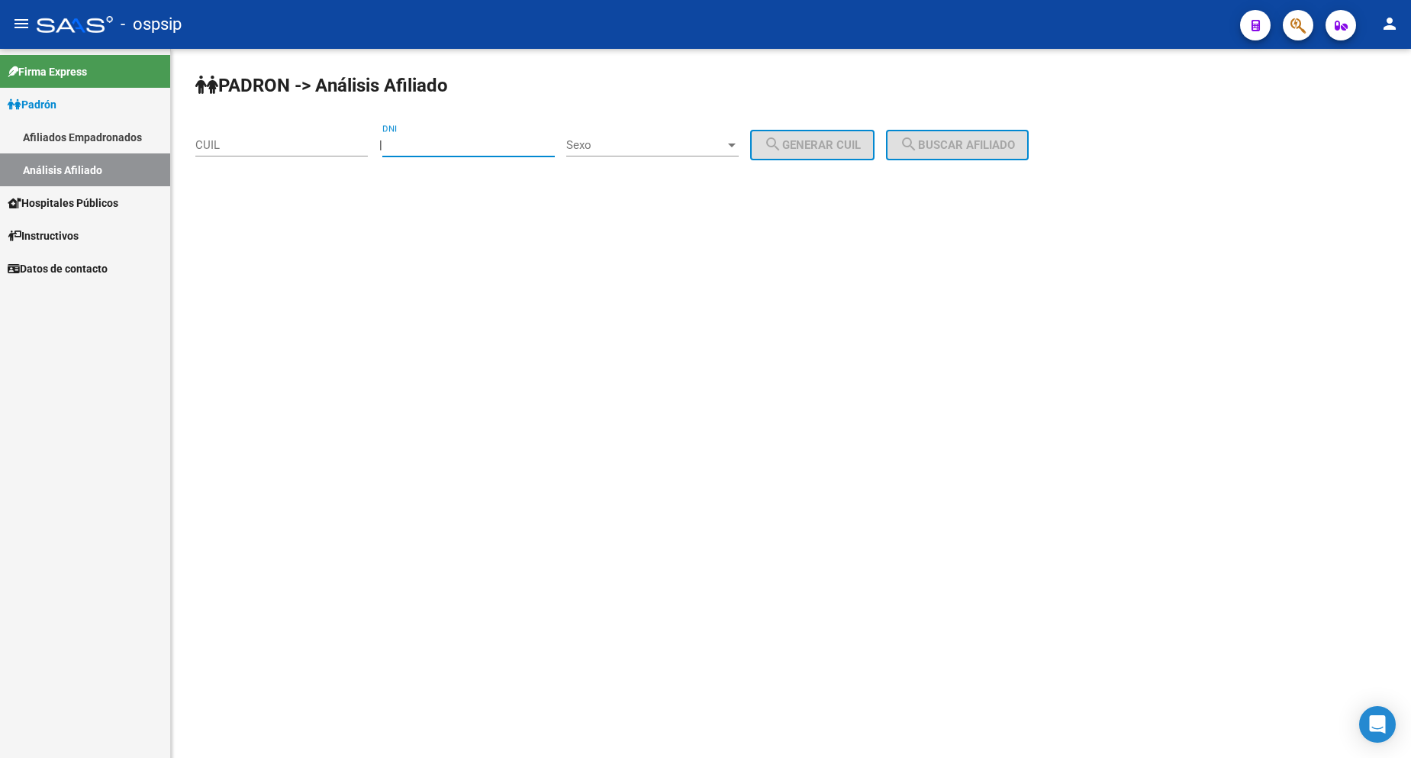
drag, startPoint x: 527, startPoint y: 162, endPoint x: 521, endPoint y: 156, distance: 8.1
click at [523, 157] on div "DNI" at bounding box center [468, 147] width 172 height 47
type input "27688297"
click at [631, 134] on div "Sexo Sexo" at bounding box center [652, 140] width 172 height 33
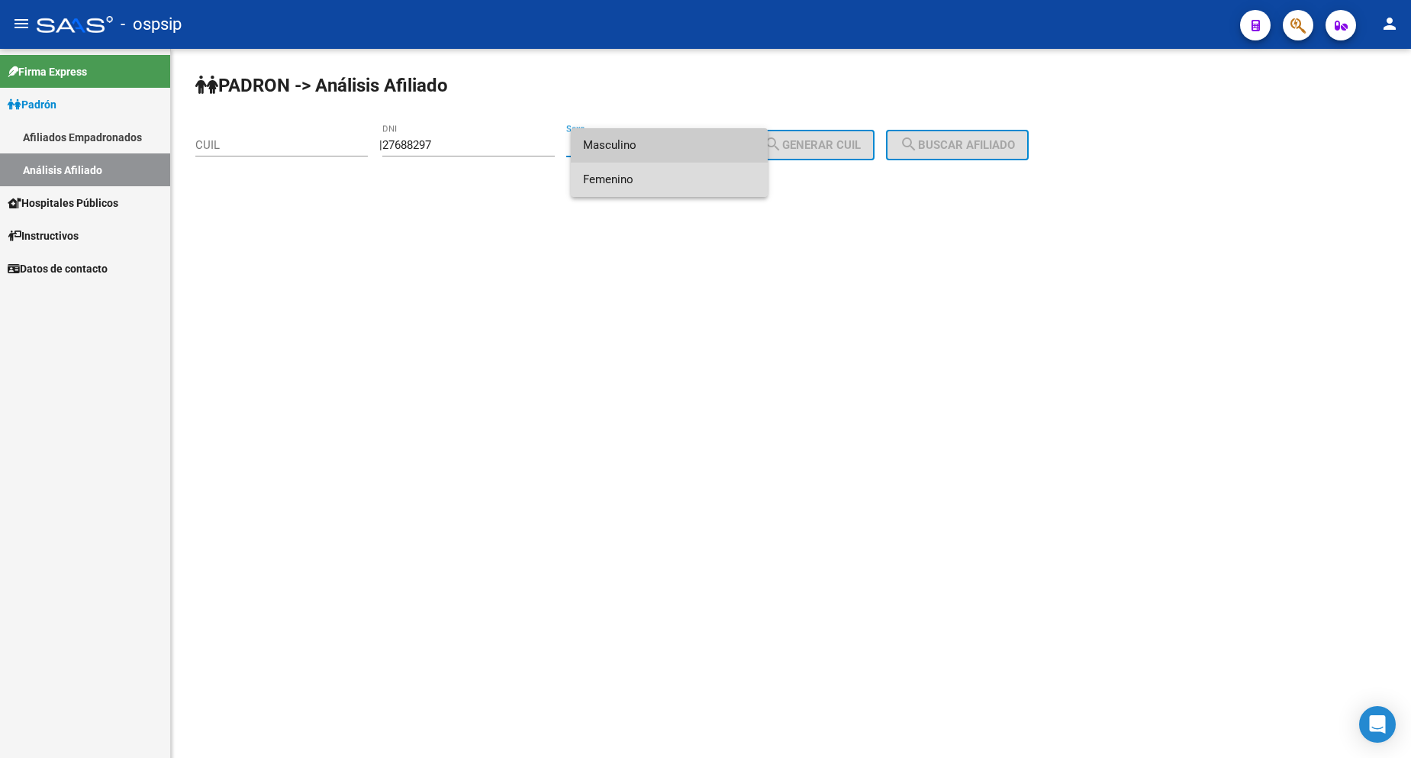
click at [653, 175] on span "Femenino" at bounding box center [669, 180] width 172 height 34
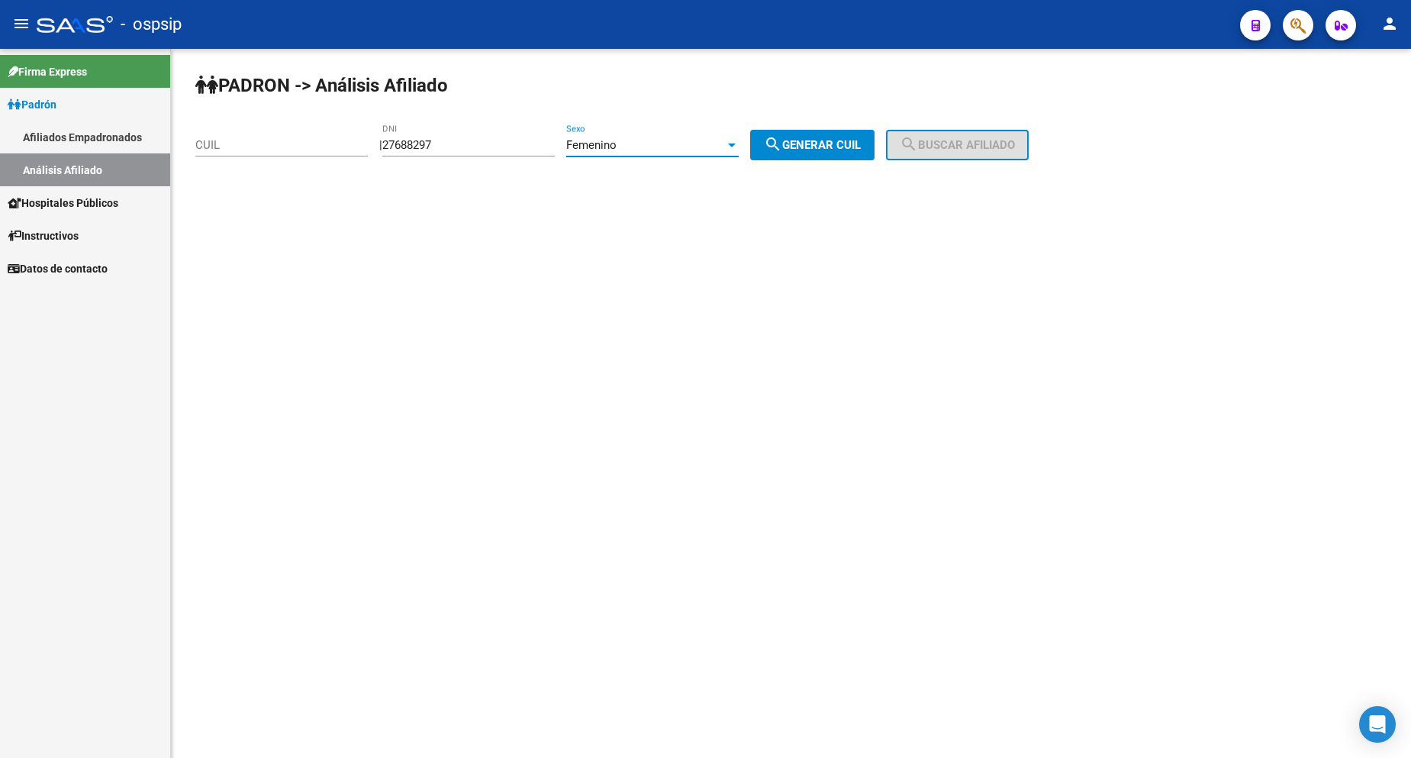
click at [771, 148] on button "search Generar CUIL" at bounding box center [812, 145] width 124 height 31
type input "27-27688297-5"
click at [945, 140] on span "search Buscar afiliado" at bounding box center [957, 145] width 115 height 14
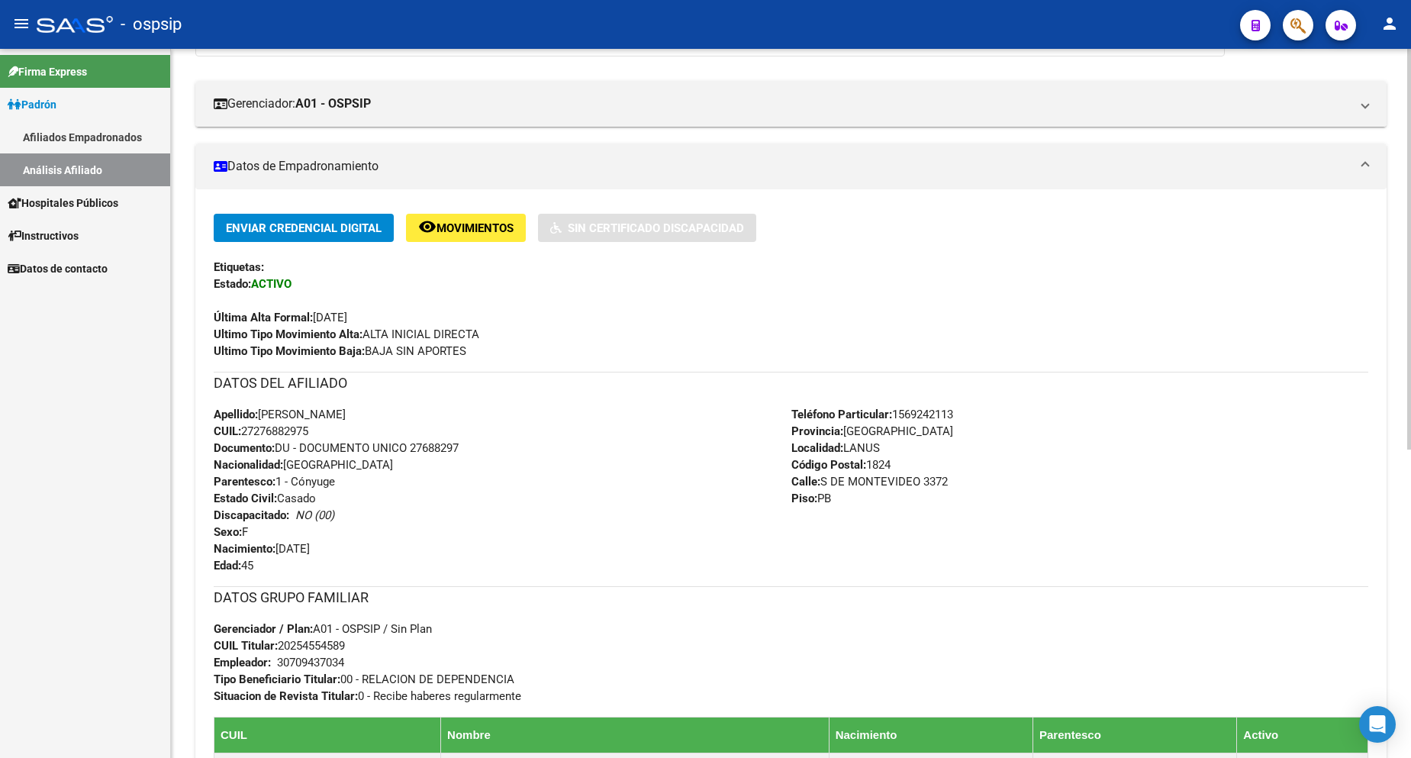
scroll to position [305, 0]
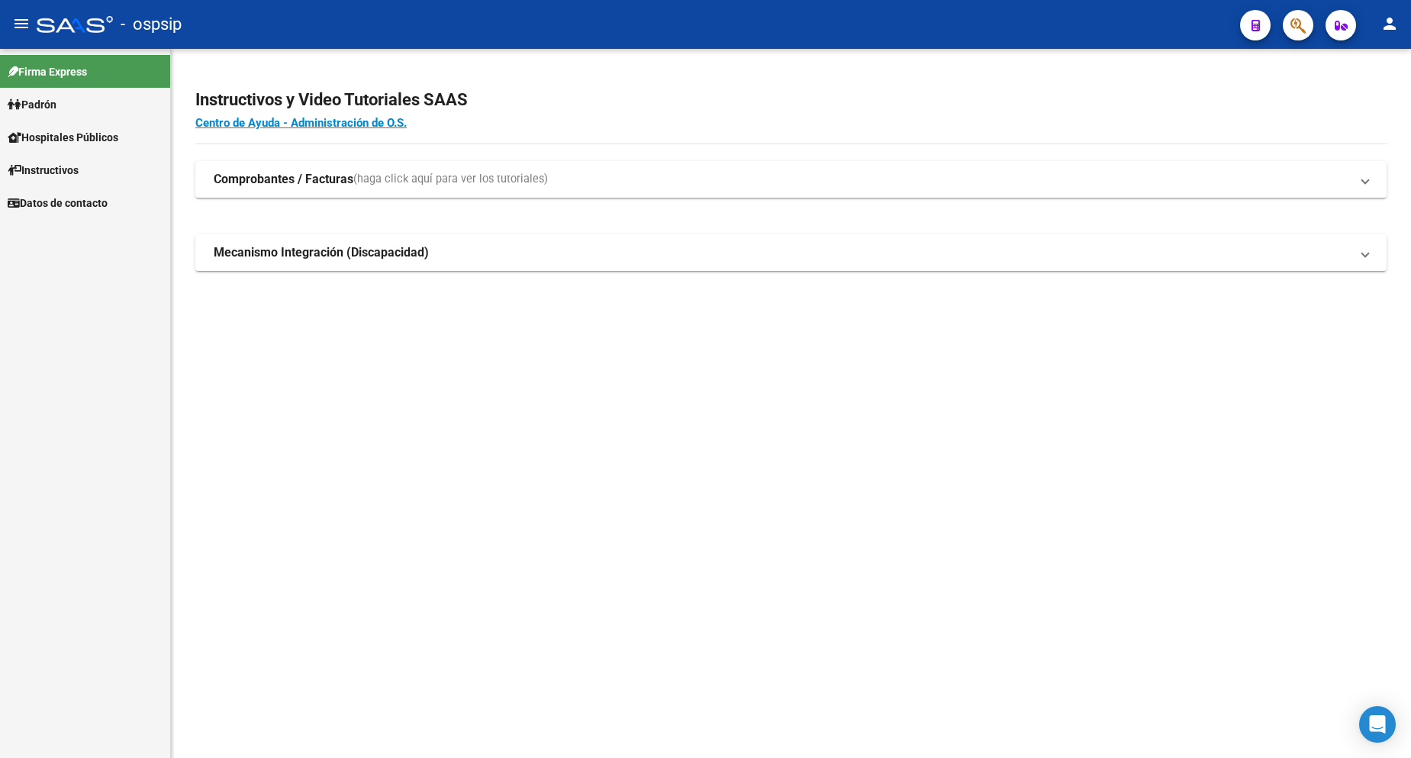
click at [57, 92] on link "Padrón" at bounding box center [85, 104] width 170 height 33
click at [80, 169] on link "Análisis Afiliado" at bounding box center [85, 169] width 170 height 33
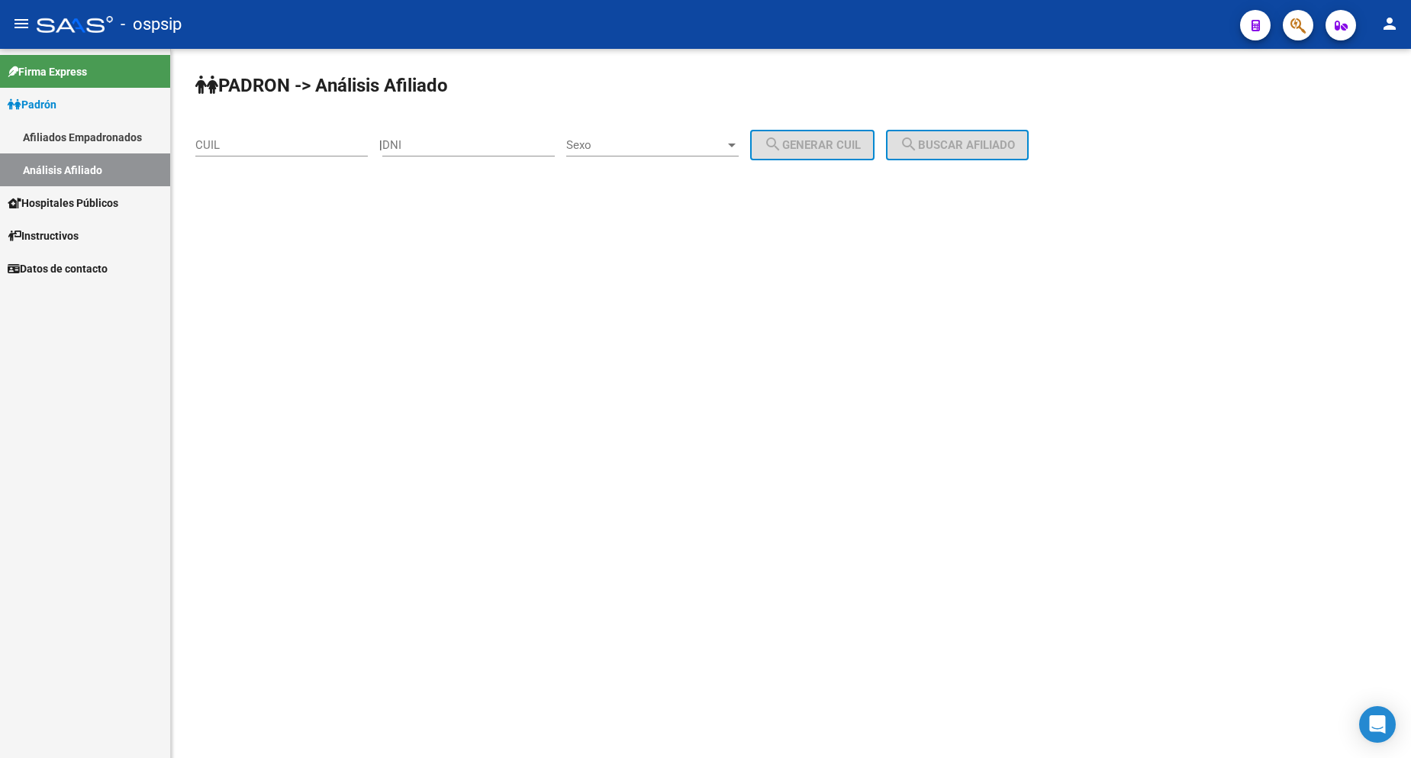
click at [444, 151] on input "DNI" at bounding box center [468, 145] width 172 height 14
type input "22748428"
click at [671, 139] on div "Sexo Sexo" at bounding box center [652, 140] width 172 height 33
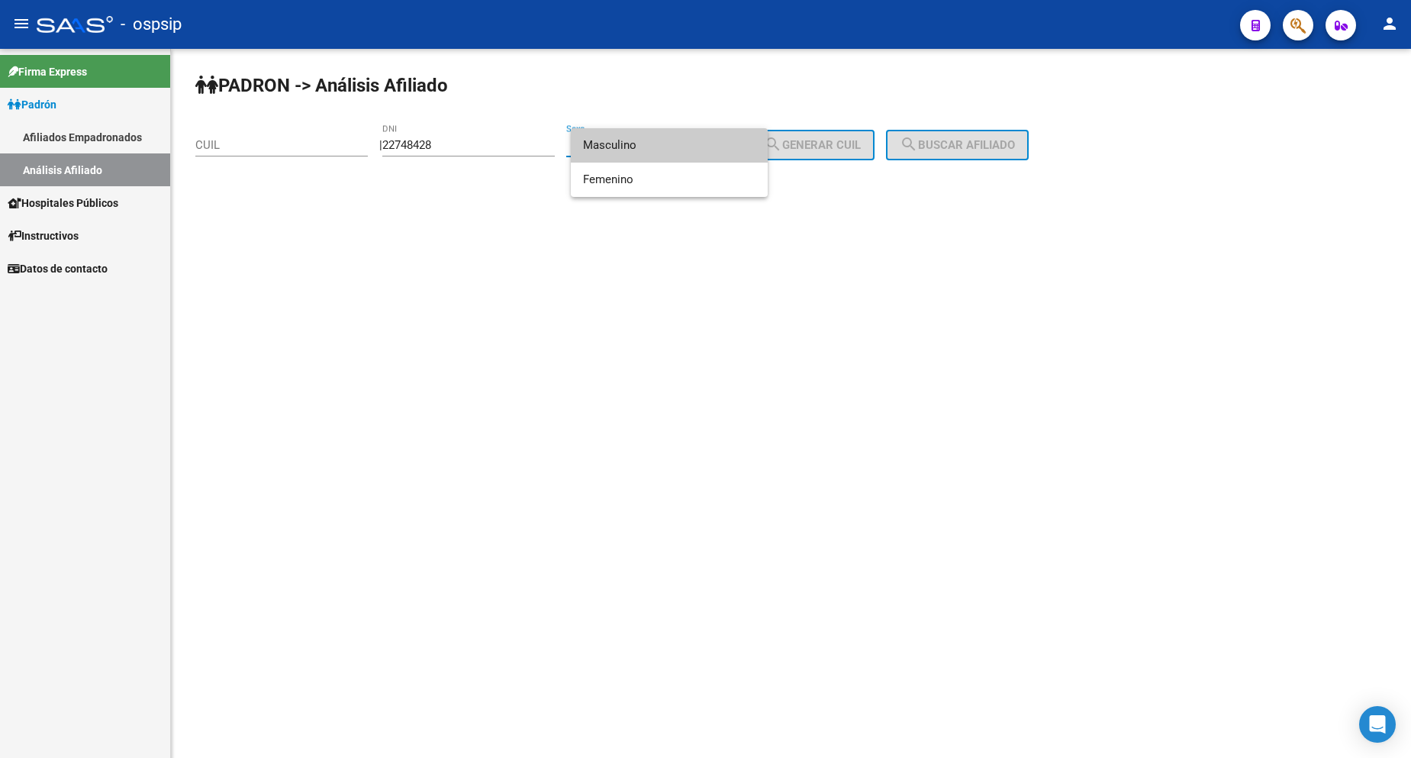
click at [669, 148] on span "Masculino" at bounding box center [669, 145] width 172 height 34
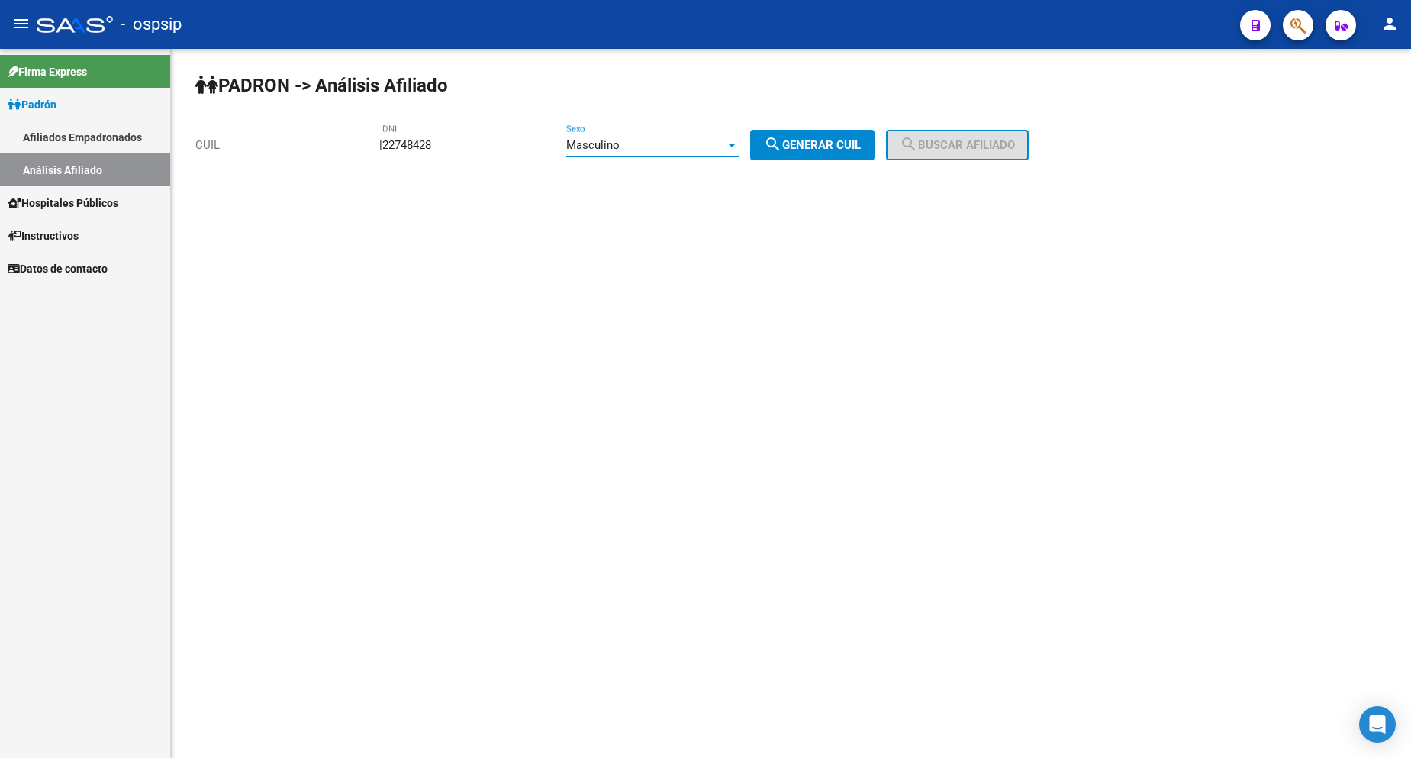
click at [817, 143] on span "search Generar CUIL" at bounding box center [812, 145] width 97 height 14
type input "20-22748428-5"
click at [972, 160] on div "PADRON -> Análisis Afiliado 20-22748428-5 CUIL | 22748428 DNI Masculino Sexo se…" at bounding box center [791, 129] width 1240 height 160
click at [968, 151] on span "search Buscar afiliado" at bounding box center [957, 145] width 115 height 14
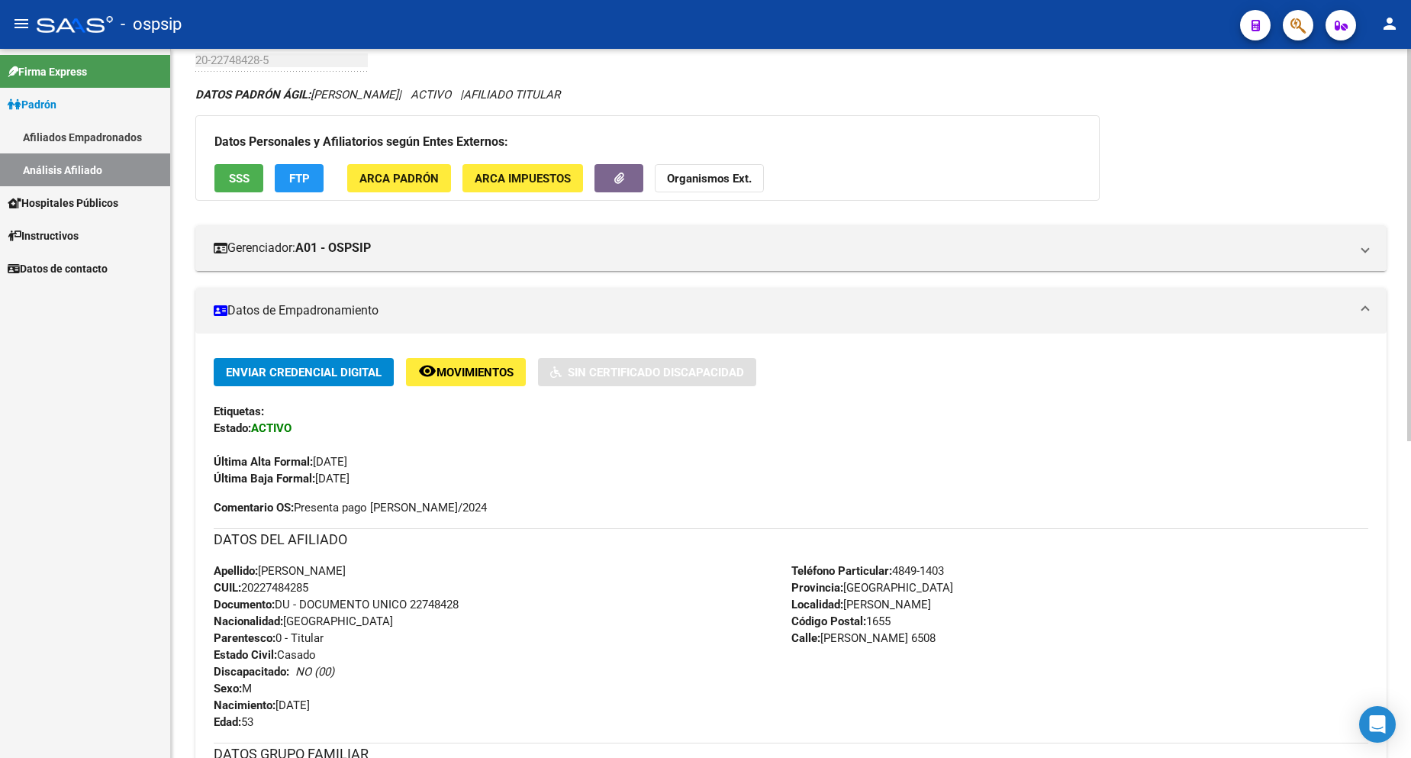
scroll to position [229, 0]
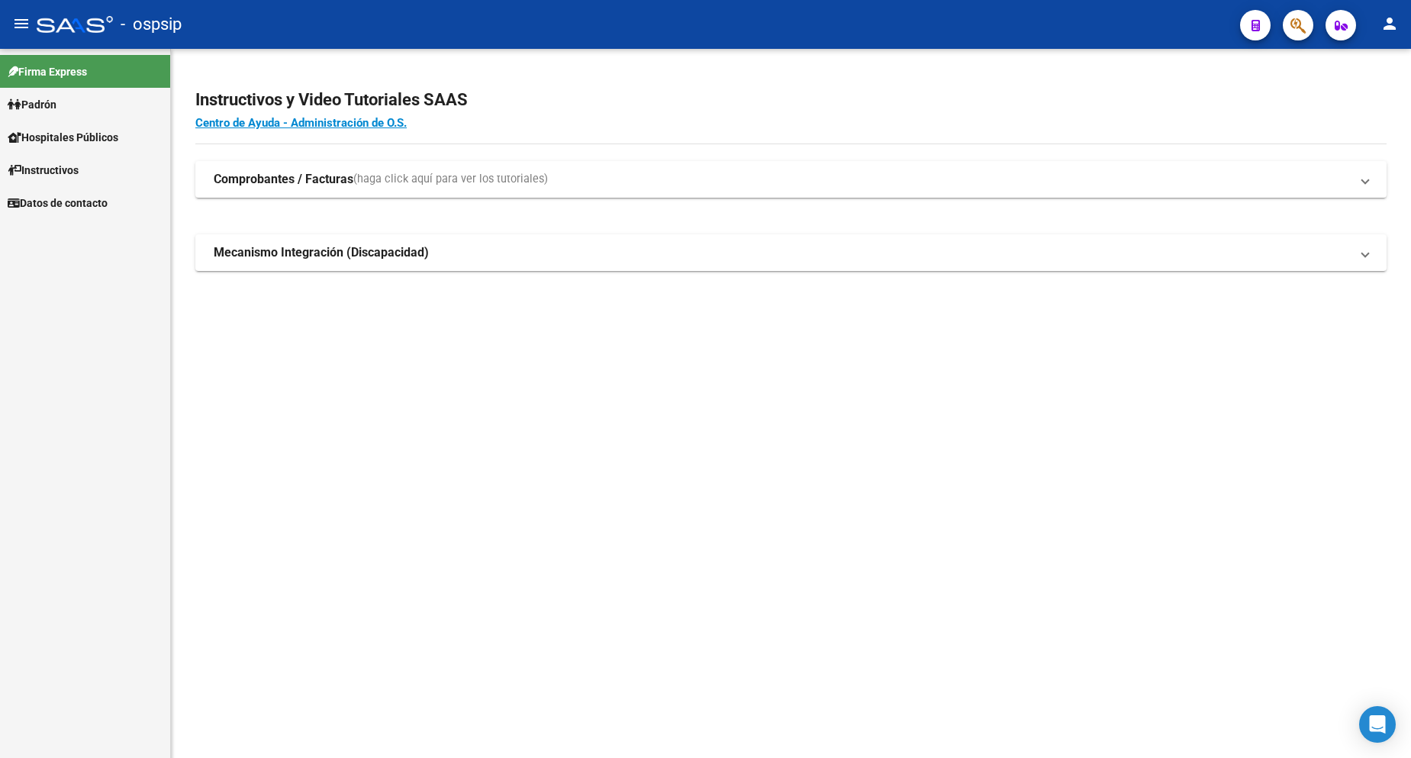
click at [66, 101] on link "Padrón" at bounding box center [85, 104] width 170 height 33
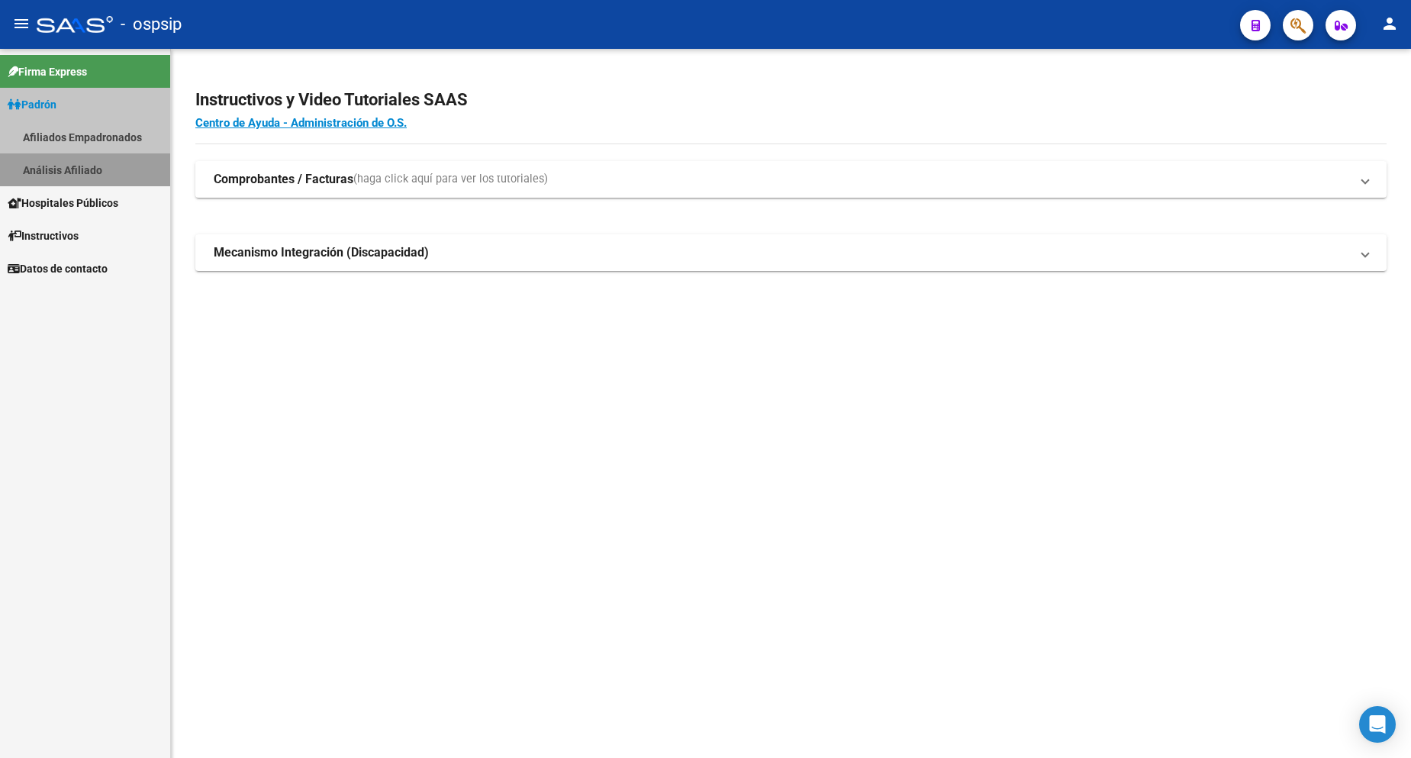
click at [73, 177] on link "Análisis Afiliado" at bounding box center [85, 169] width 170 height 33
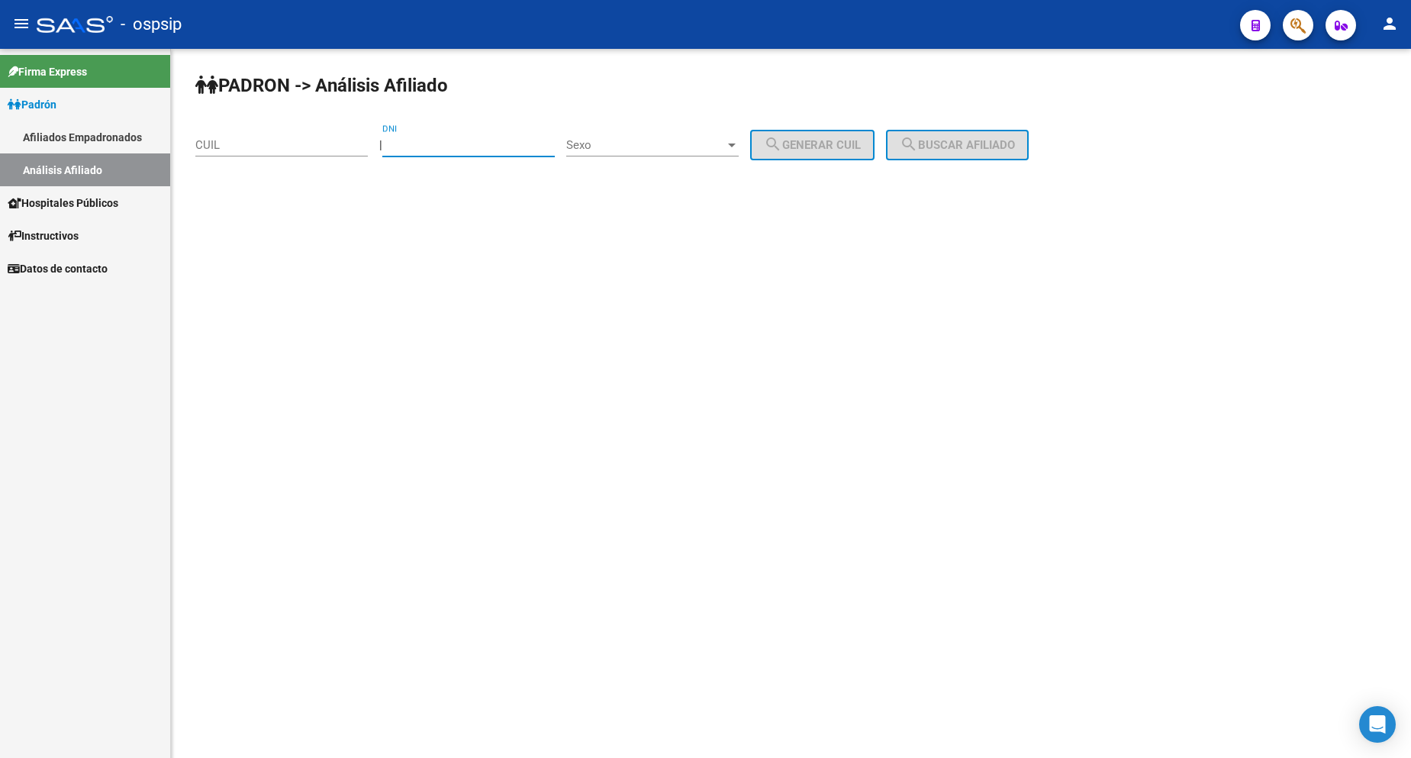
click at [469, 149] on input "DNI" at bounding box center [468, 145] width 172 height 14
type input "24894880"
click at [690, 132] on div "Sexo Sexo" at bounding box center [652, 140] width 172 height 33
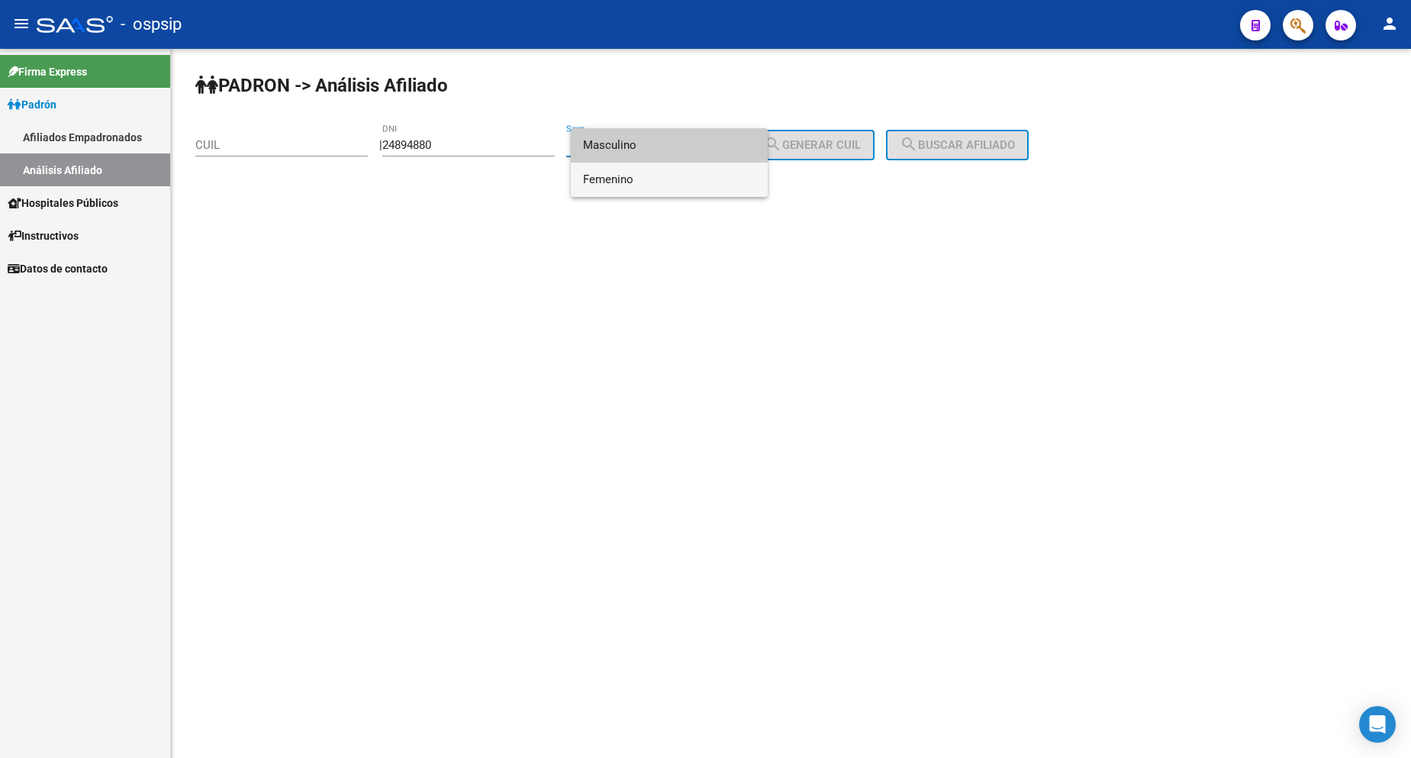
click at [678, 181] on span "Femenino" at bounding box center [669, 180] width 172 height 34
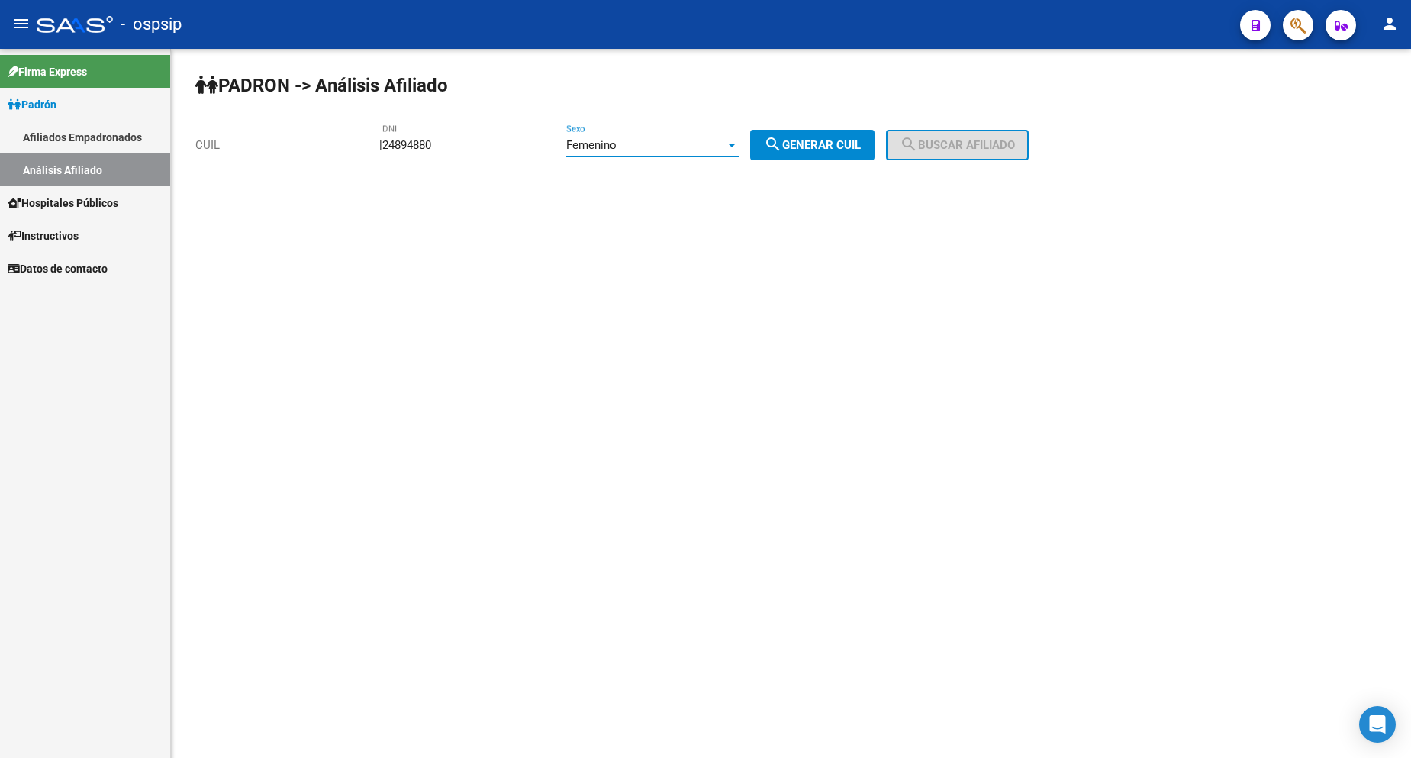
click at [836, 150] on span "search Generar CUIL" at bounding box center [812, 145] width 97 height 14
type input "27-24894880-4"
click at [939, 144] on span "search Buscar afiliado" at bounding box center [957, 145] width 115 height 14
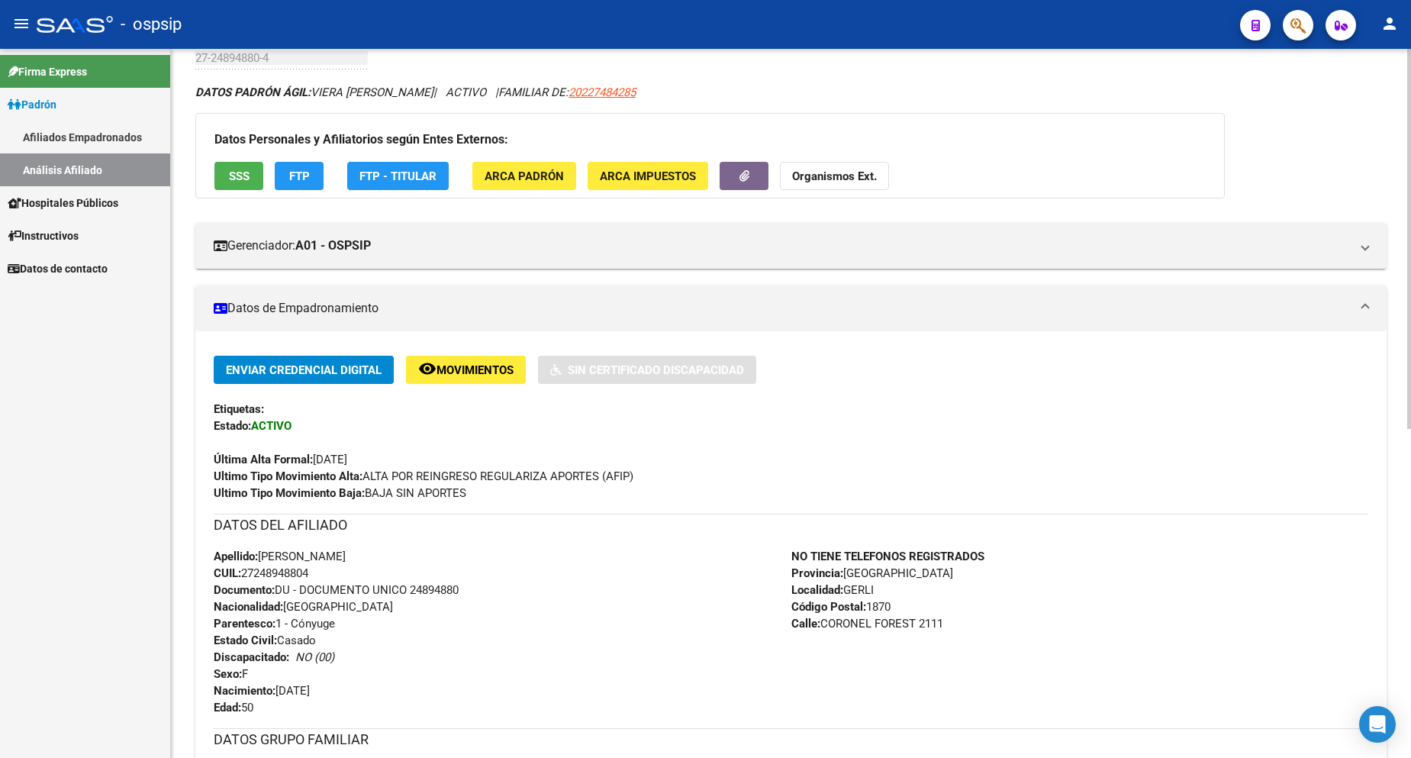
scroll to position [153, 0]
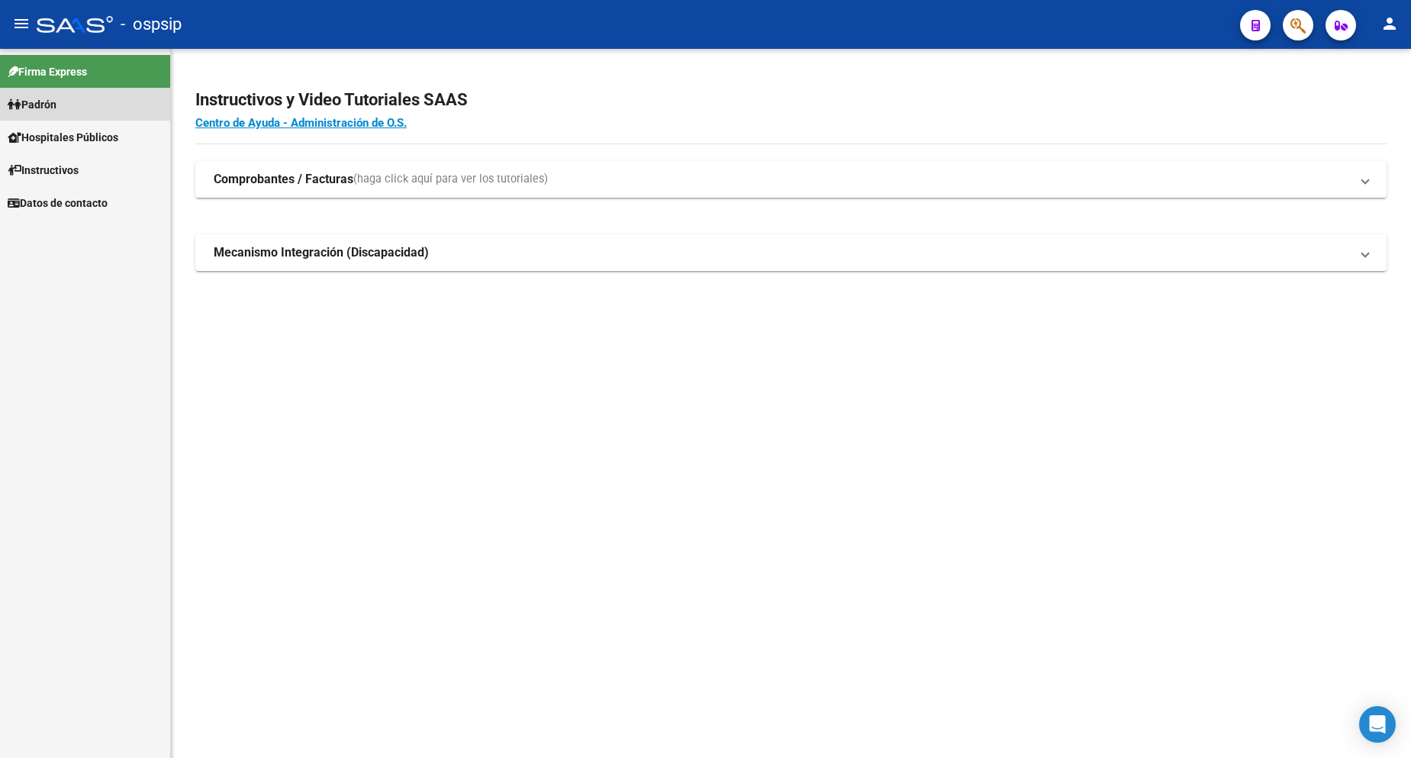
click at [56, 110] on span "Padrón" at bounding box center [32, 104] width 49 height 17
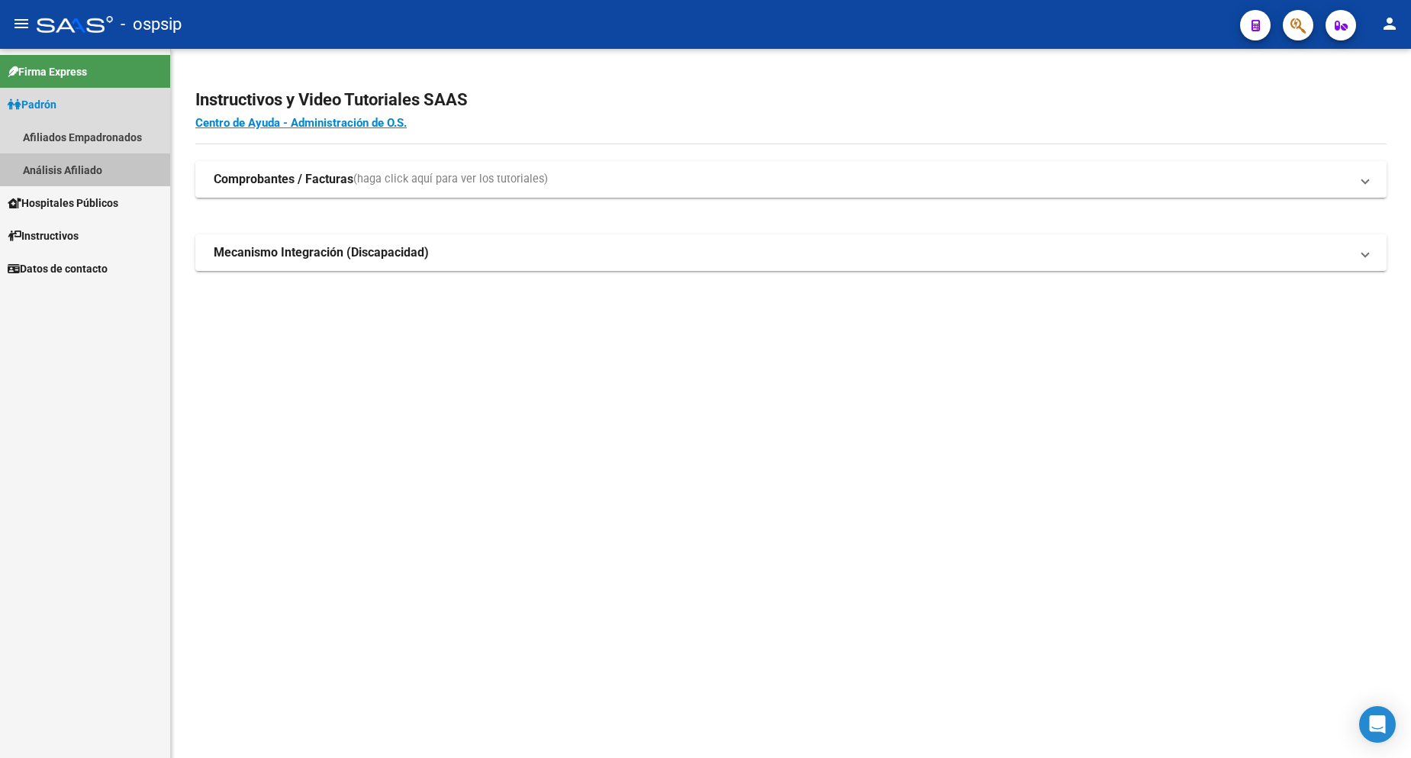
click at [98, 171] on link "Análisis Afiliado" at bounding box center [85, 169] width 170 height 33
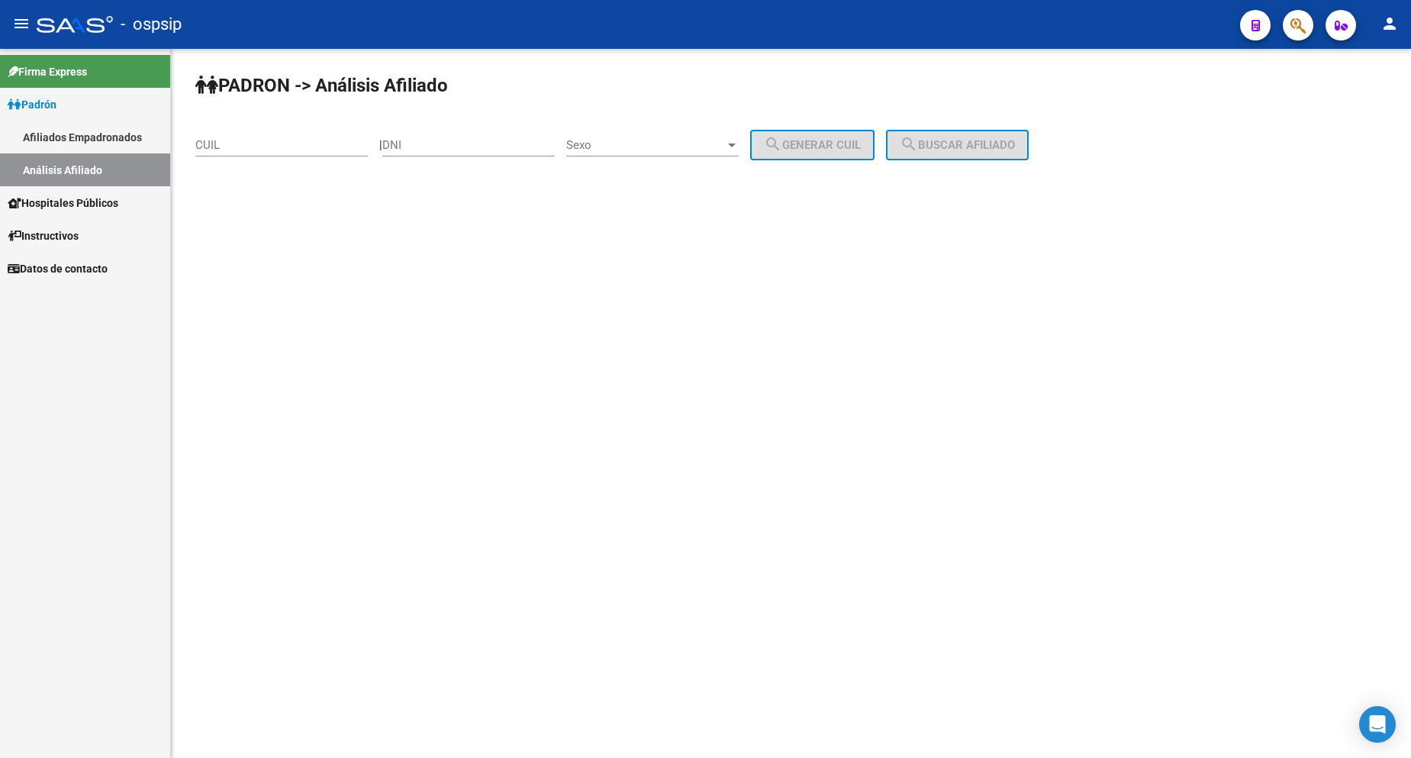
click at [468, 153] on div "DNI" at bounding box center [468, 140] width 172 height 33
type input "24756274"
click at [677, 140] on span "Sexo" at bounding box center [645, 145] width 159 height 14
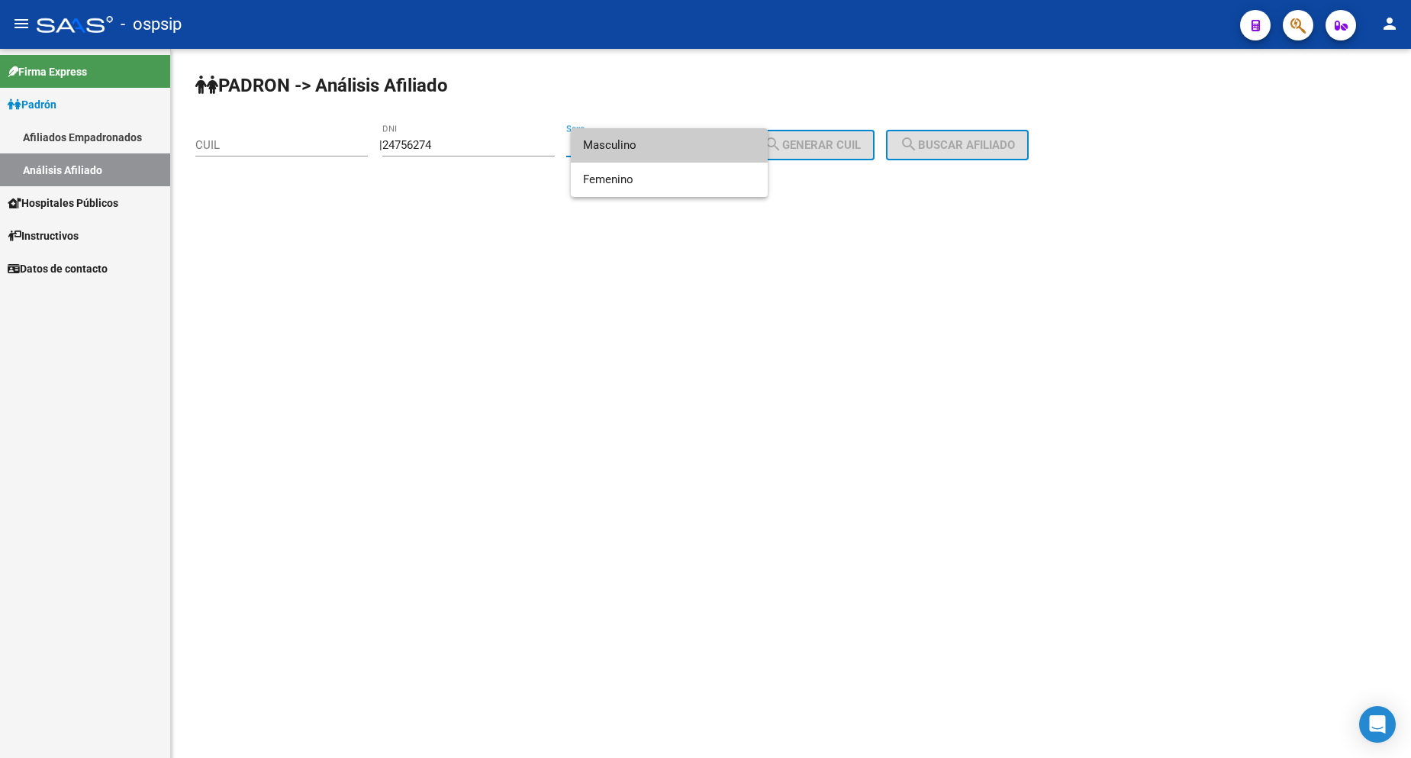
click at [664, 154] on span "Masculino" at bounding box center [669, 145] width 172 height 34
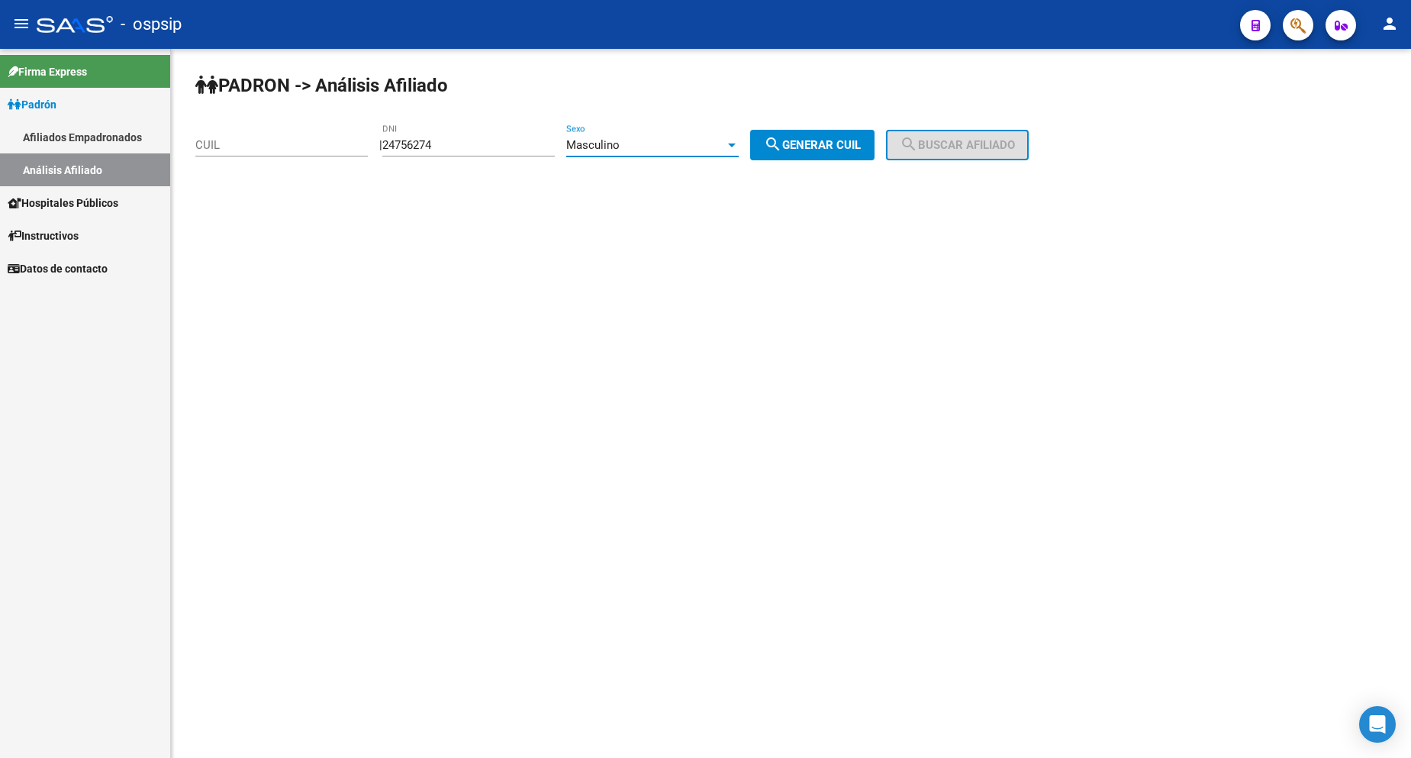
click at [828, 131] on button "search Generar CUIL" at bounding box center [812, 145] width 124 height 31
type input "20-24756274-6"
click at [918, 150] on mat-icon "search" at bounding box center [909, 144] width 18 height 18
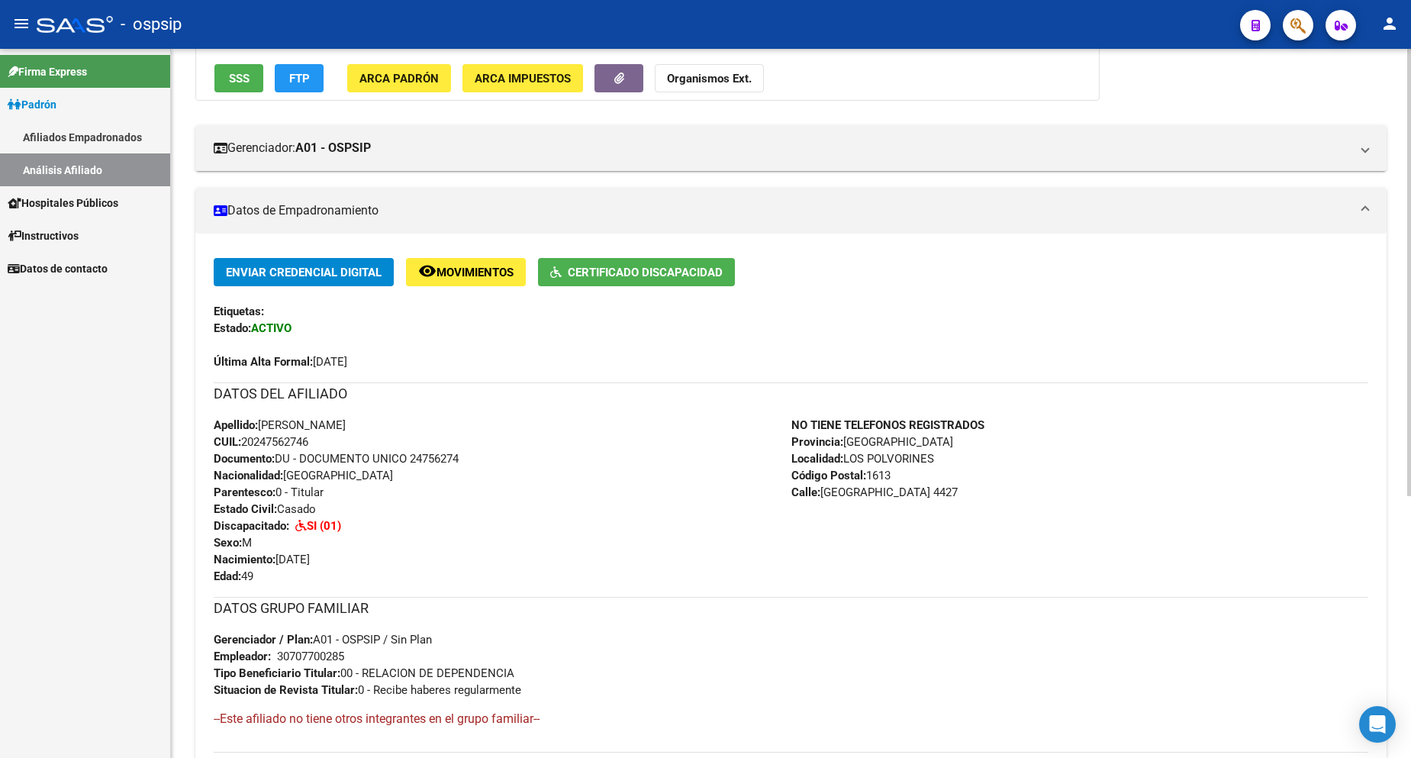
scroll to position [305, 0]
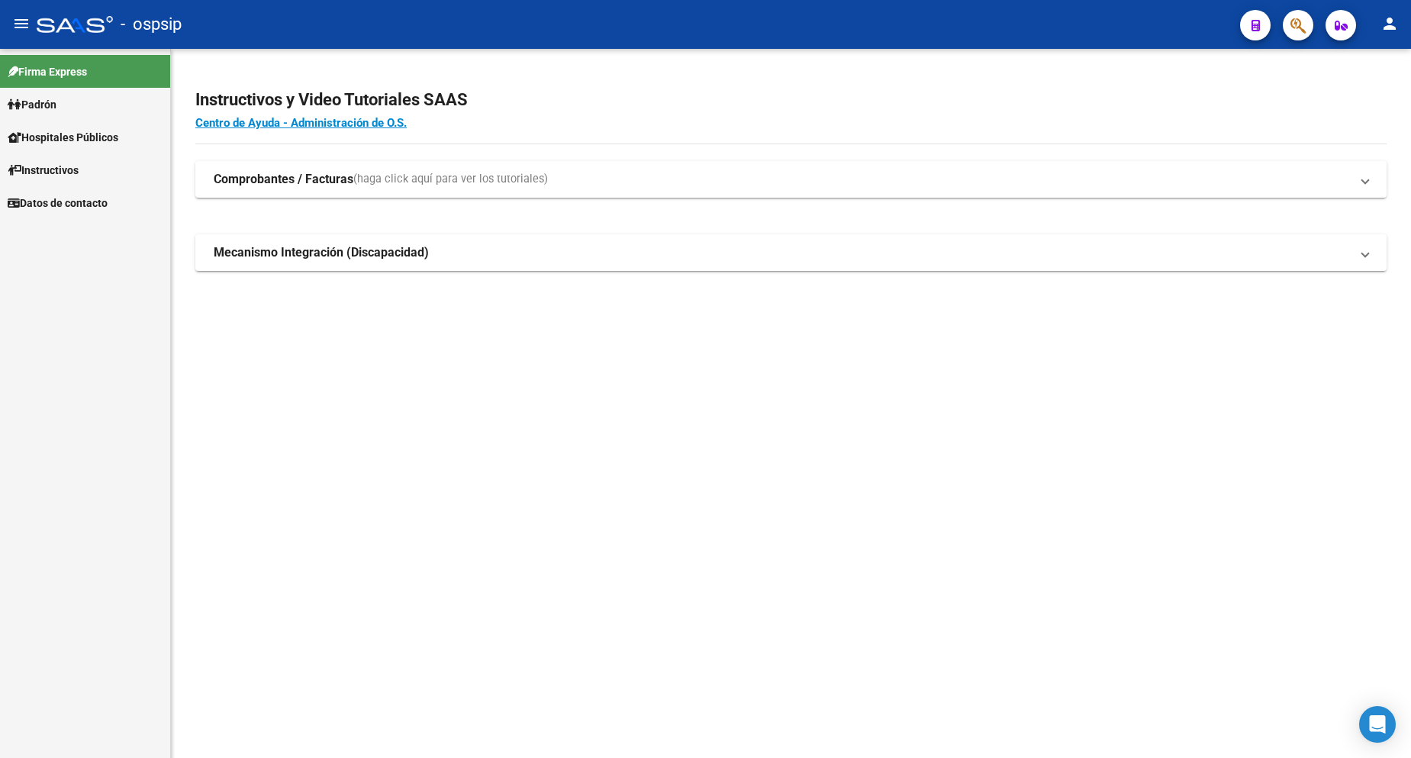
click at [47, 107] on span "Padrón" at bounding box center [32, 104] width 49 height 17
click at [47, 106] on span "Padrón" at bounding box center [32, 104] width 49 height 17
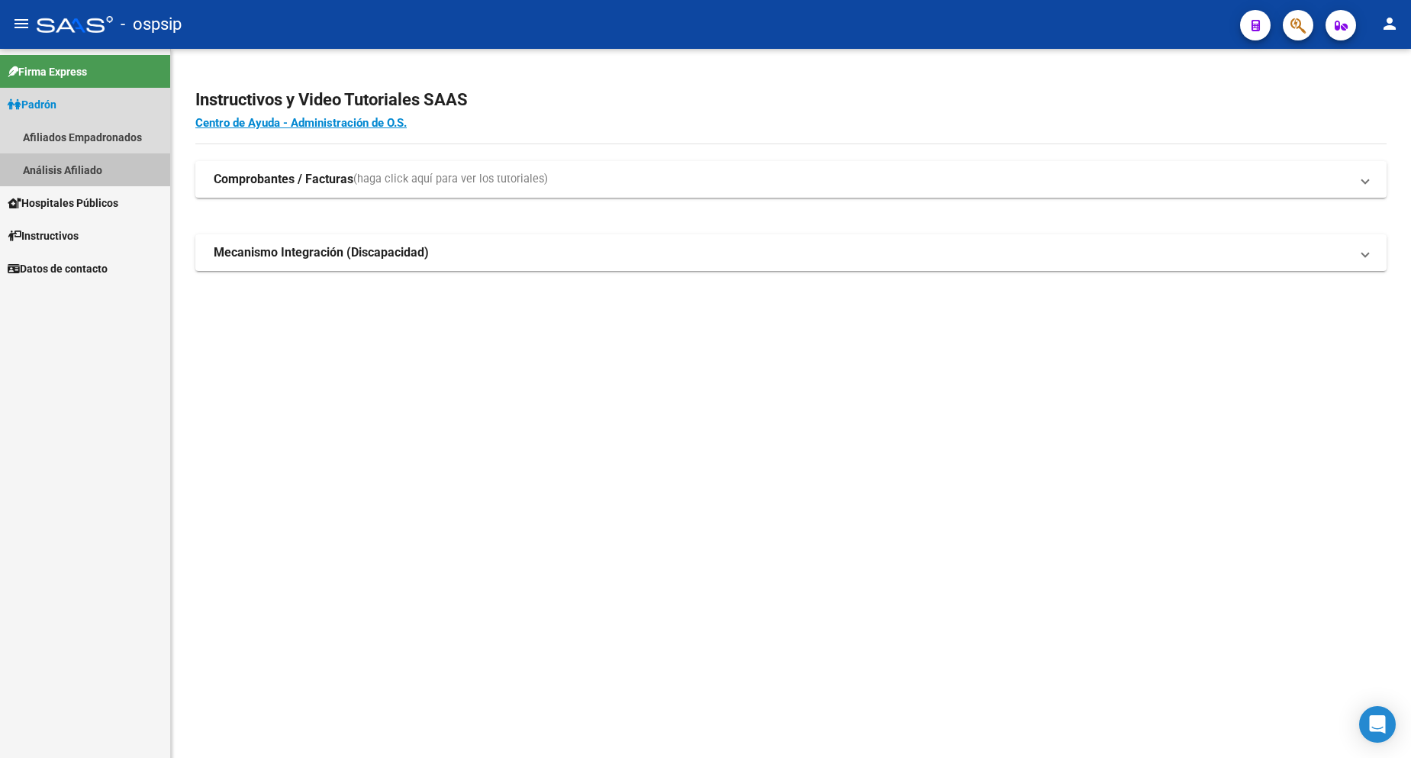
click at [67, 169] on link "Análisis Afiliado" at bounding box center [85, 169] width 170 height 33
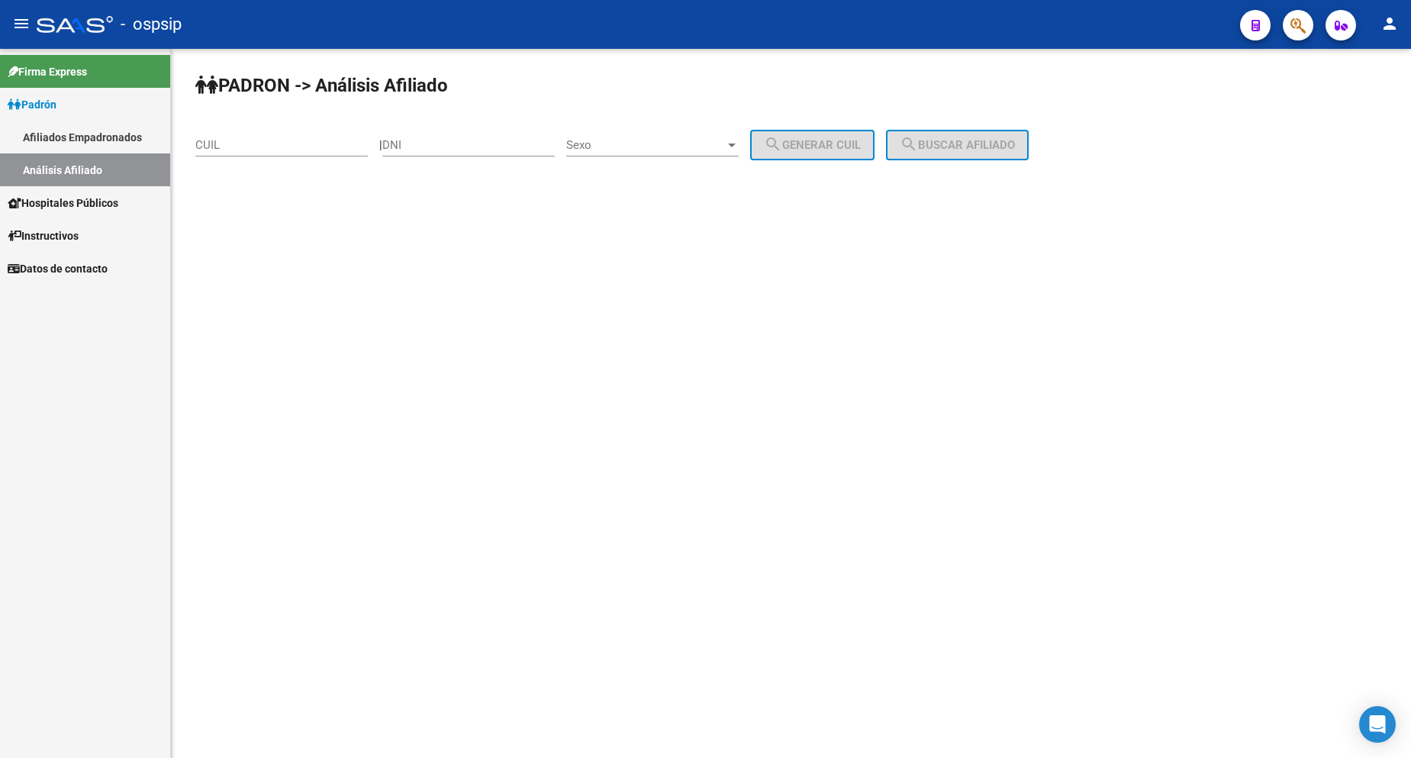
click at [475, 147] on input "DNI" at bounding box center [468, 145] width 172 height 14
type input "17213617"
click at [671, 135] on div "Sexo Sexo" at bounding box center [652, 140] width 172 height 33
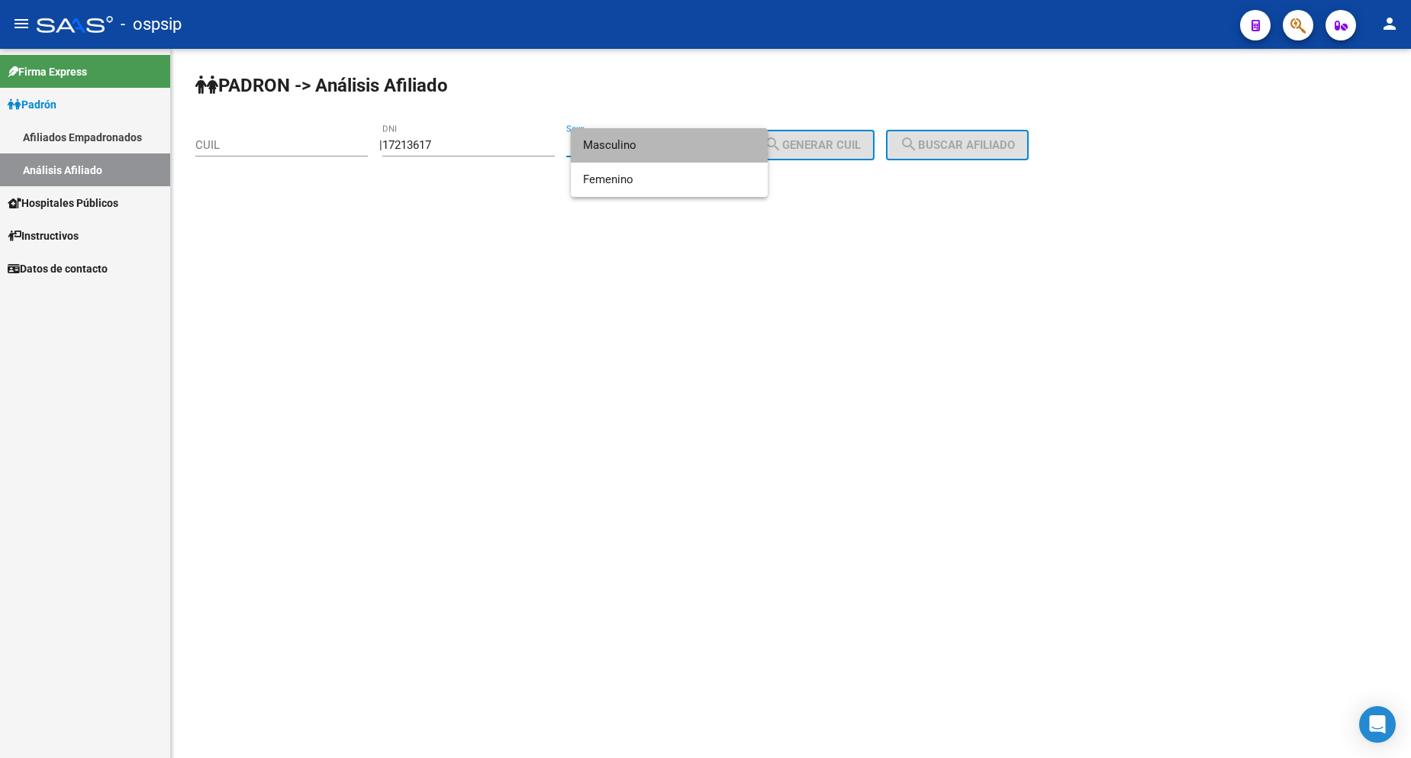
click at [668, 152] on span "Masculino" at bounding box center [669, 145] width 172 height 34
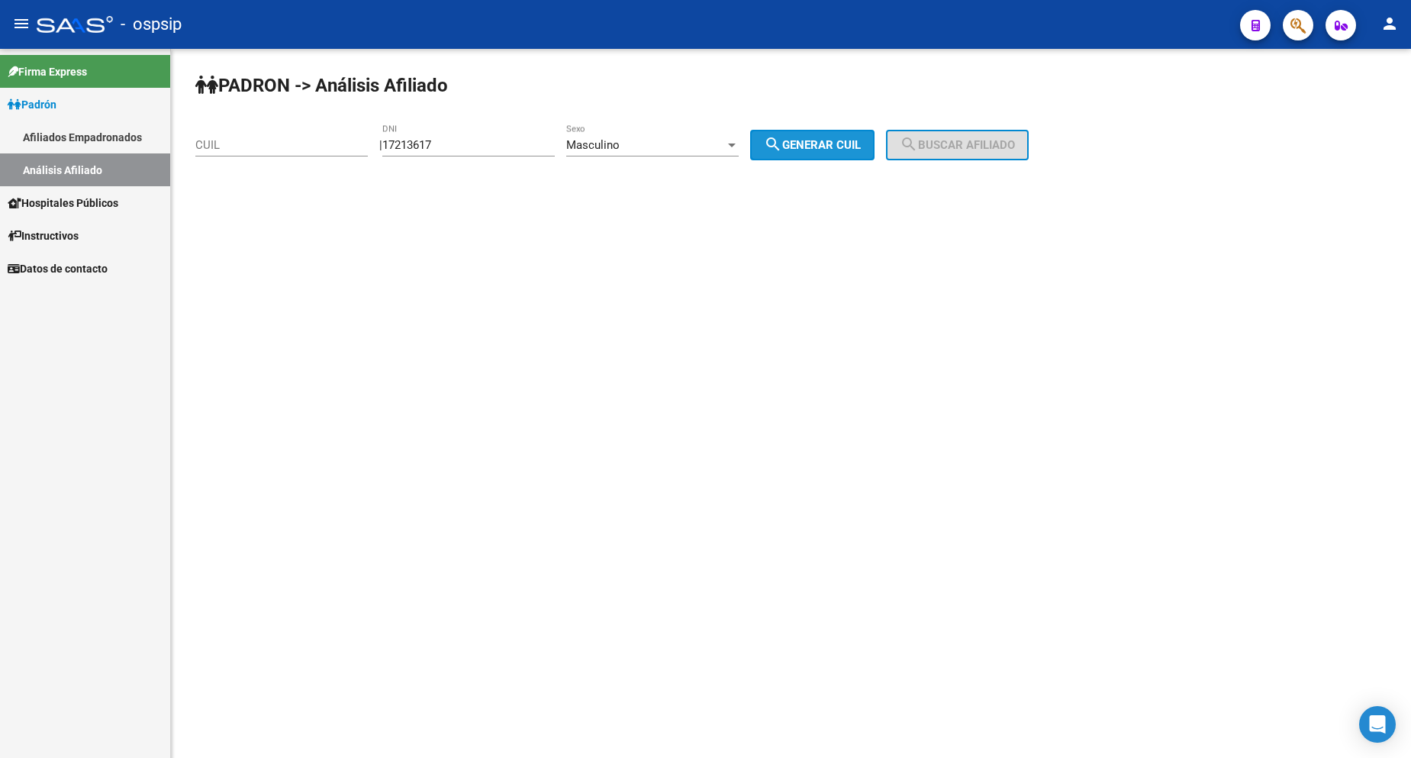
click at [782, 151] on mat-icon "search" at bounding box center [773, 144] width 18 height 18
type input "20-17213617-7"
click at [964, 160] on div "PADRON -> Análisis Afiliado 20-17213617-7 CUIL | 17213617 DNI Masculino Sexo se…" at bounding box center [791, 129] width 1240 height 160
click at [963, 142] on span "search Buscar afiliado" at bounding box center [957, 145] width 115 height 14
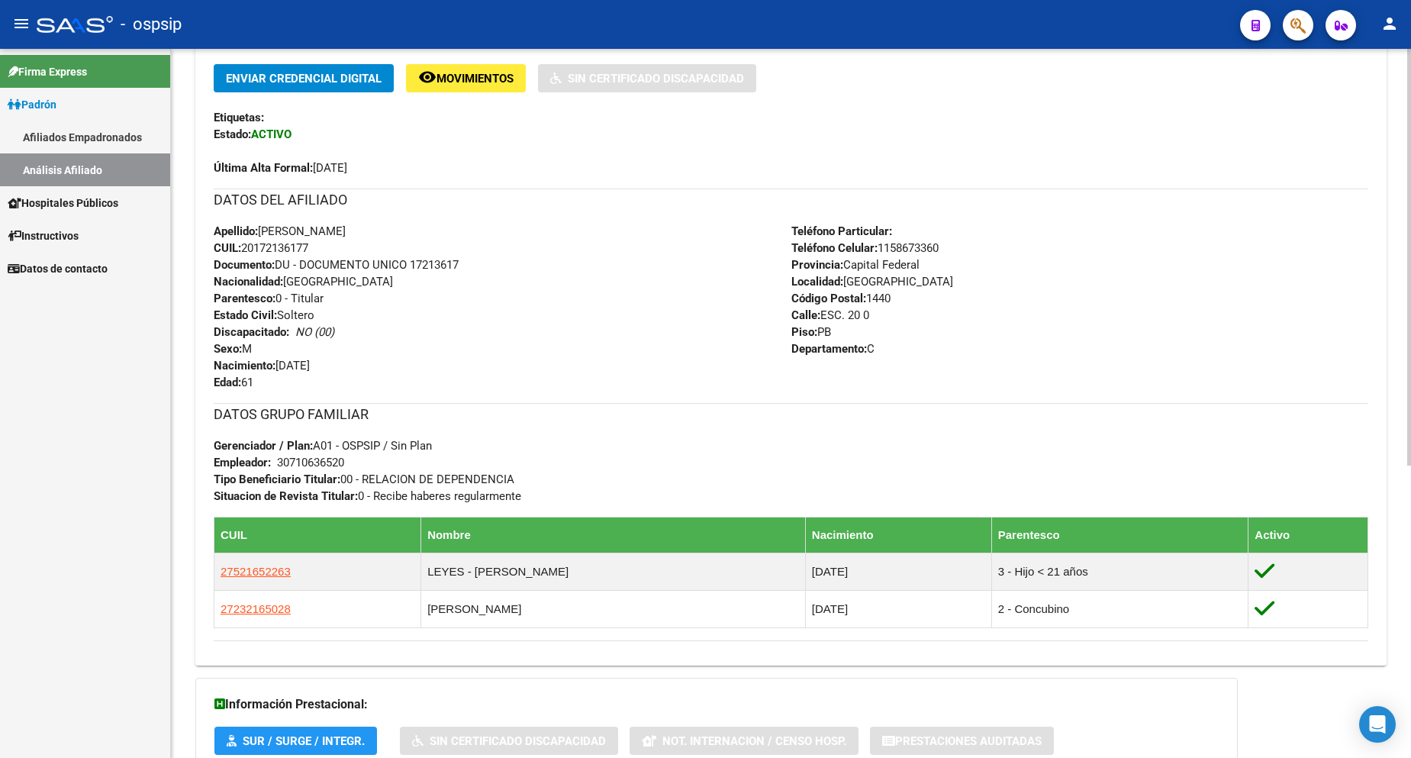
scroll to position [382, 0]
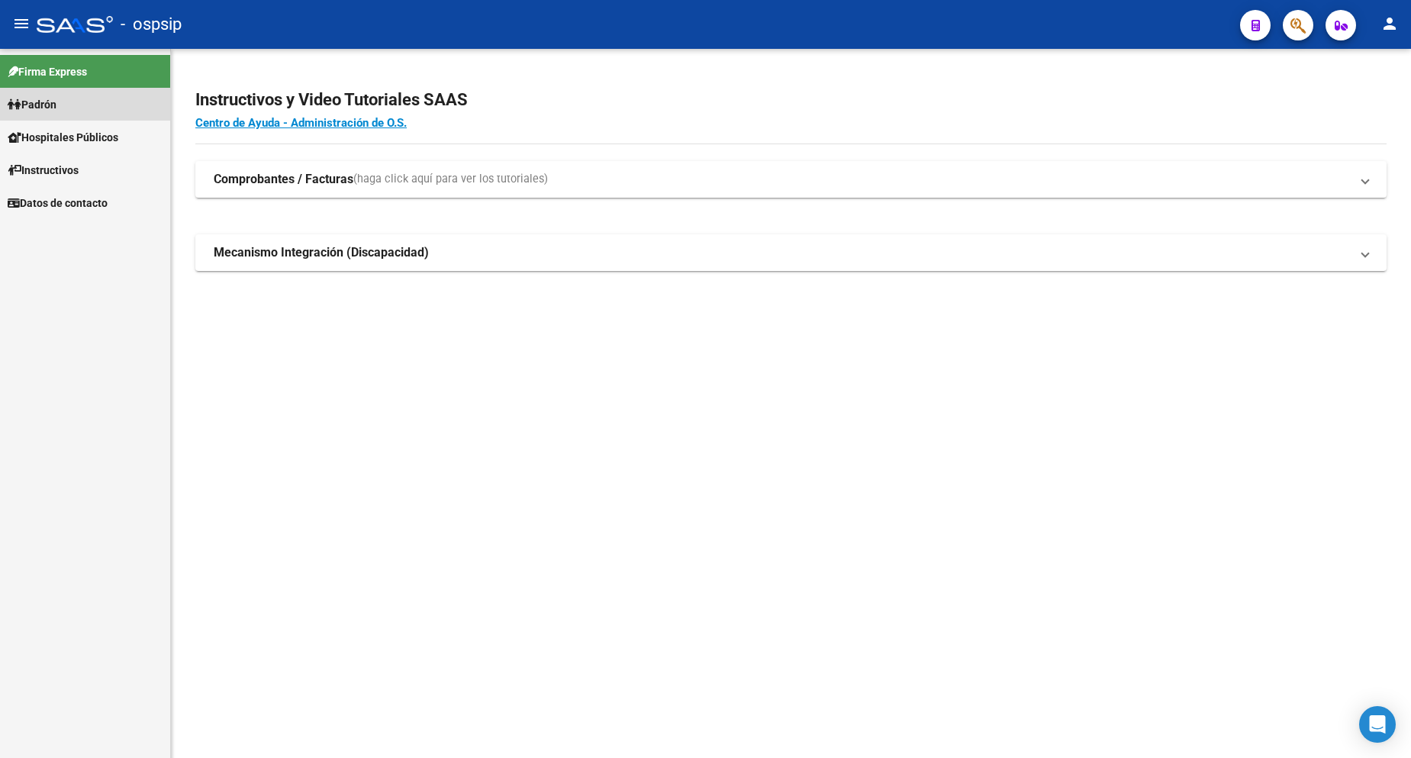
click at [56, 98] on span "Padrón" at bounding box center [32, 104] width 49 height 17
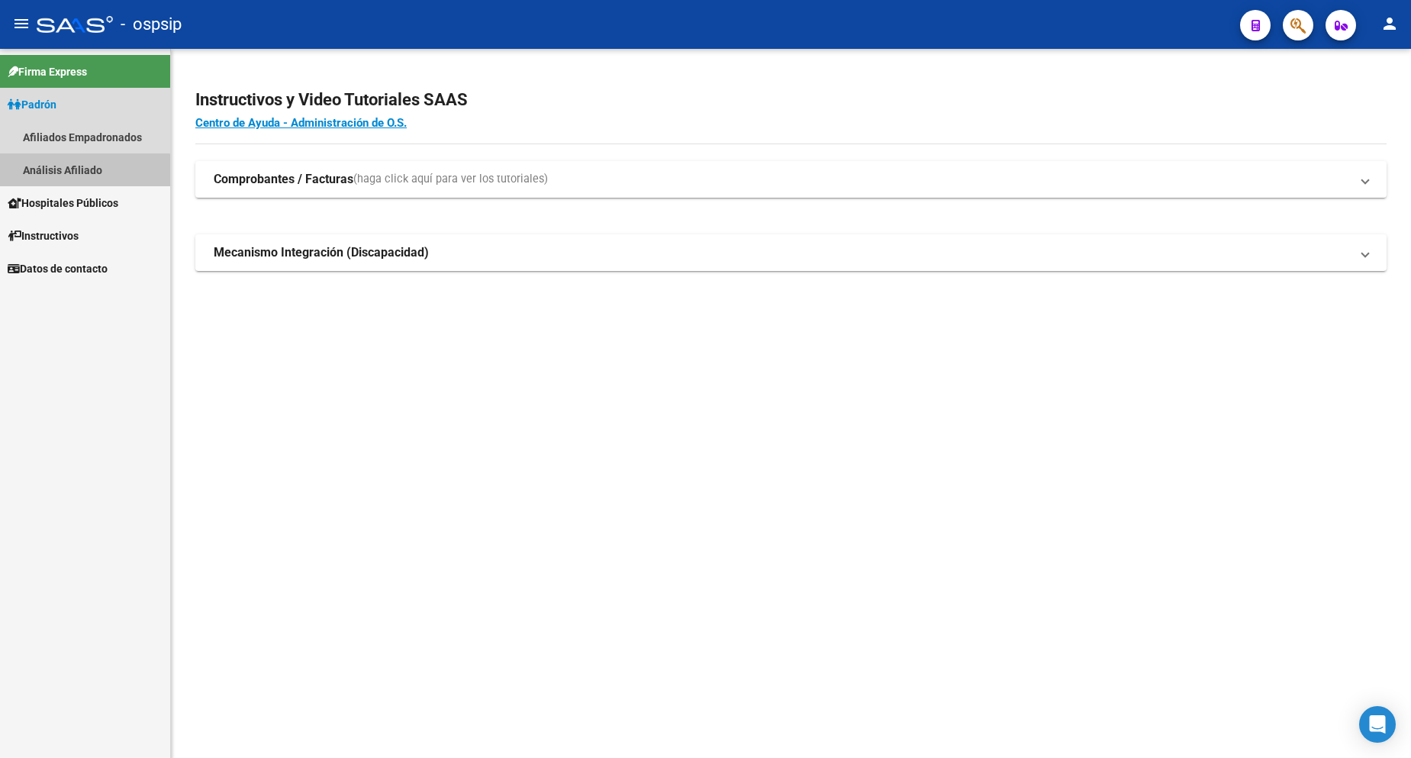
click at [56, 172] on link "Análisis Afiliado" at bounding box center [85, 169] width 170 height 33
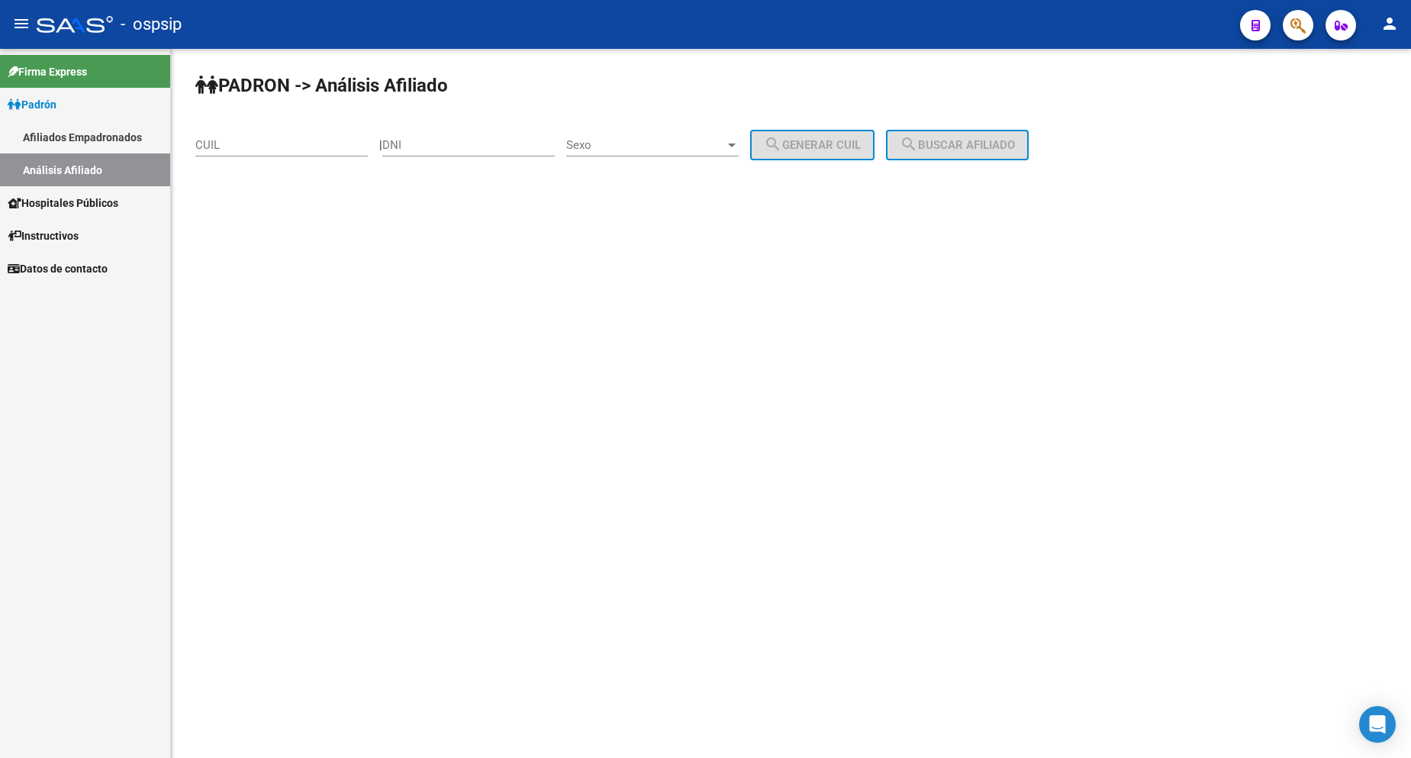
click at [436, 157] on div "DNI" at bounding box center [468, 147] width 172 height 47
click at [443, 154] on div "DNI" at bounding box center [468, 140] width 172 height 33
type input "31011176"
click at [678, 138] on span "Sexo" at bounding box center [645, 145] width 159 height 14
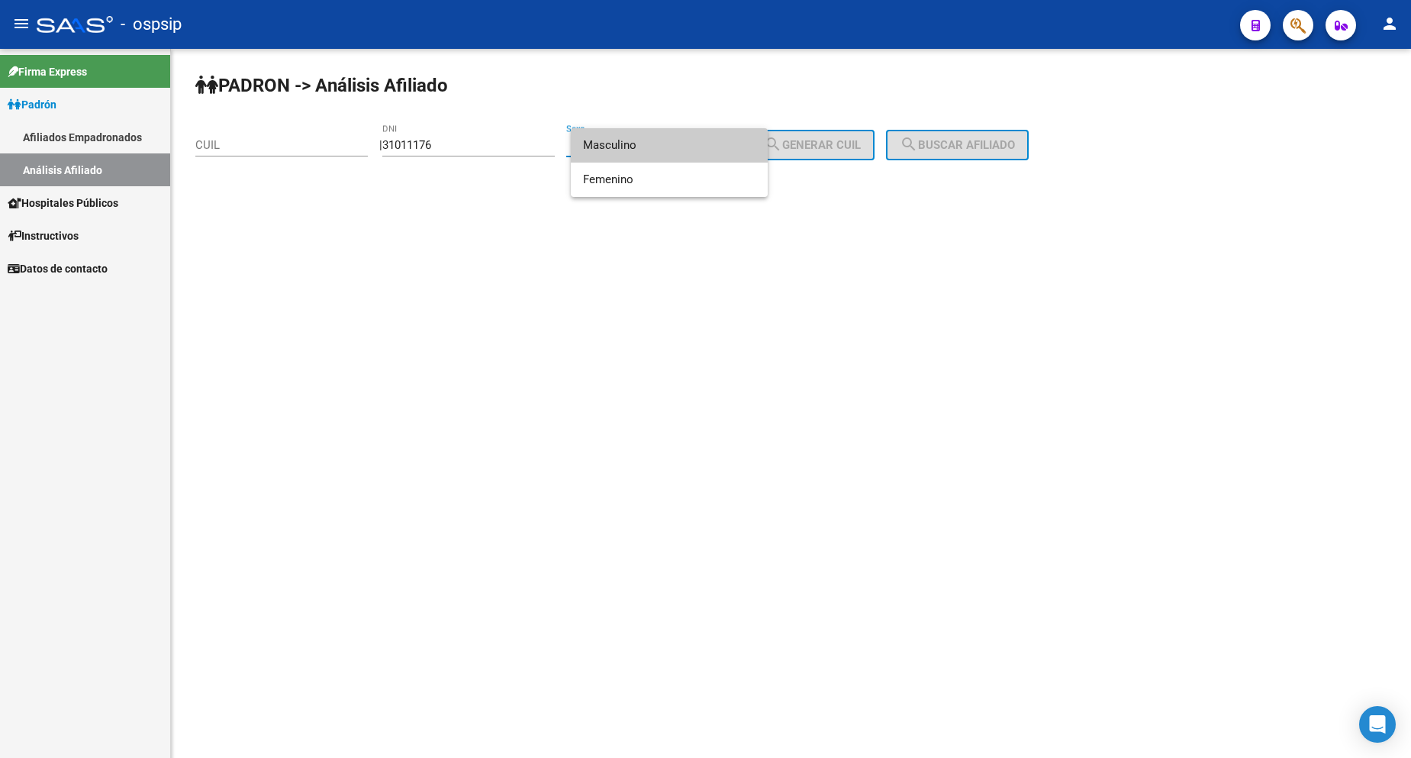
click at [678, 152] on span "Masculino" at bounding box center [669, 145] width 172 height 34
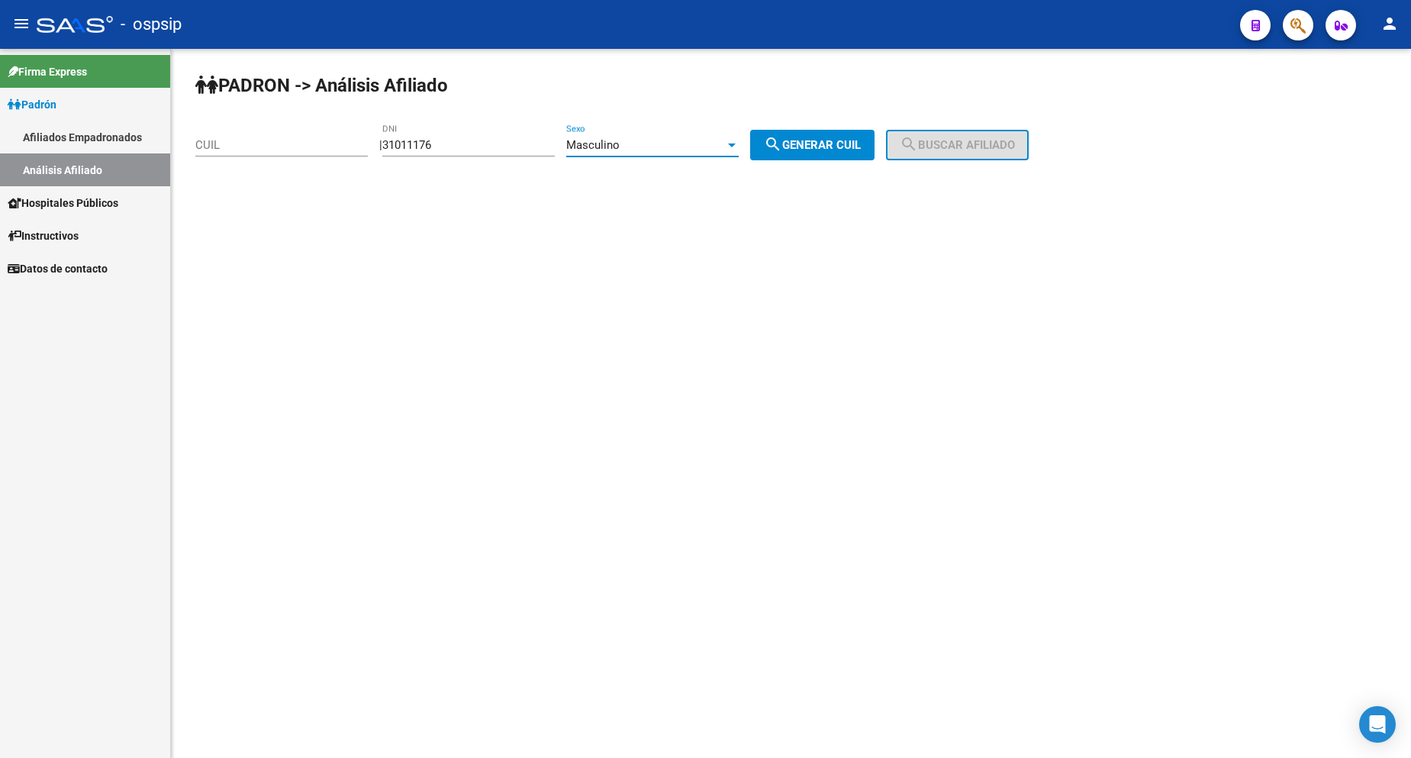
click at [819, 150] on span "search Generar CUIL" at bounding box center [812, 145] width 97 height 14
type input "20-31011176-8"
click at [961, 147] on span "search Buscar afiliado" at bounding box center [957, 145] width 115 height 14
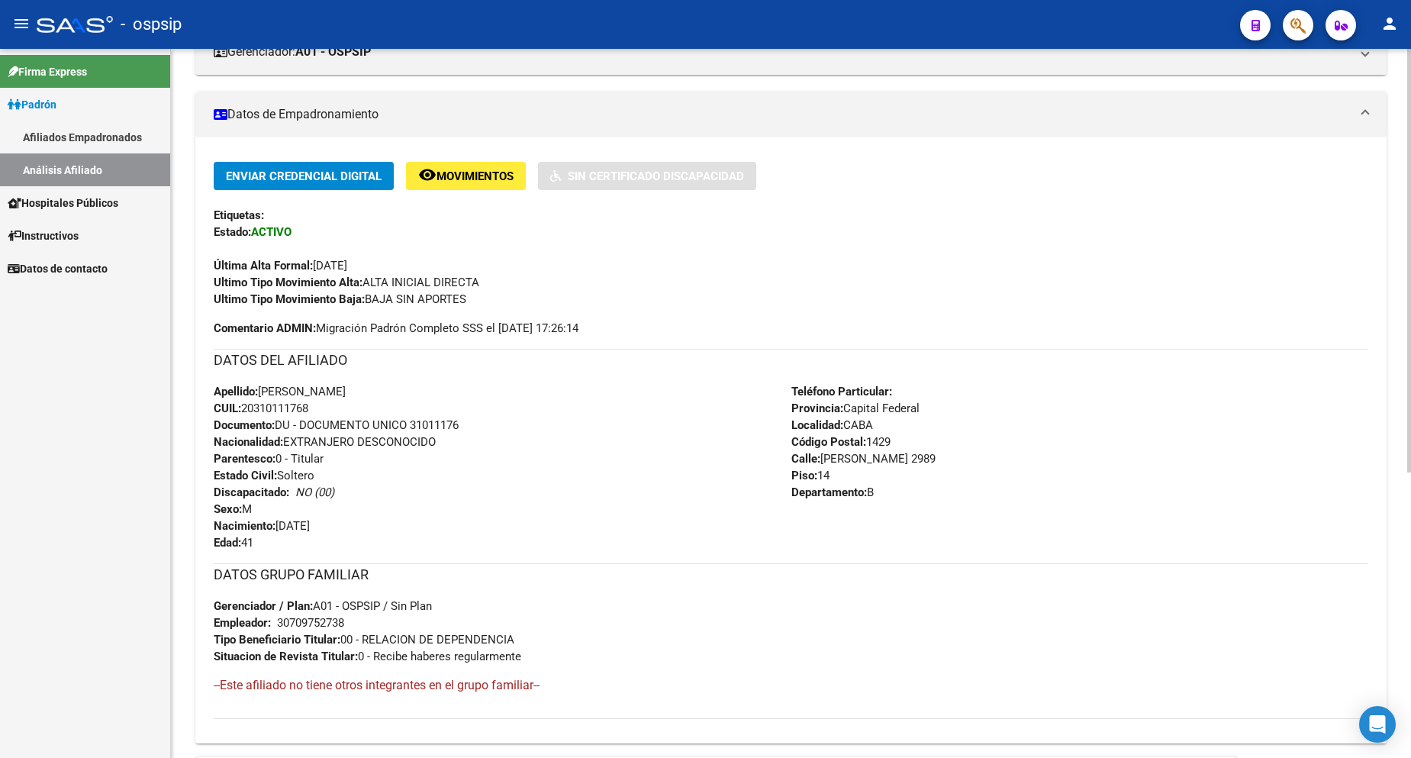
scroll to position [305, 0]
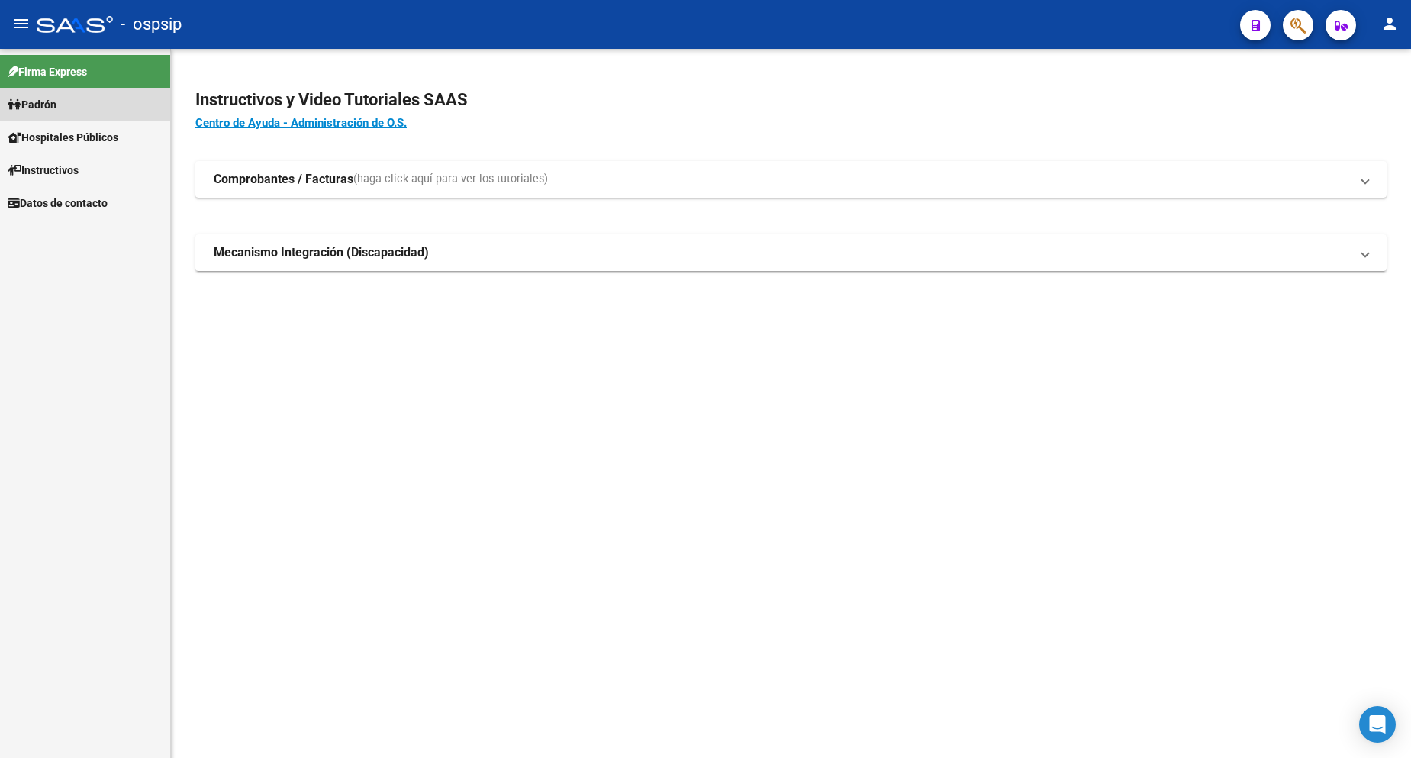
click at [40, 112] on span "Padrón" at bounding box center [32, 104] width 49 height 17
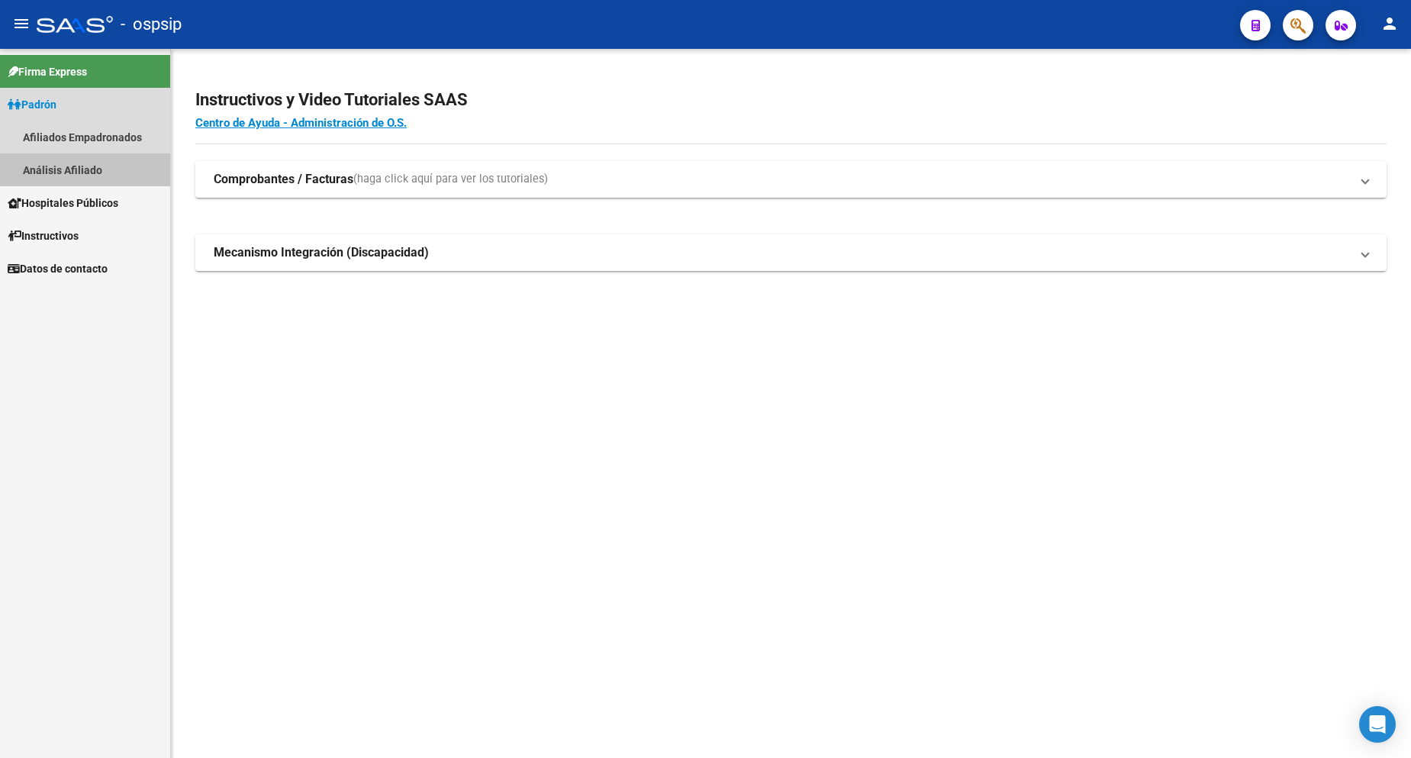
click at [77, 175] on link "Análisis Afiliado" at bounding box center [85, 169] width 170 height 33
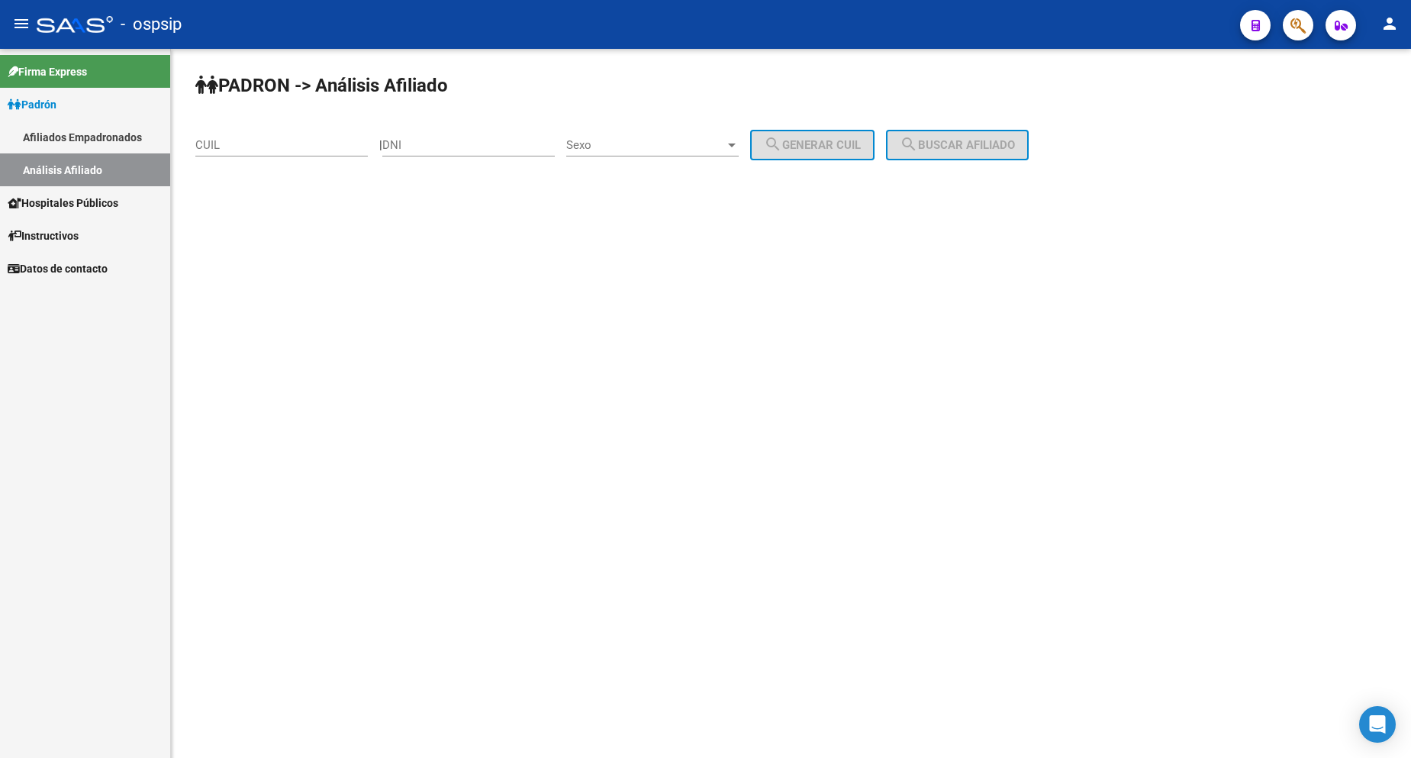
click at [517, 143] on input "DNI" at bounding box center [468, 145] width 172 height 14
type input "47070277"
click at [687, 137] on div "Sexo Sexo" at bounding box center [652, 140] width 172 height 33
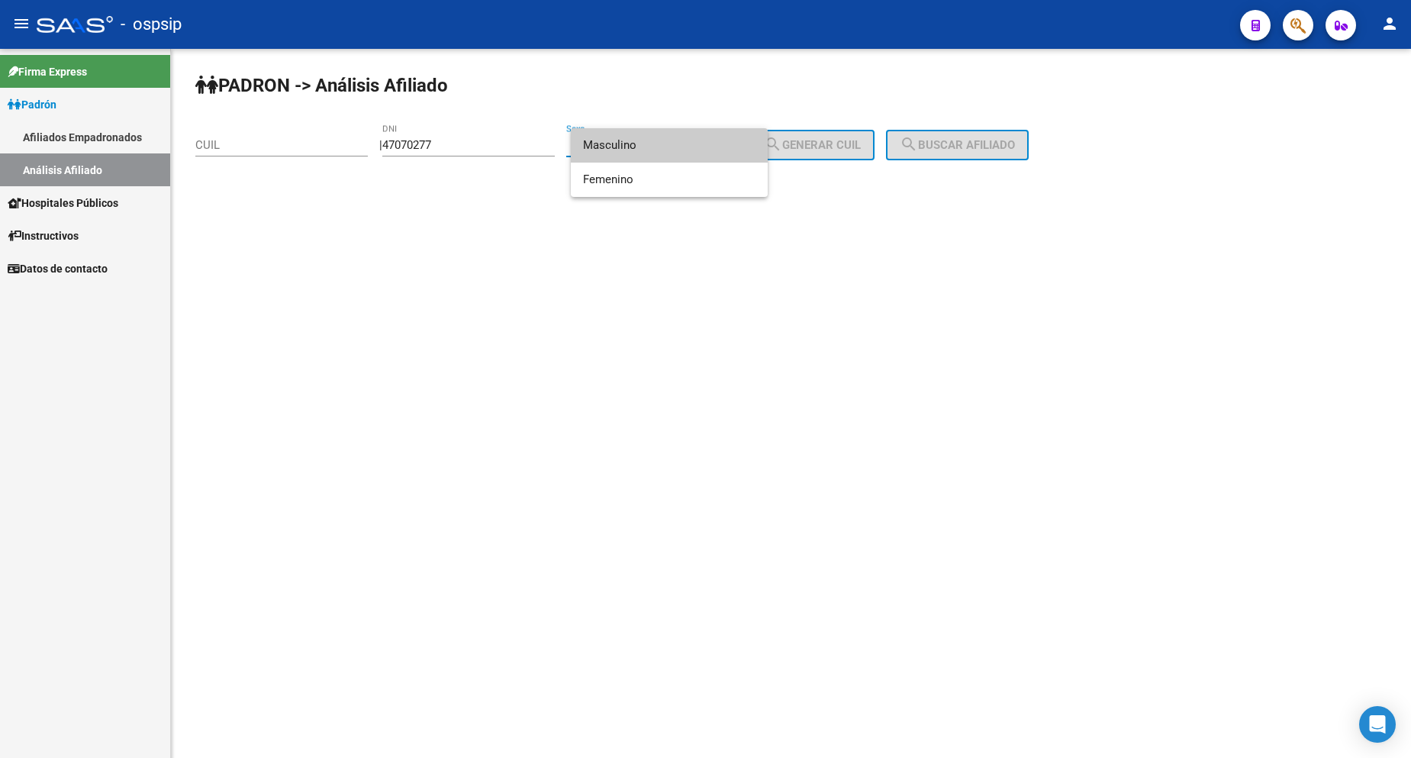
click at [652, 151] on span "Masculino" at bounding box center [669, 145] width 172 height 34
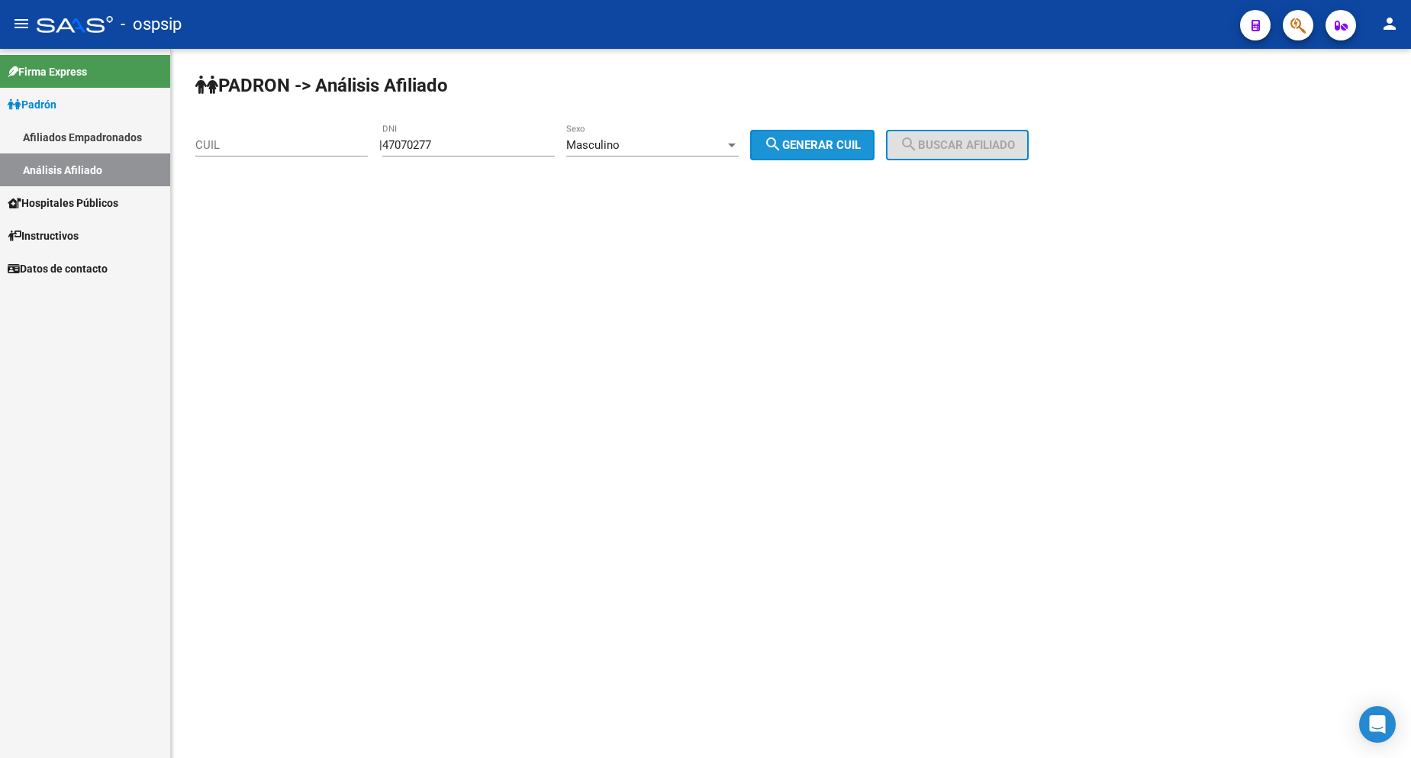
click at [847, 134] on button "search Generar CUIL" at bounding box center [812, 145] width 124 height 31
type input "20-47070277-0"
click at [952, 140] on span "search Buscar afiliado" at bounding box center [957, 145] width 115 height 14
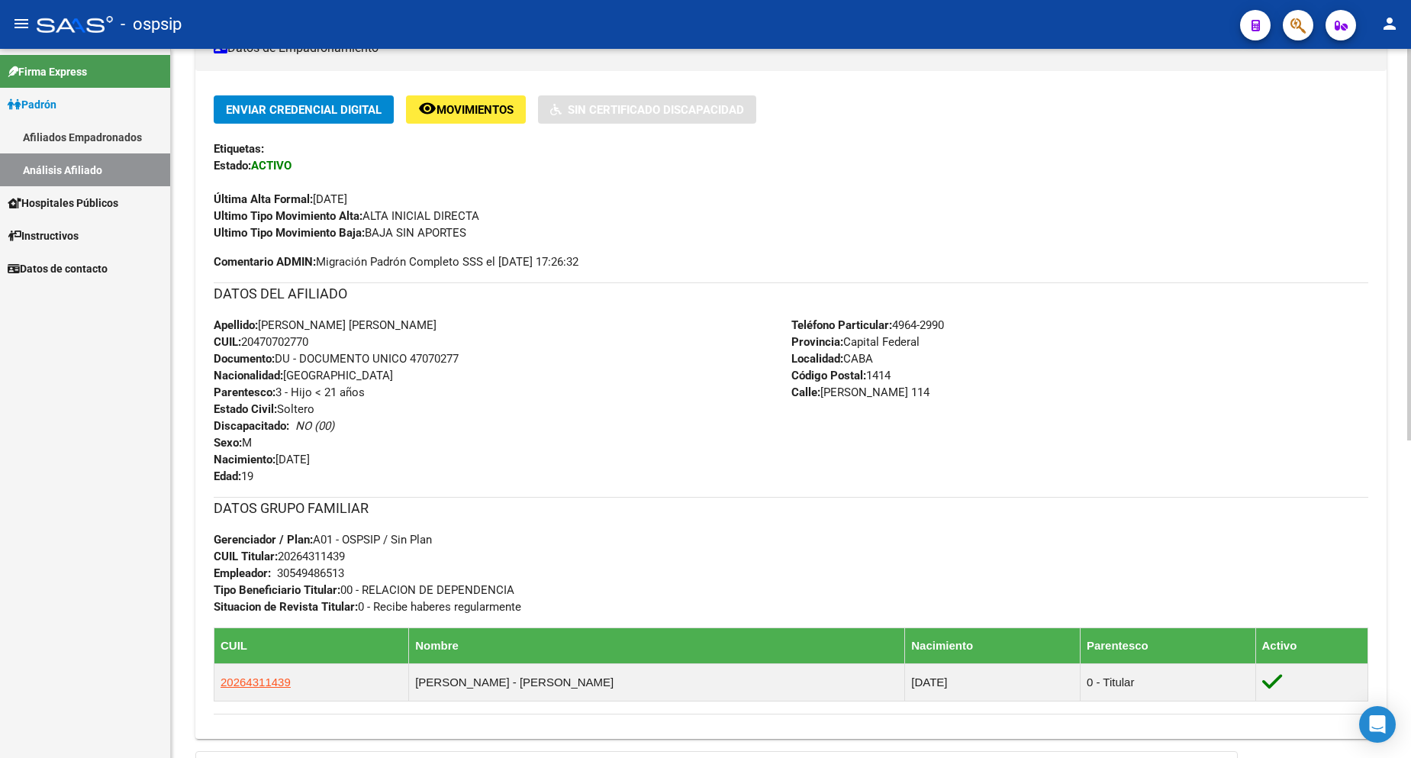
scroll to position [382, 0]
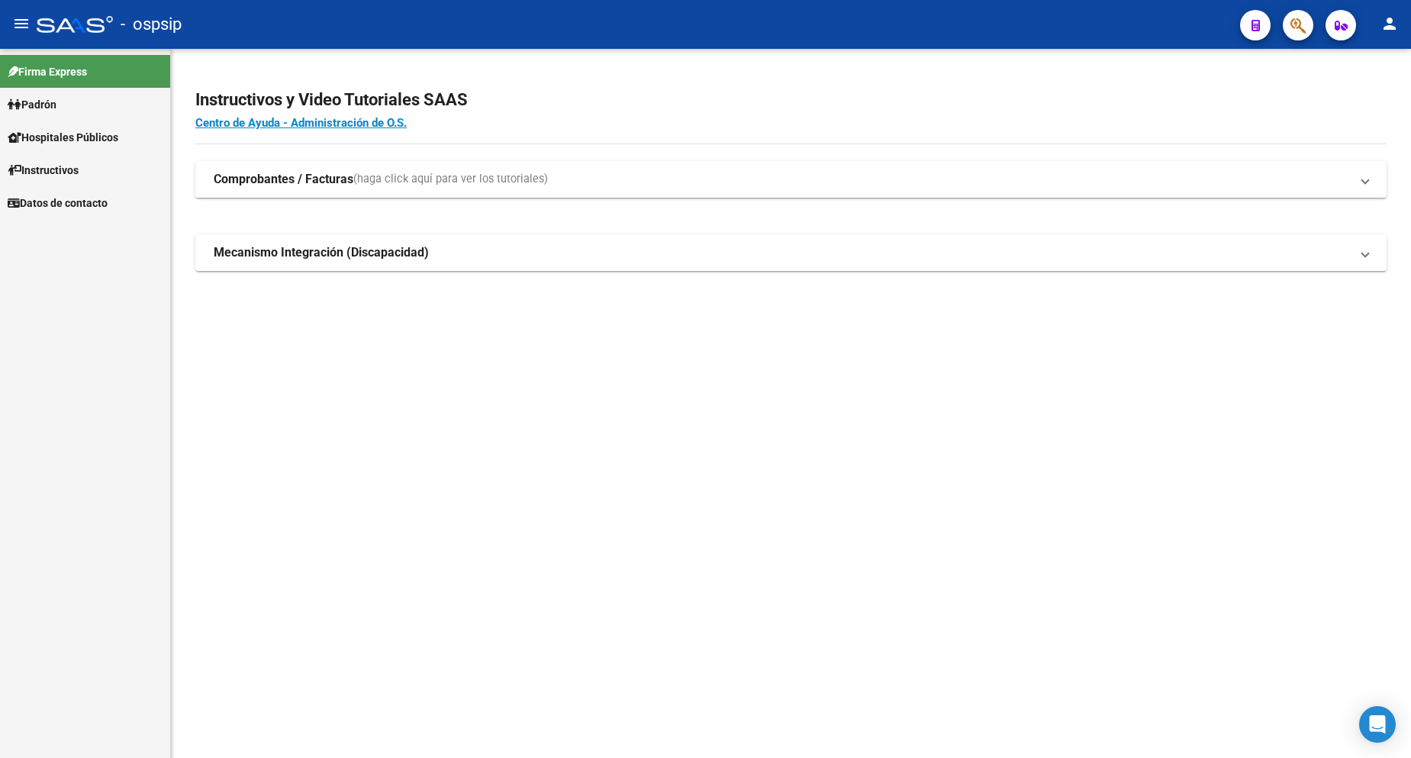
click at [65, 108] on link "Padrón" at bounding box center [85, 104] width 170 height 33
click at [64, 108] on link "Padrón" at bounding box center [85, 104] width 170 height 33
click at [74, 164] on link "Análisis Afiliado" at bounding box center [85, 169] width 170 height 33
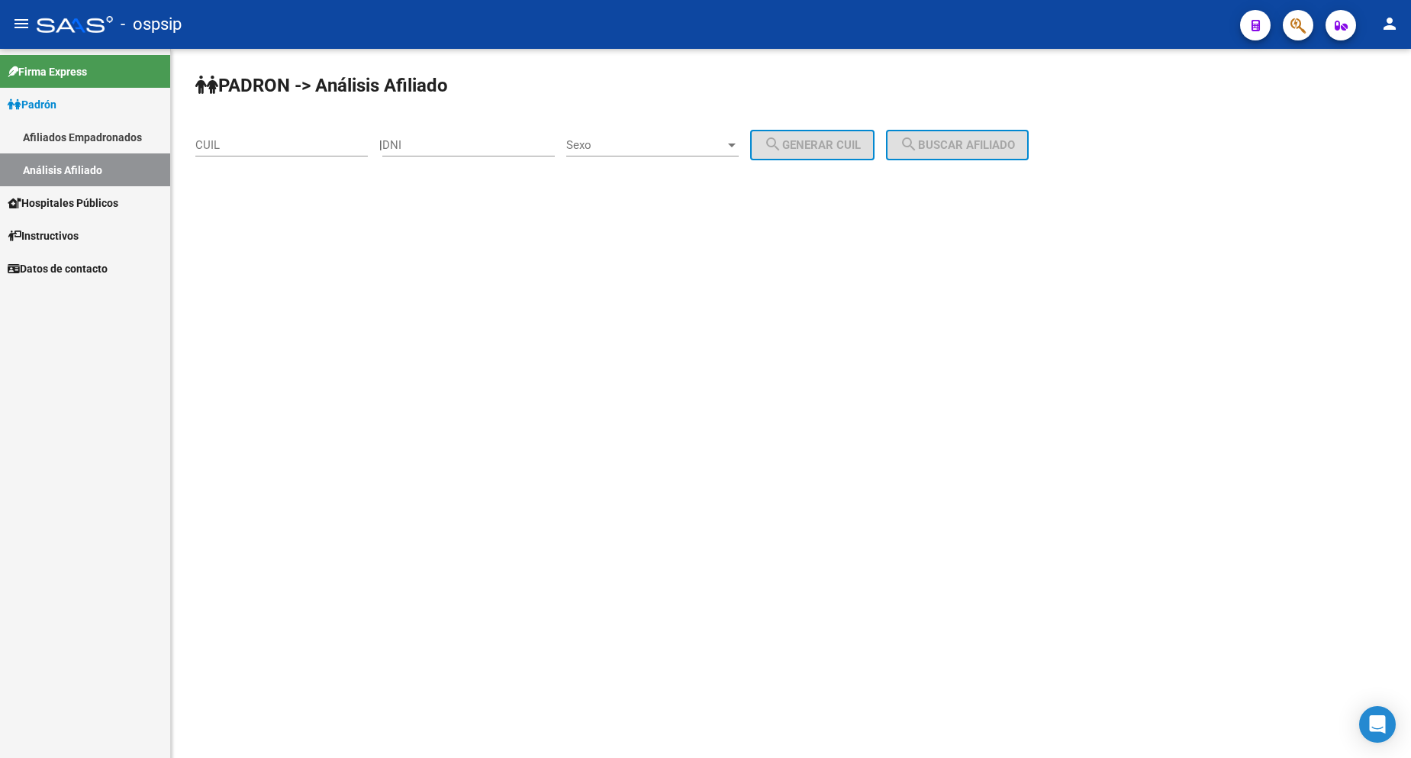
click at [446, 153] on div "DNI" at bounding box center [468, 140] width 172 height 33
type input "23175994"
click at [658, 125] on div "Sexo Sexo" at bounding box center [652, 140] width 172 height 33
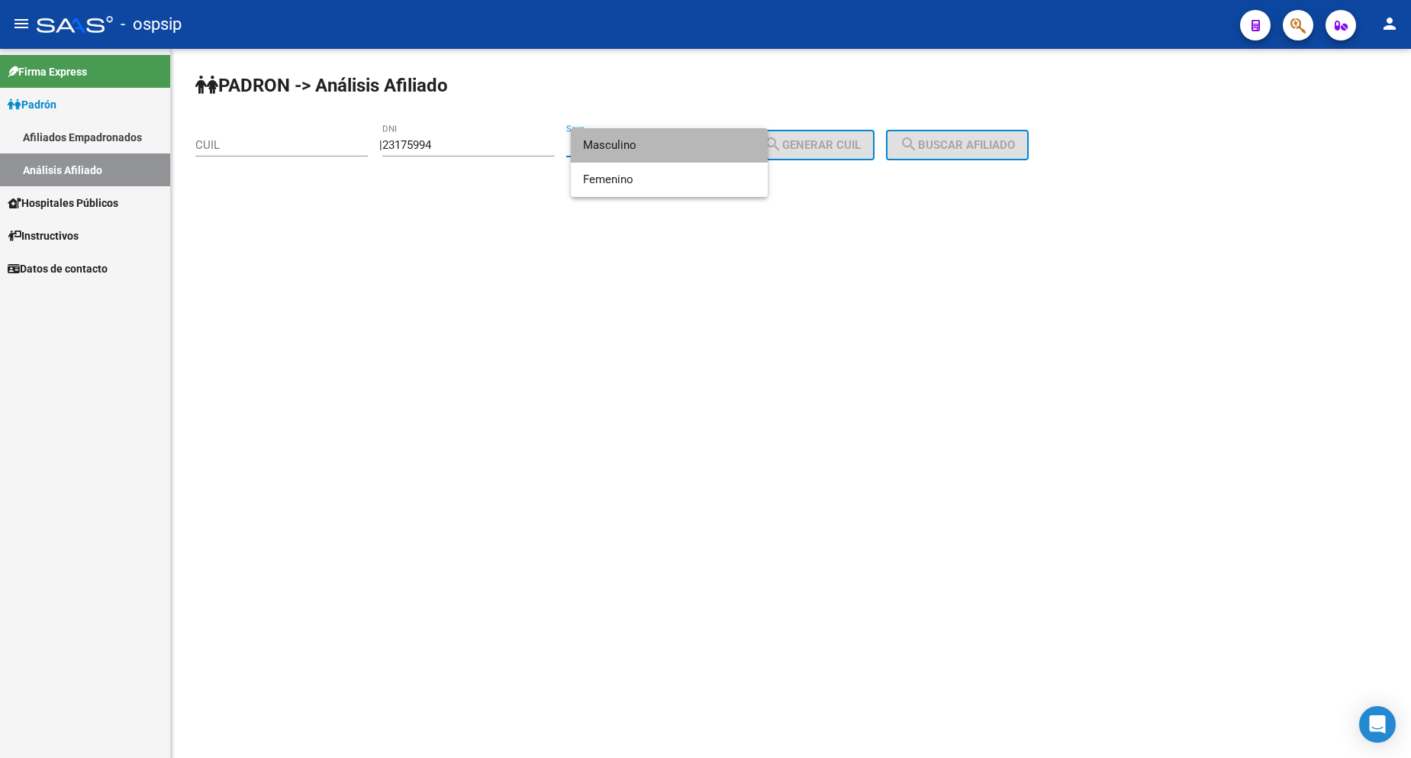
click at [666, 153] on span "Masculino" at bounding box center [669, 145] width 172 height 34
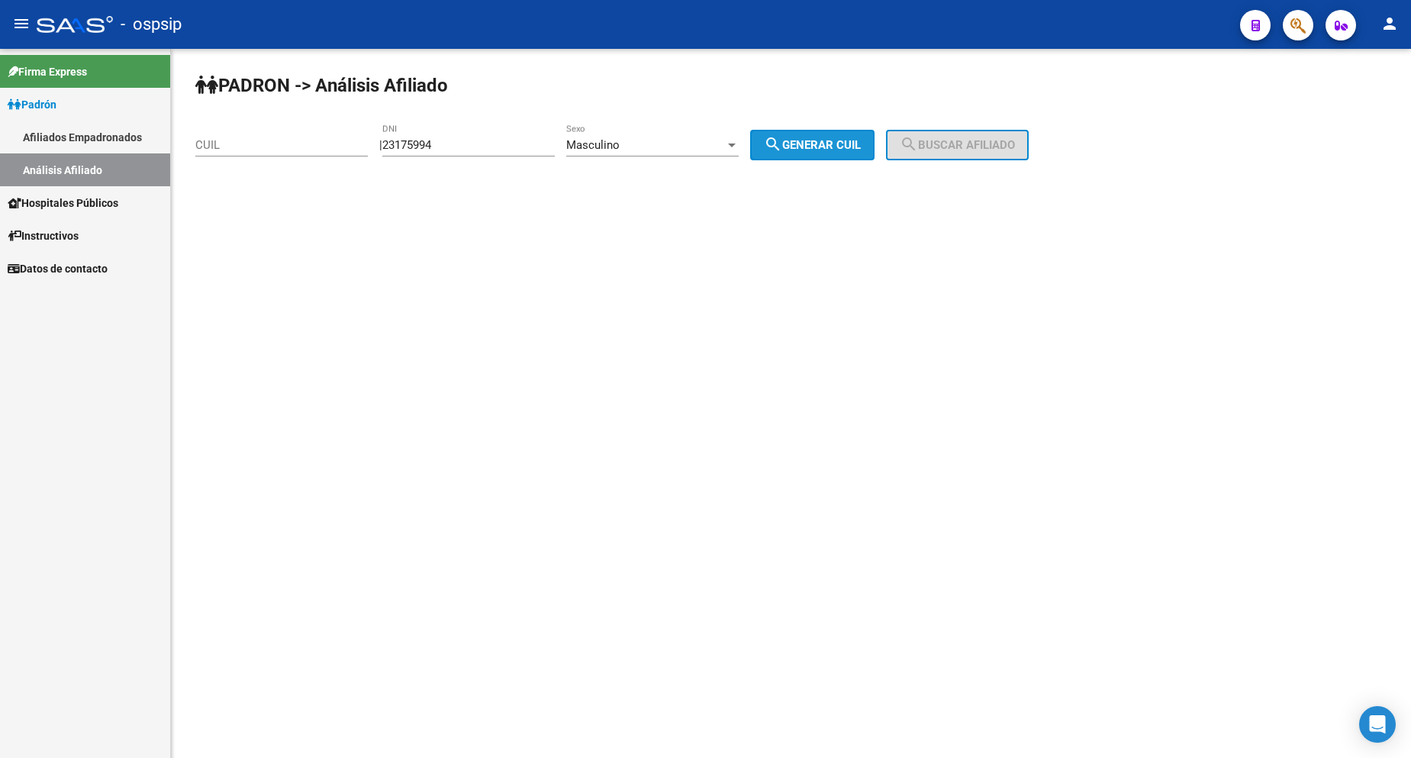
click at [812, 138] on span "search Generar CUIL" at bounding box center [812, 145] width 97 height 14
type input "20-23175994-9"
click at [983, 151] on span "search Buscar afiliado" at bounding box center [957, 145] width 115 height 14
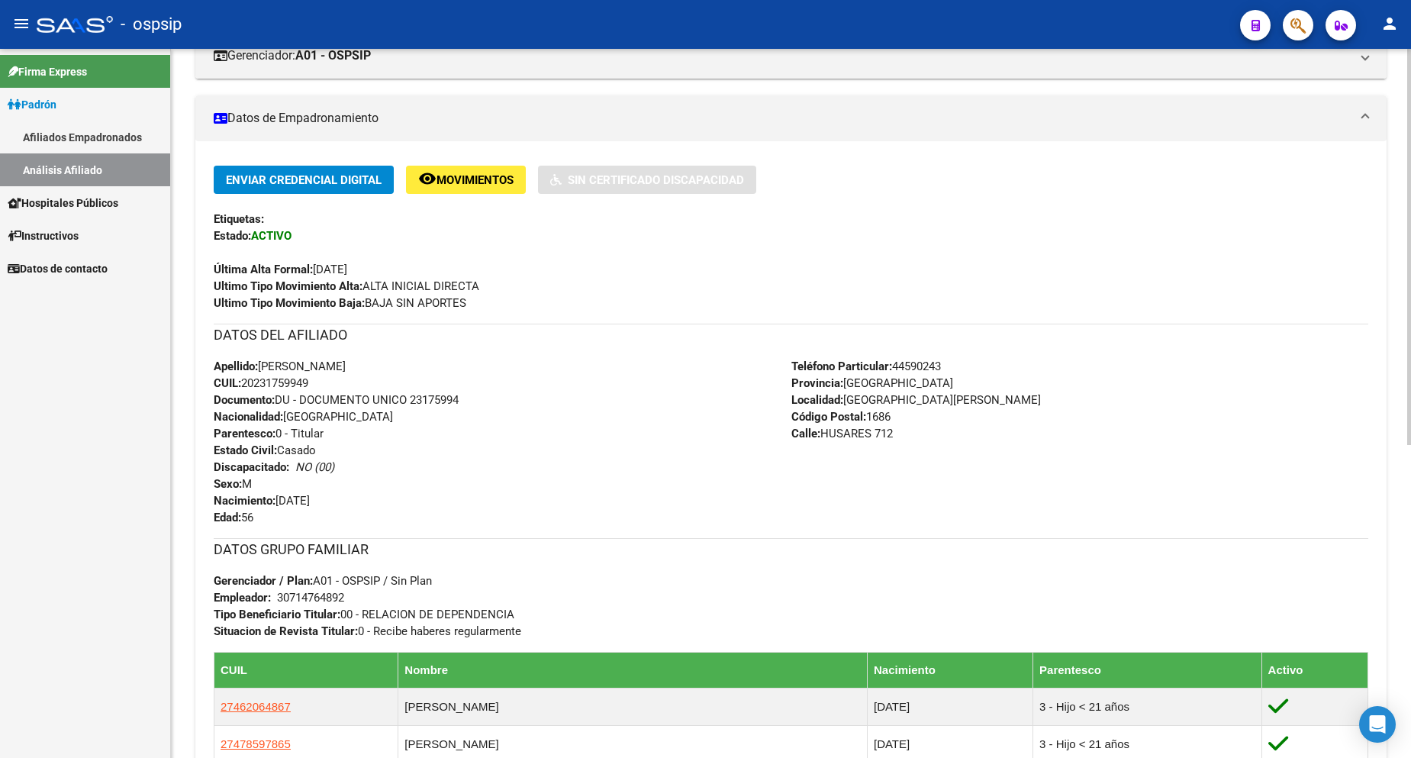
scroll to position [305, 0]
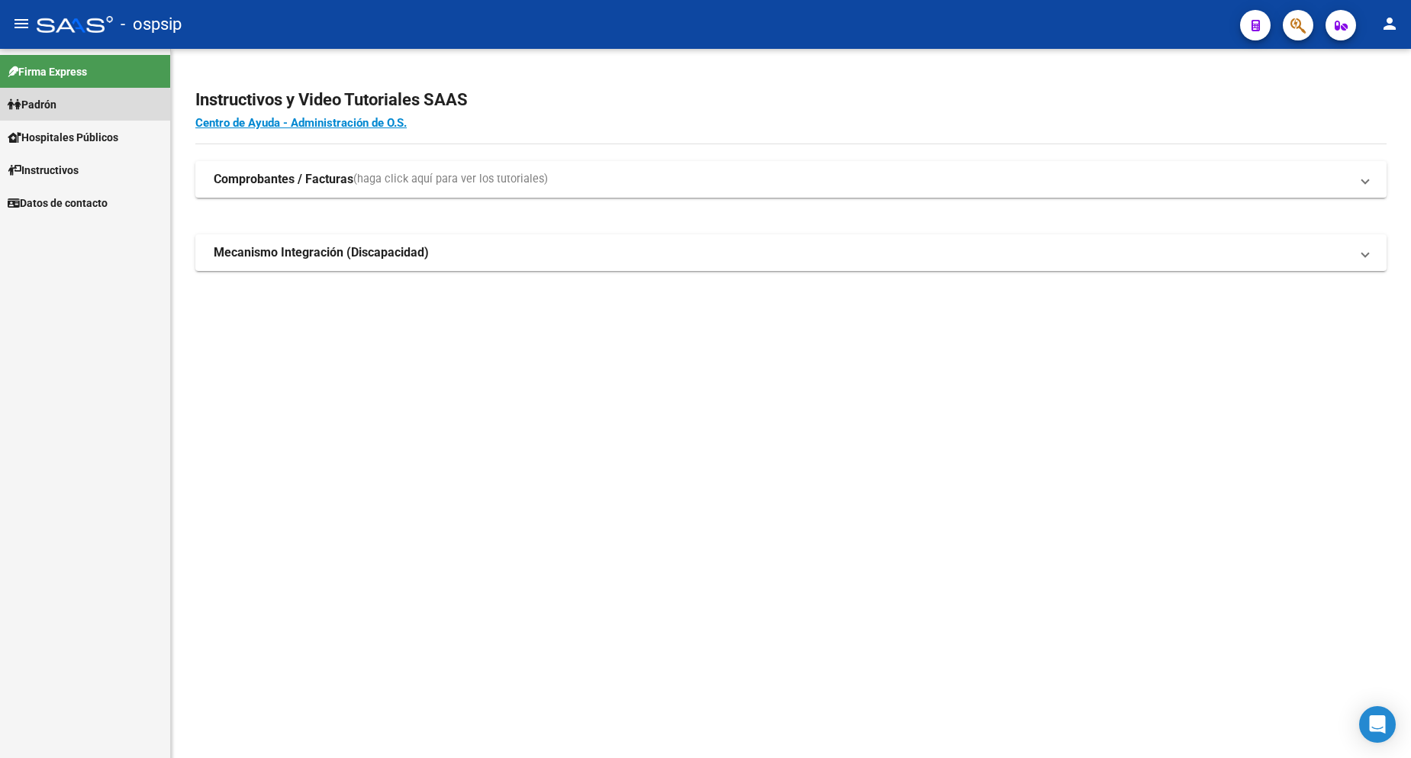
click at [47, 109] on span "Padrón" at bounding box center [32, 104] width 49 height 17
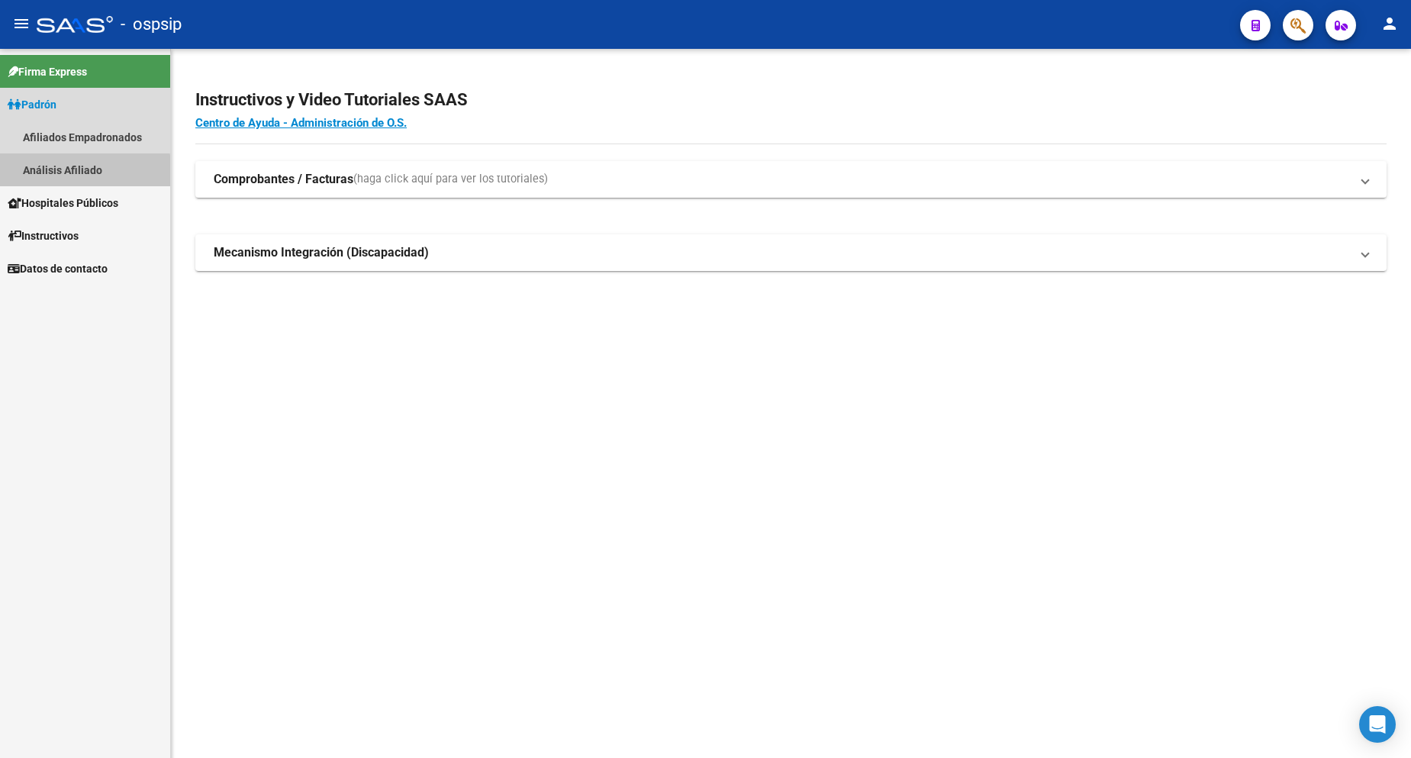
drag, startPoint x: 56, startPoint y: 173, endPoint x: 163, endPoint y: 218, distance: 115.9
click at [56, 175] on link "Análisis Afiliado" at bounding box center [85, 169] width 170 height 33
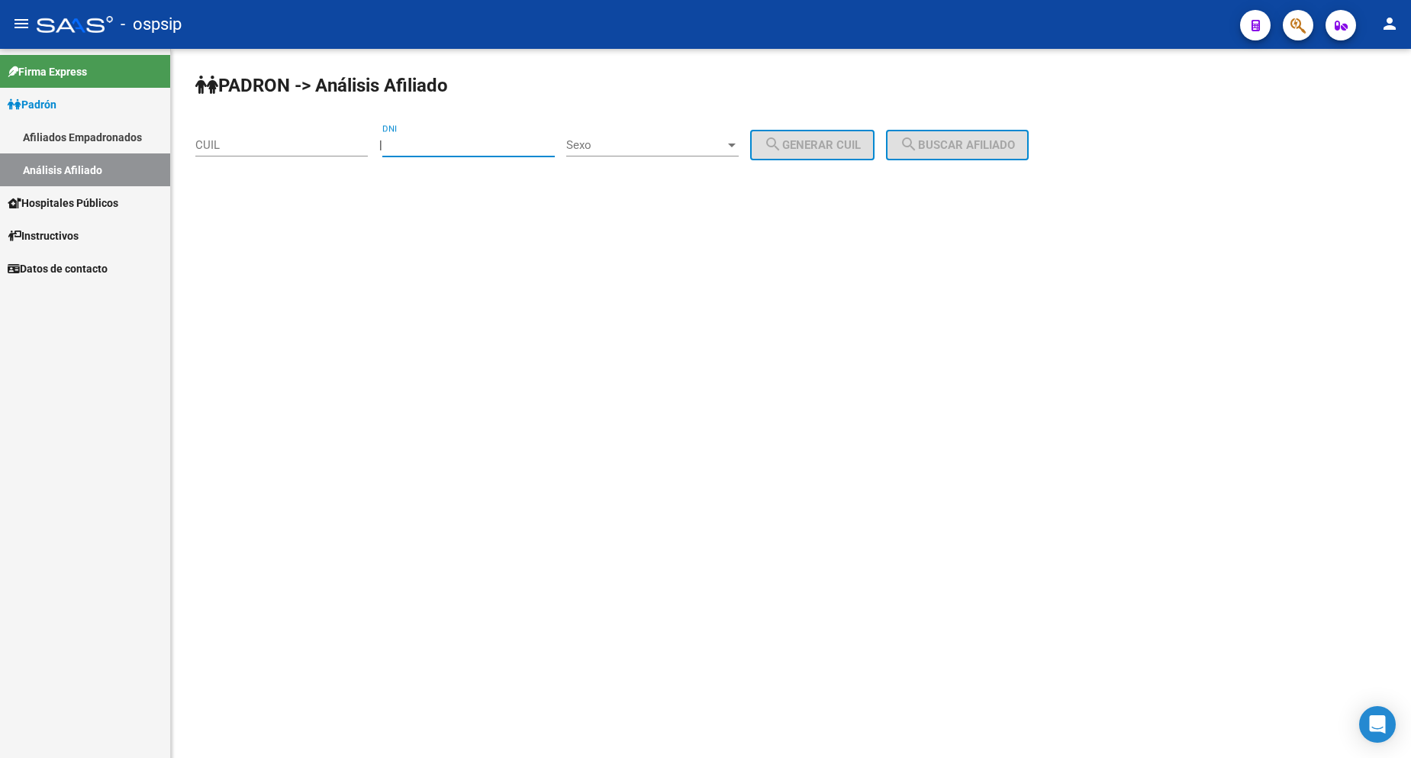
drag, startPoint x: 452, startPoint y: 150, endPoint x: 462, endPoint y: 166, distance: 18.2
click at [454, 150] on input "DNI" at bounding box center [468, 145] width 172 height 14
type input "92509577"
click at [649, 140] on span "Sexo" at bounding box center [645, 145] width 159 height 14
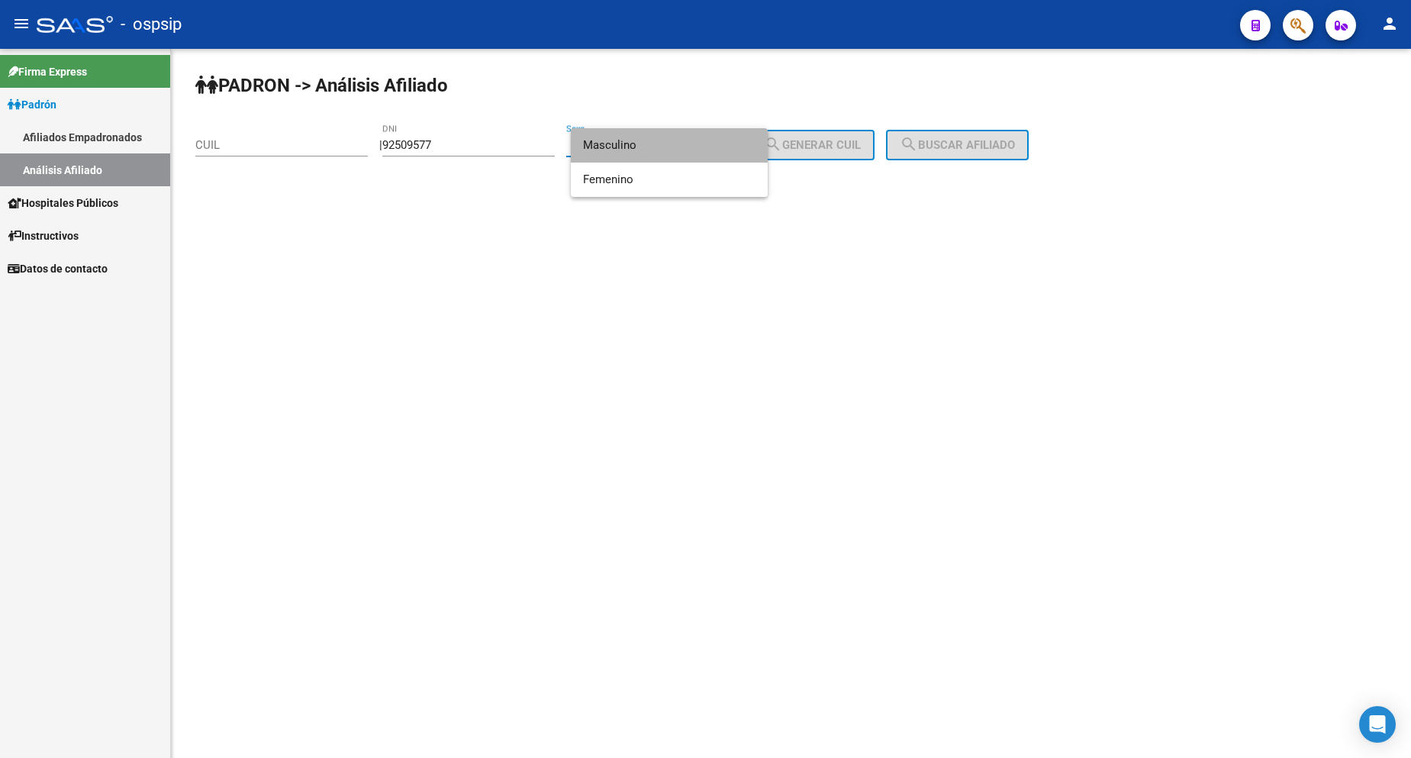
click at [649, 147] on span "Masculino" at bounding box center [669, 145] width 172 height 34
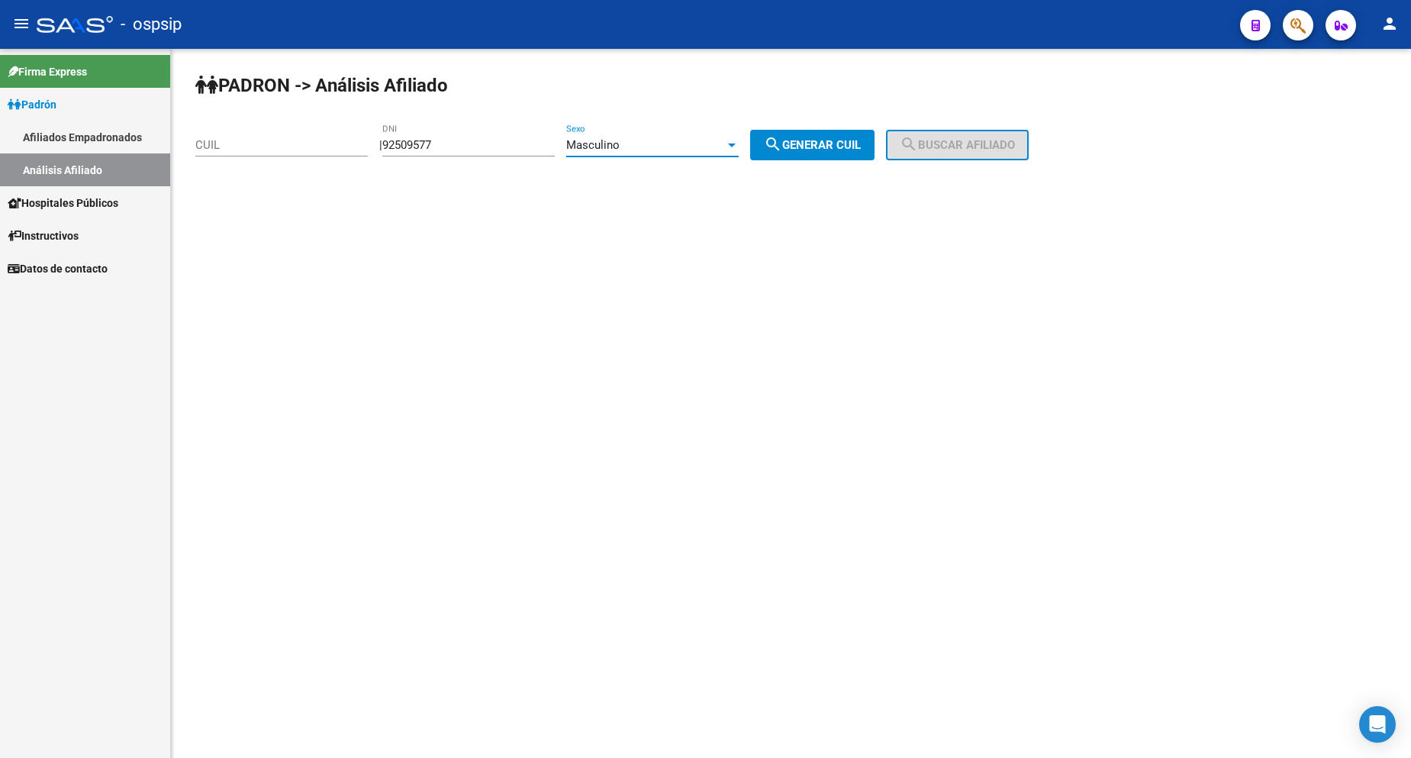
click at [828, 135] on button "search Generar CUIL" at bounding box center [812, 145] width 124 height 31
type input "20-92509577-0"
click at [981, 148] on span "search Buscar afiliado" at bounding box center [957, 145] width 115 height 14
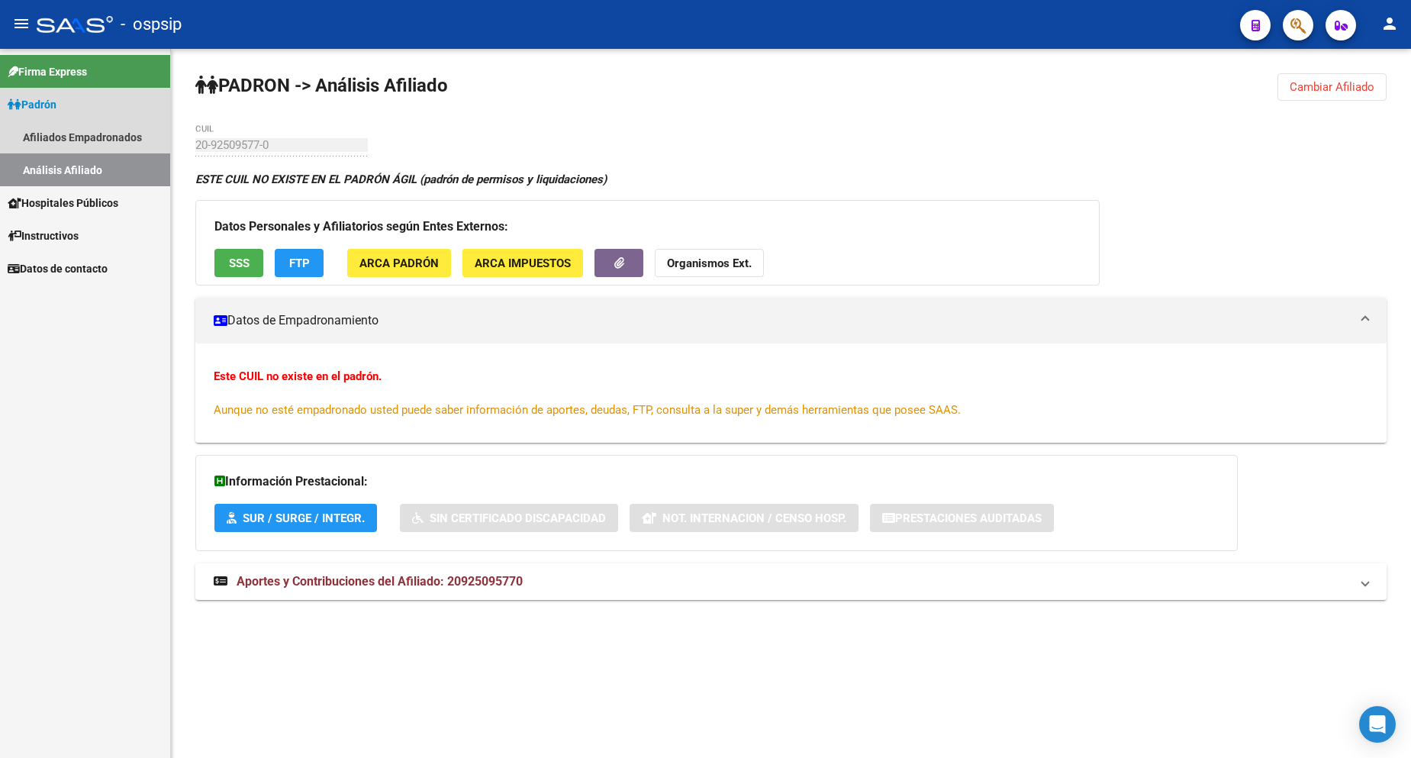
click at [40, 101] on span "Padrón" at bounding box center [32, 104] width 49 height 17
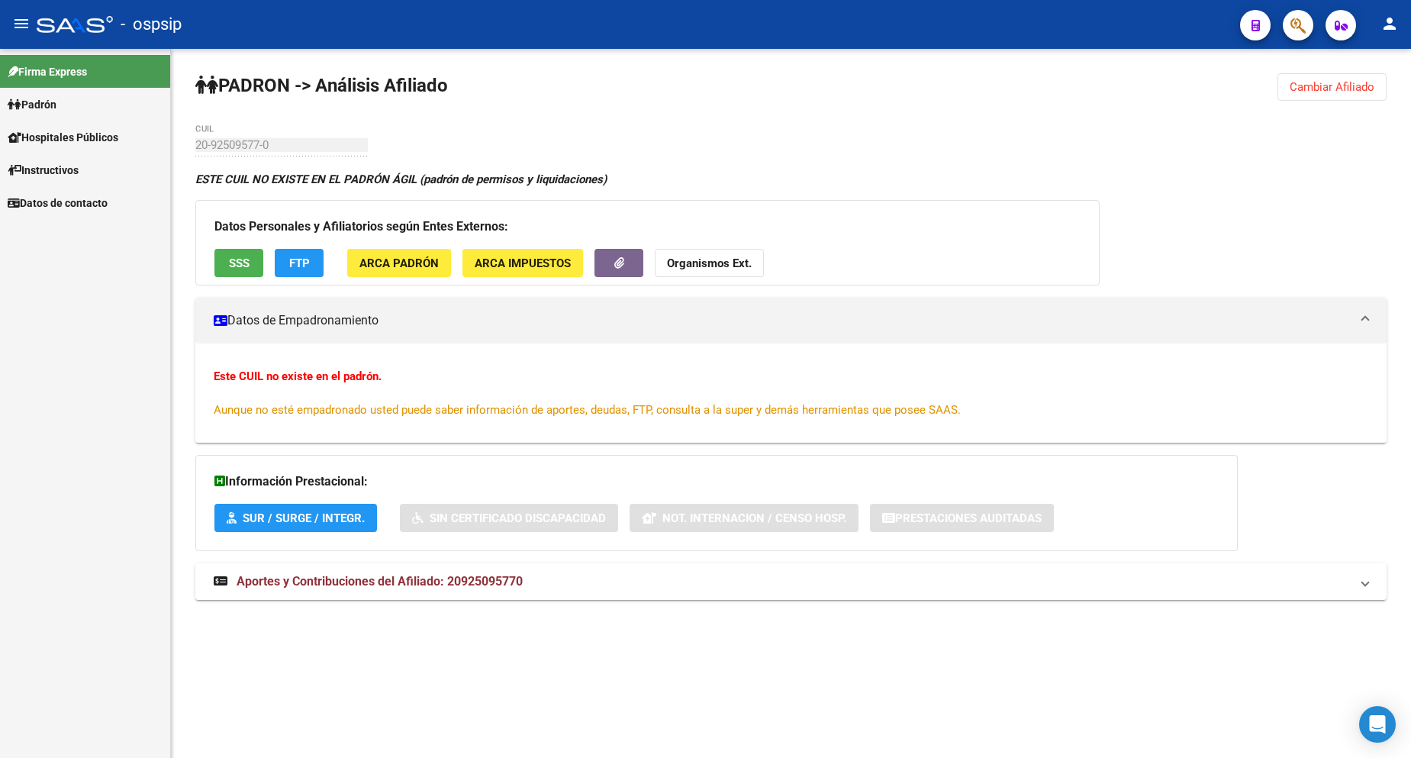
click at [45, 108] on span "Padrón" at bounding box center [32, 104] width 49 height 17
click at [76, 174] on link "Análisis Afiliado" at bounding box center [85, 169] width 170 height 33
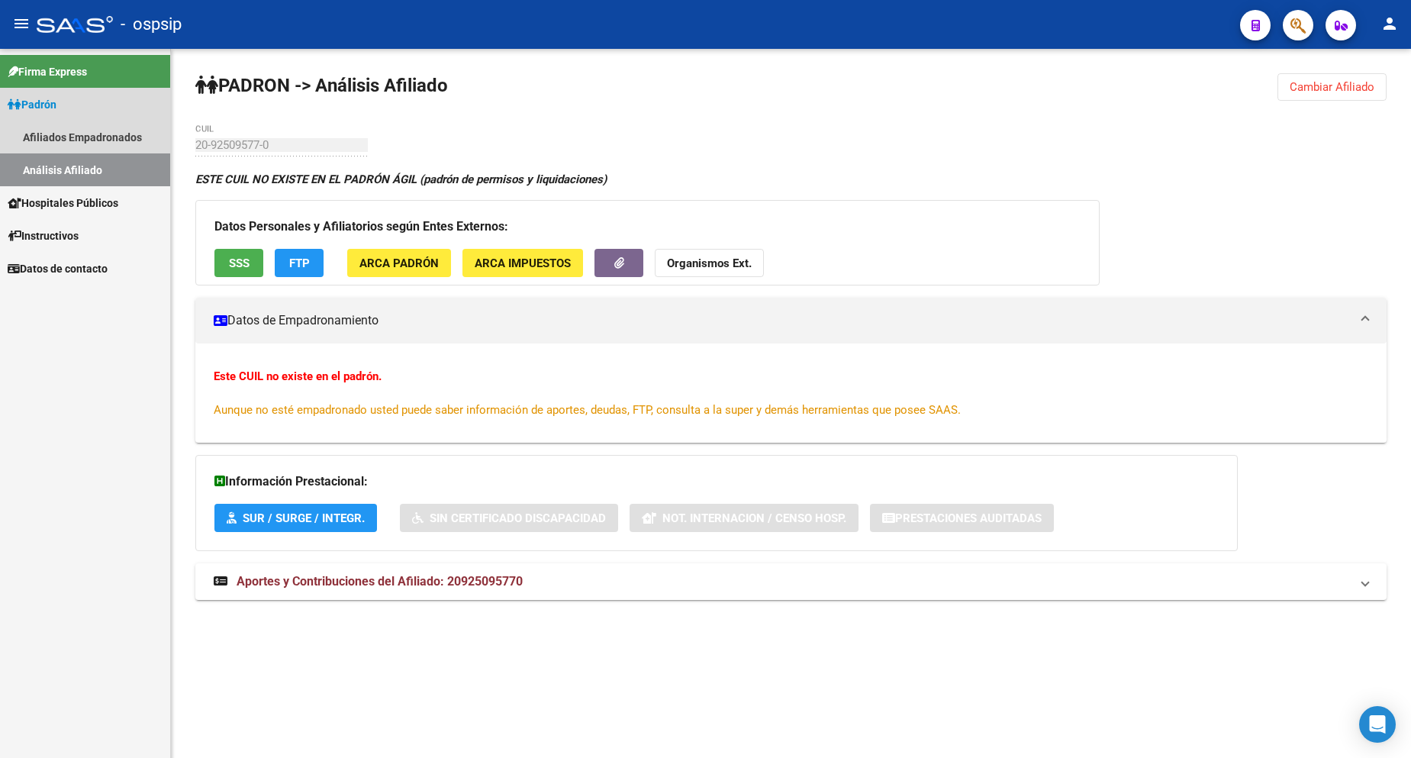
click at [76, 174] on link "Análisis Afiliado" at bounding box center [85, 169] width 170 height 33
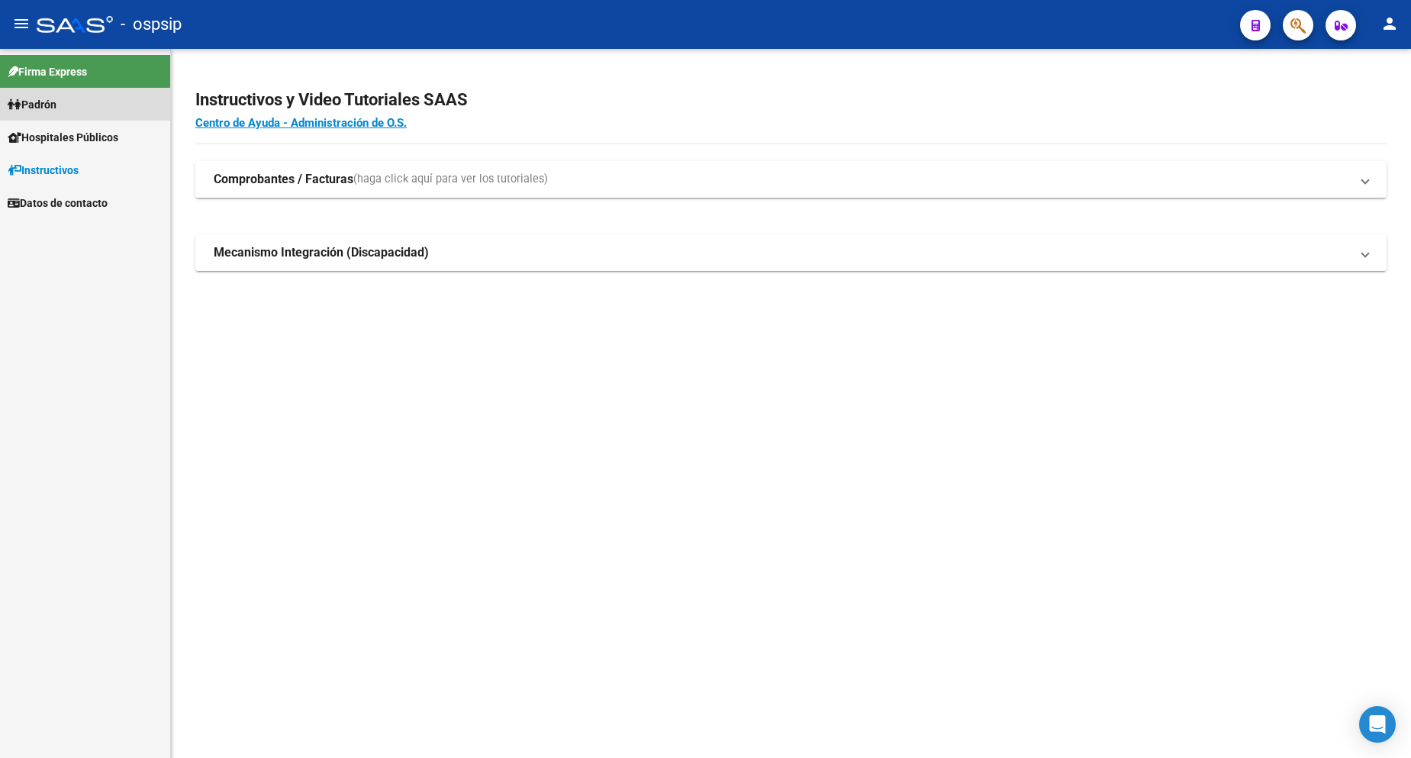
click at [52, 98] on span "Padrón" at bounding box center [32, 104] width 49 height 17
click at [66, 172] on span "Instructivos" at bounding box center [43, 170] width 71 height 17
click at [54, 106] on span "Padrón" at bounding box center [32, 104] width 49 height 17
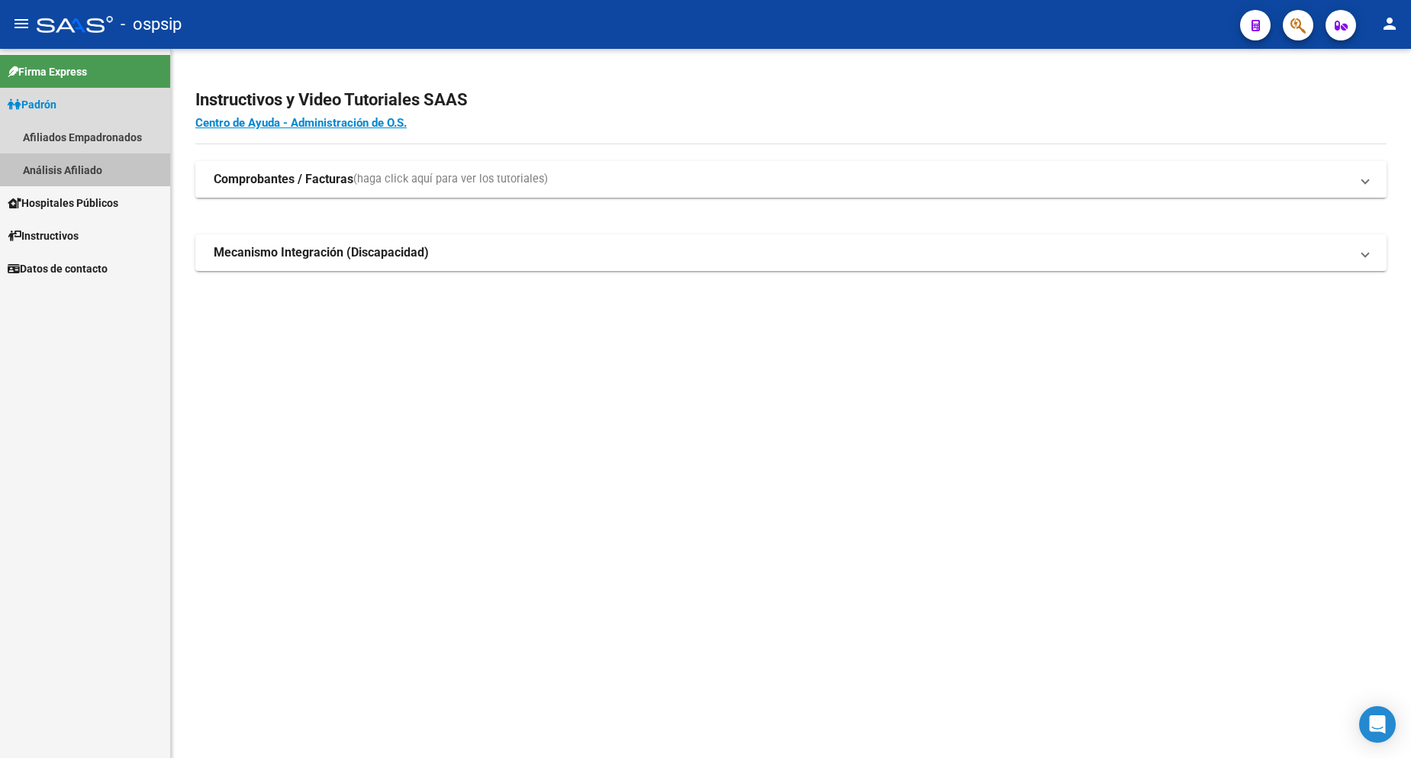
drag, startPoint x: 83, startPoint y: 169, endPoint x: 291, endPoint y: 201, distance: 210.6
click at [85, 168] on link "Análisis Afiliado" at bounding box center [85, 169] width 170 height 33
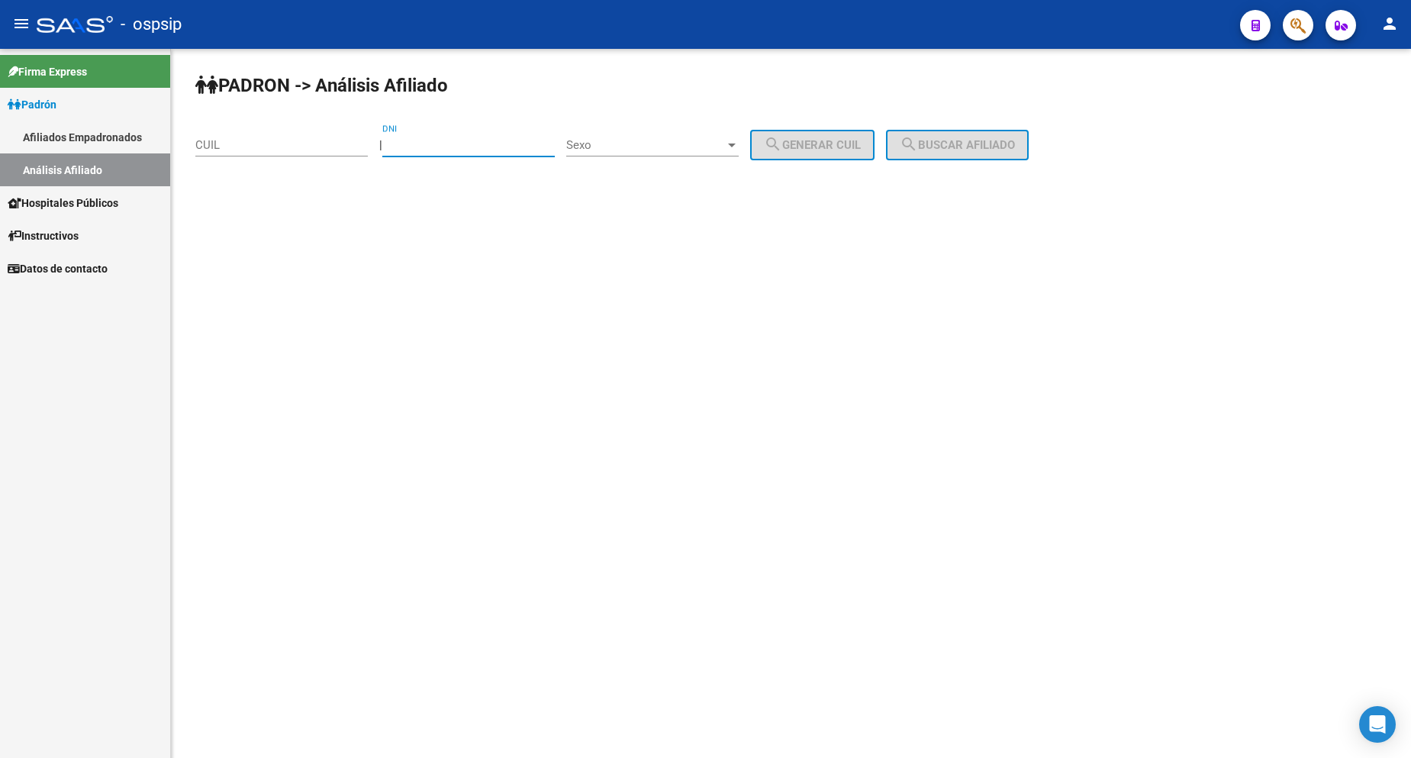
click at [473, 146] on input "DNI" at bounding box center [468, 145] width 172 height 14
type input "92509577"
click at [649, 139] on span "Sexo" at bounding box center [645, 145] width 159 height 14
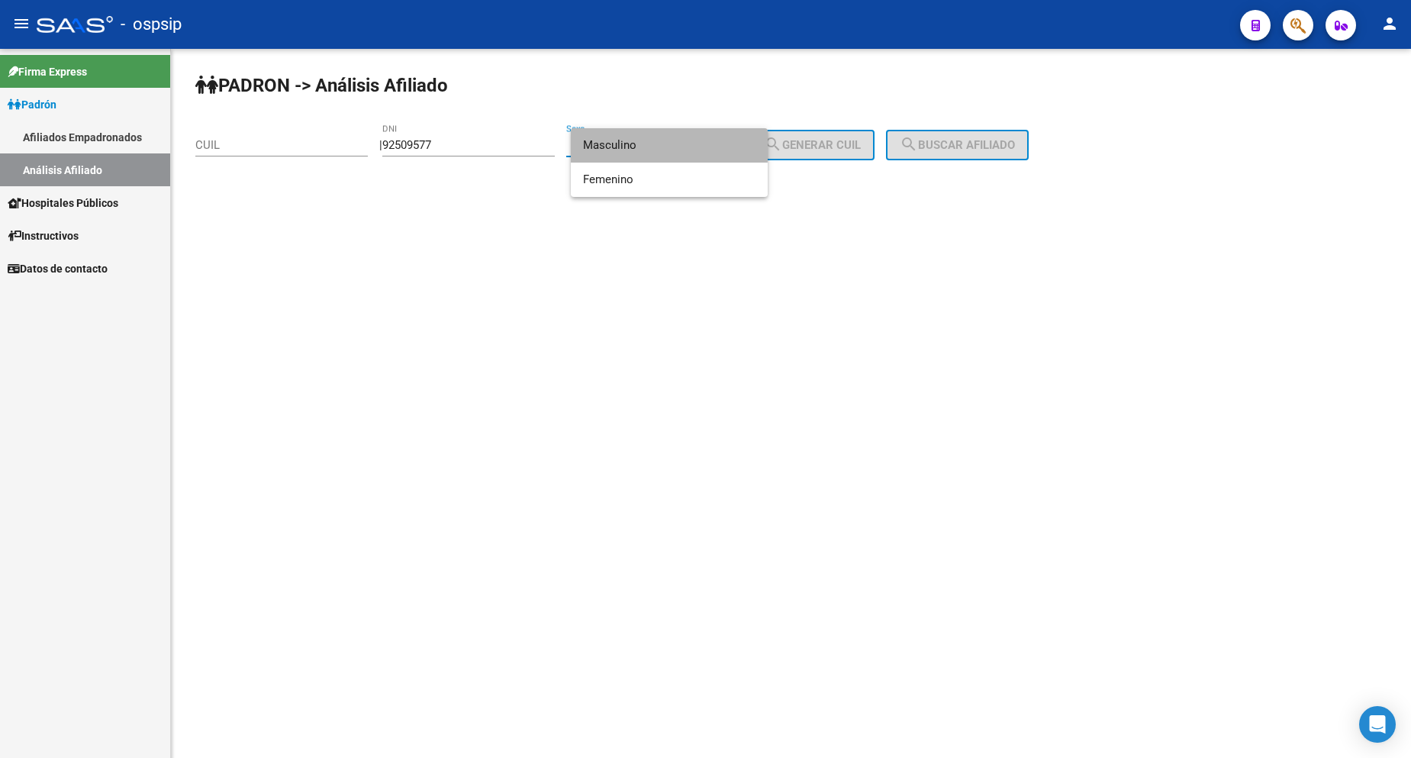
click at [653, 142] on span "Masculino" at bounding box center [669, 145] width 172 height 34
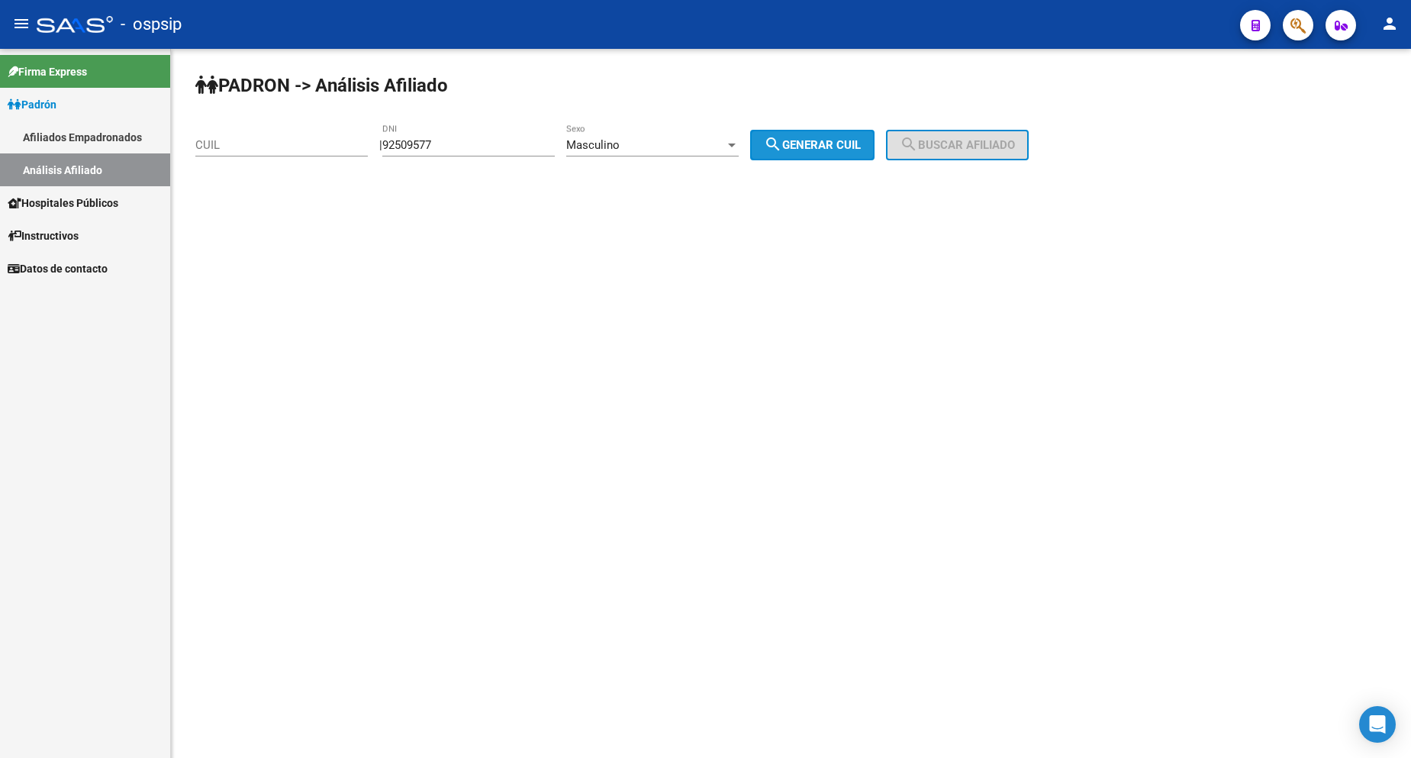
click at [861, 149] on span "search Generar CUIL" at bounding box center [812, 145] width 97 height 14
type input "20-92509577-0"
click at [962, 151] on span "search Buscar afiliado" at bounding box center [957, 145] width 115 height 14
